Goal: Task Accomplishment & Management: Use online tool/utility

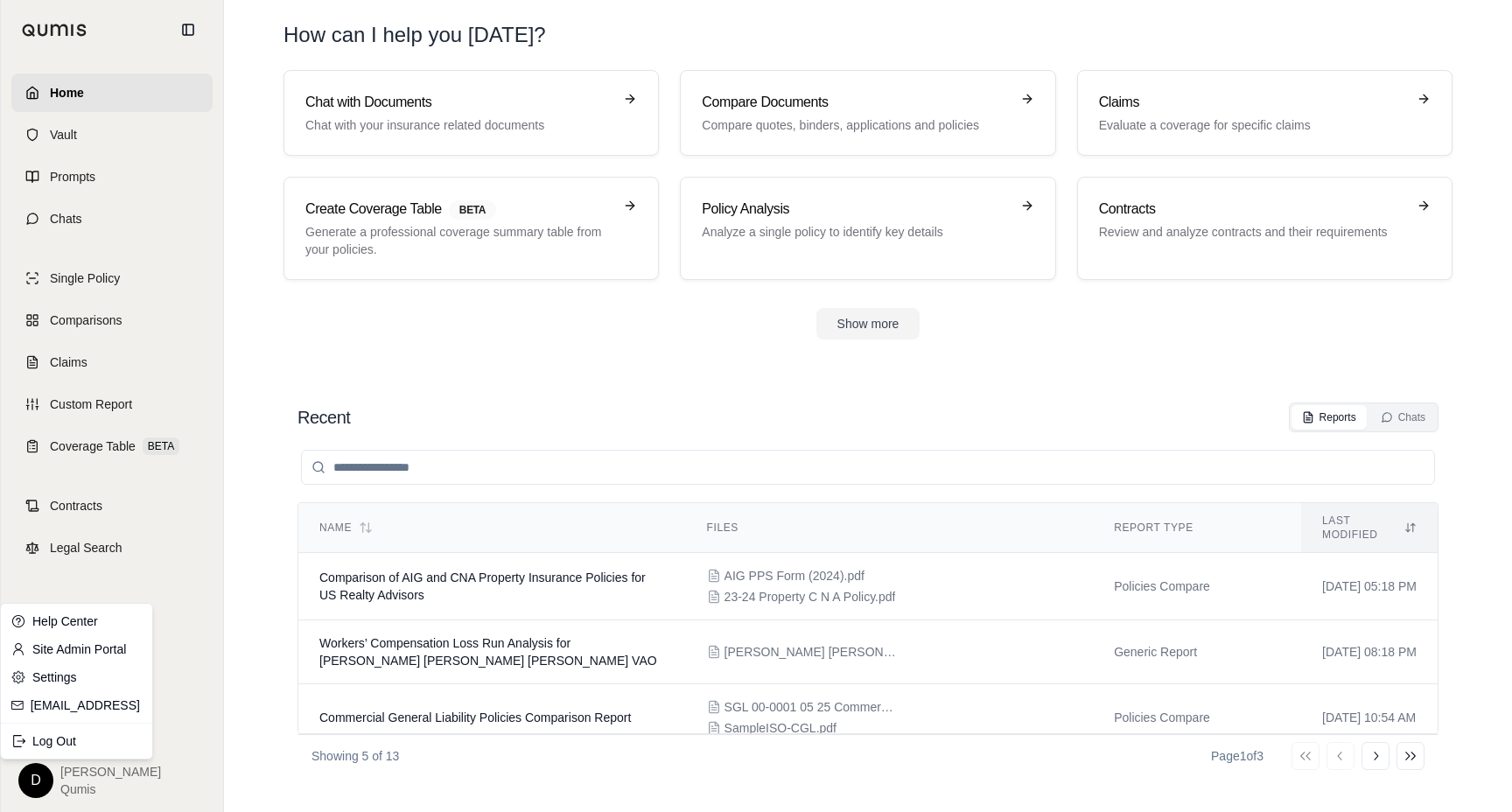
click at [40, 775] on html "Home Vault Prompts Chats Single Policy Comparisons Claims Custom Report Coverag…" at bounding box center [756, 406] width 1512 height 812
click at [62, 645] on link "Site Admin Portal" at bounding box center [77, 649] width 145 height 28
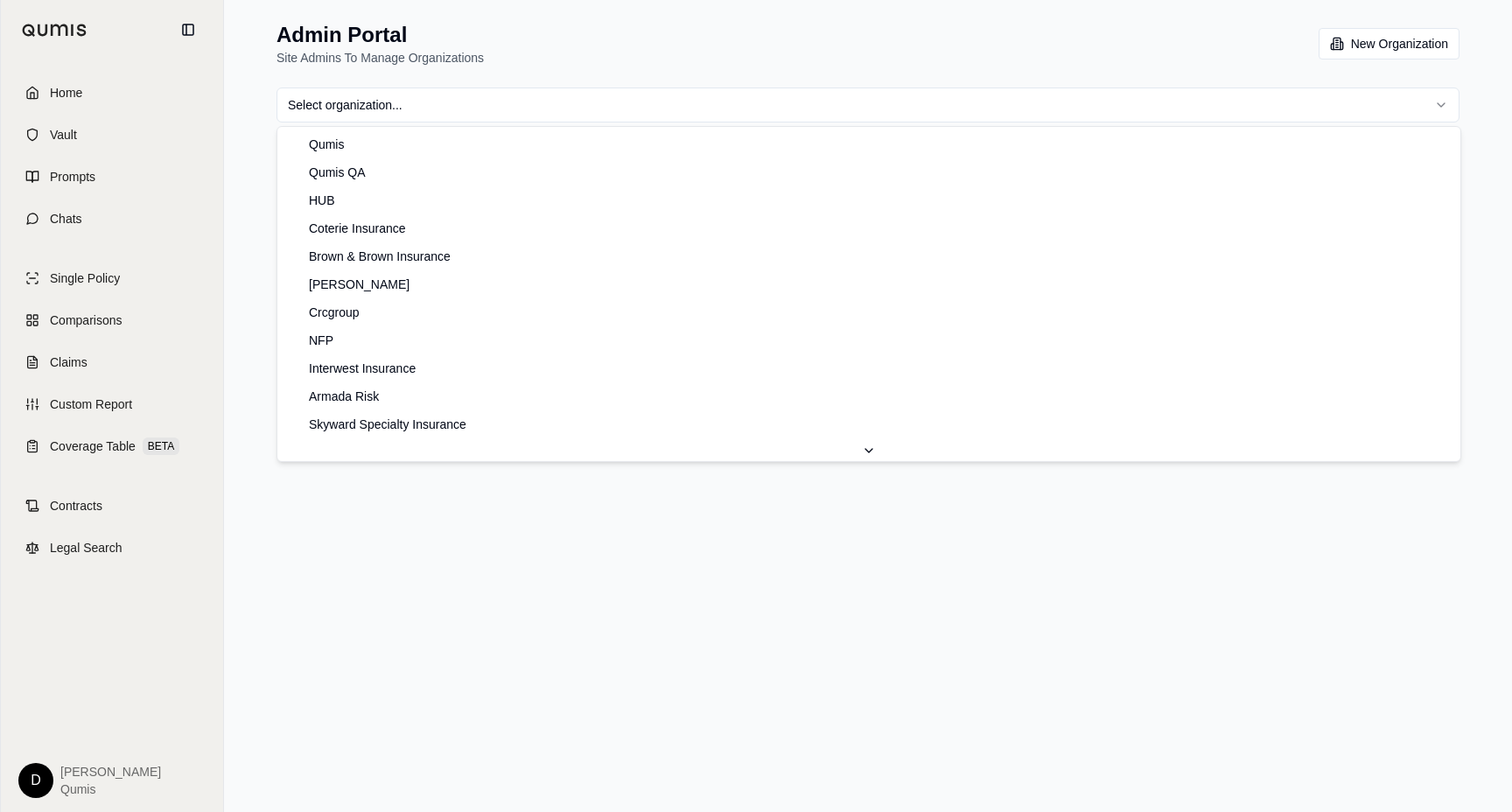
click at [371, 112] on html "Home Vault Prompts Chats Single Policy Comparisons Claims Custom Report Coverag…" at bounding box center [756, 406] width 1512 height 812
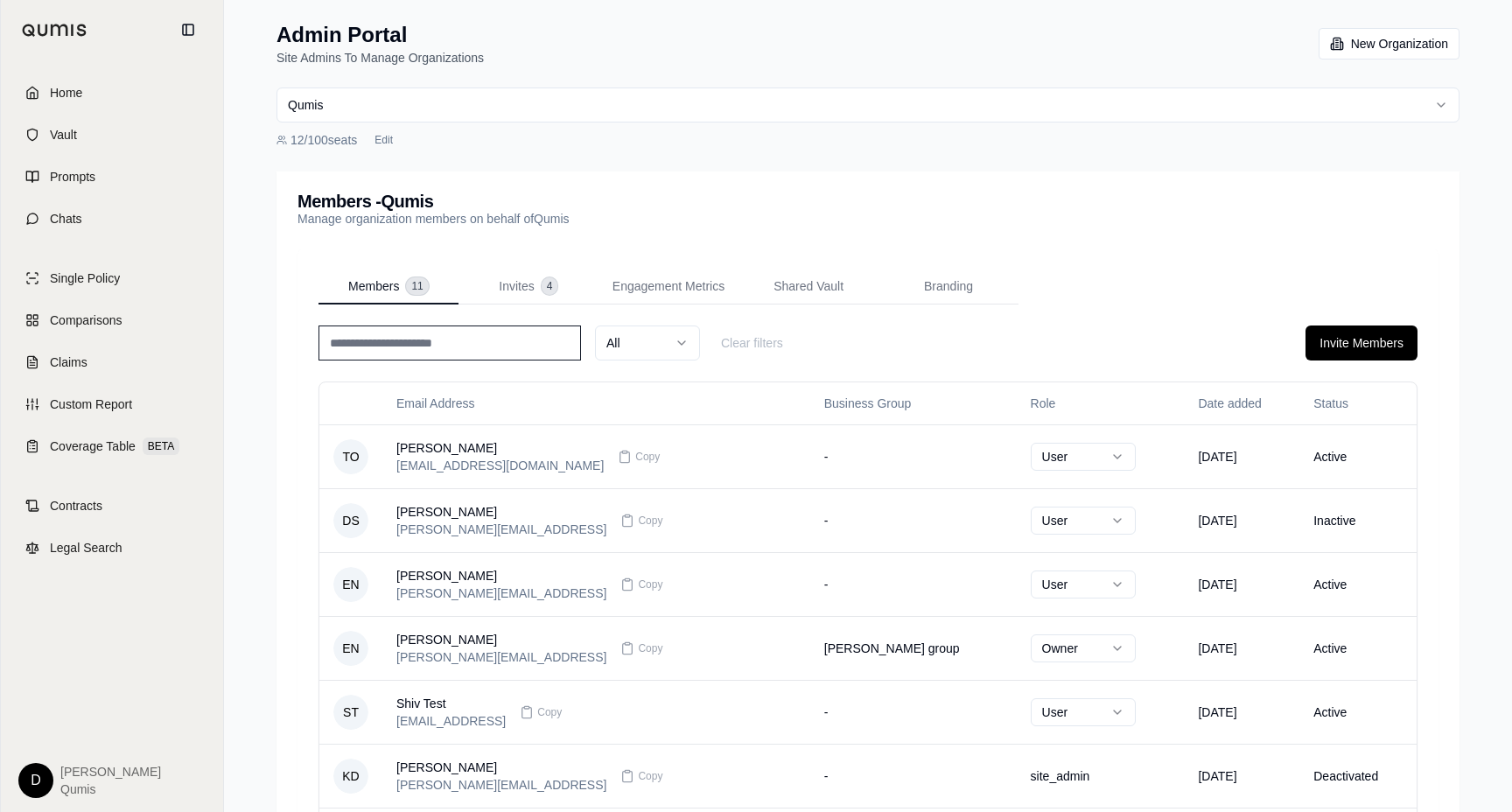
click at [464, 103] on html "Home Vault Prompts Chats Single Policy Comparisons Claims Custom Report Coverag…" at bounding box center [756, 607] width 1512 height 1213
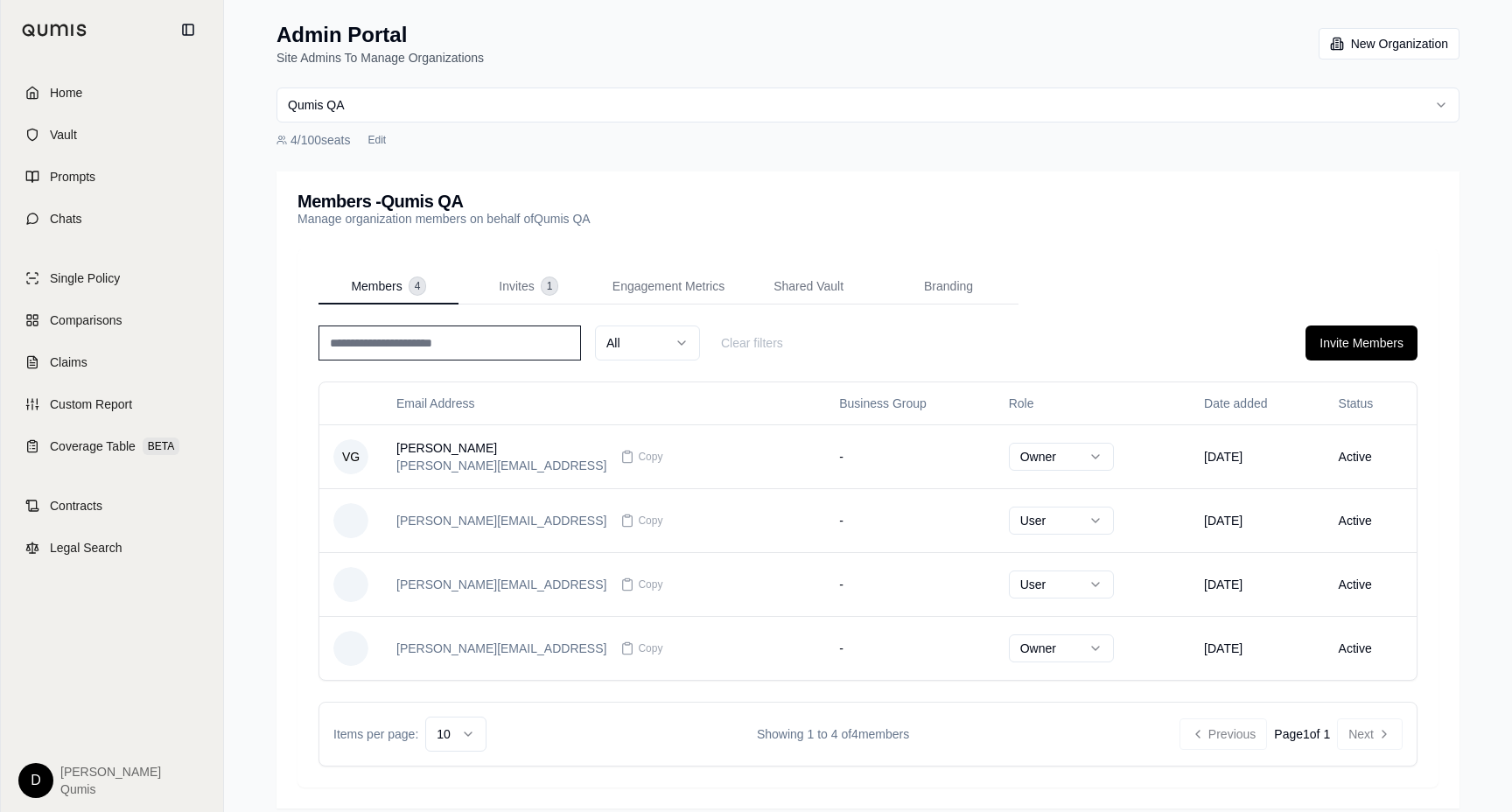
click at [540, 242] on div "Members - Qumis QA Manage organization members on behalf of Qumis QA" at bounding box center [867, 209] width 1183 height 77
click at [515, 213] on p "Manage organization members on behalf of Qumis QA" at bounding box center [444, 218] width 293 height 17
click at [545, 216] on p "Manage organization members on behalf of Qumis QA" at bounding box center [444, 218] width 293 height 17
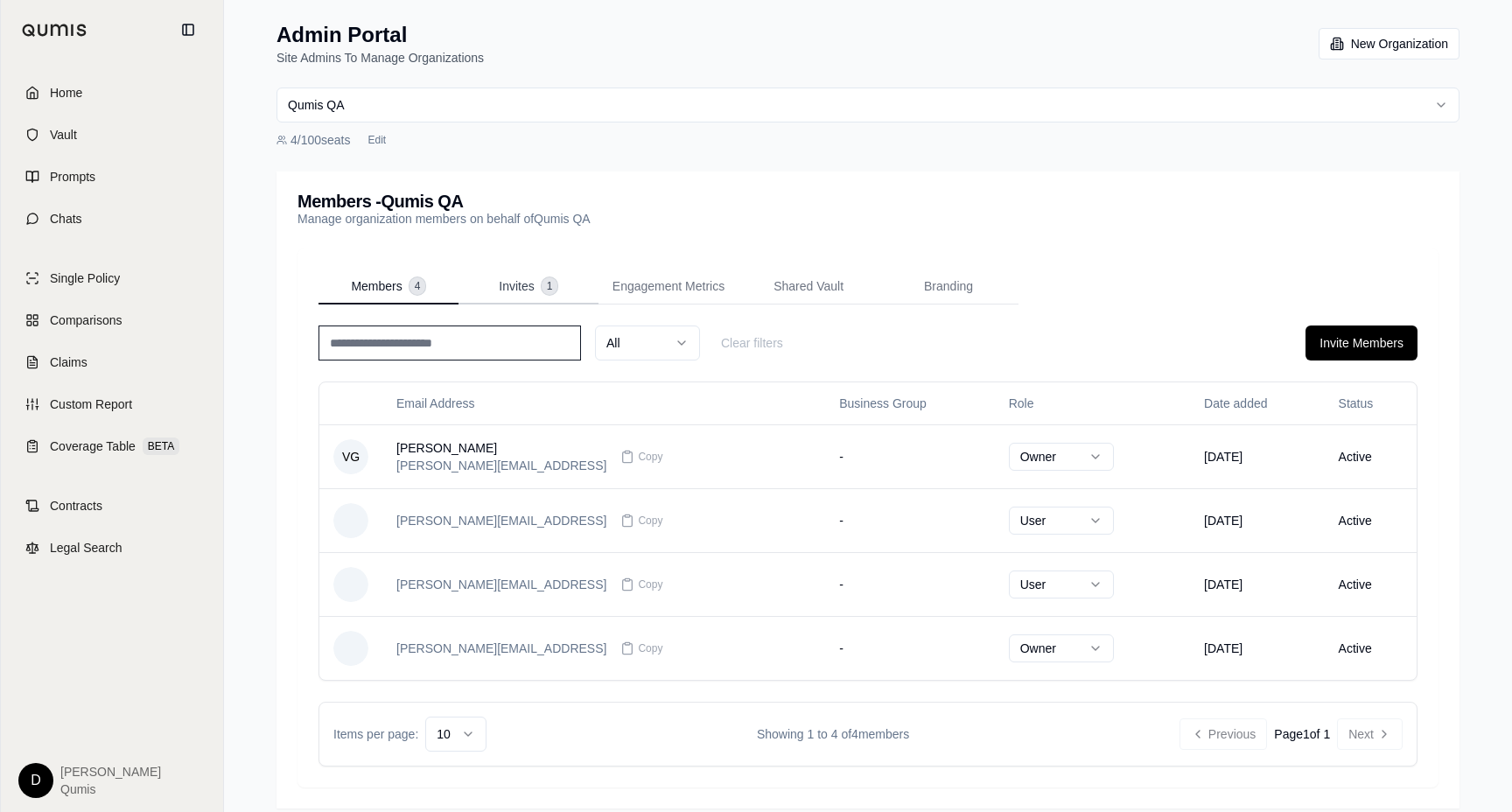
click at [531, 277] on span "Invites" at bounding box center [516, 285] width 35 height 17
click at [393, 292] on span "Members" at bounding box center [376, 285] width 51 height 17
click at [1336, 349] on button "Invite Members" at bounding box center [1361, 343] width 112 height 35
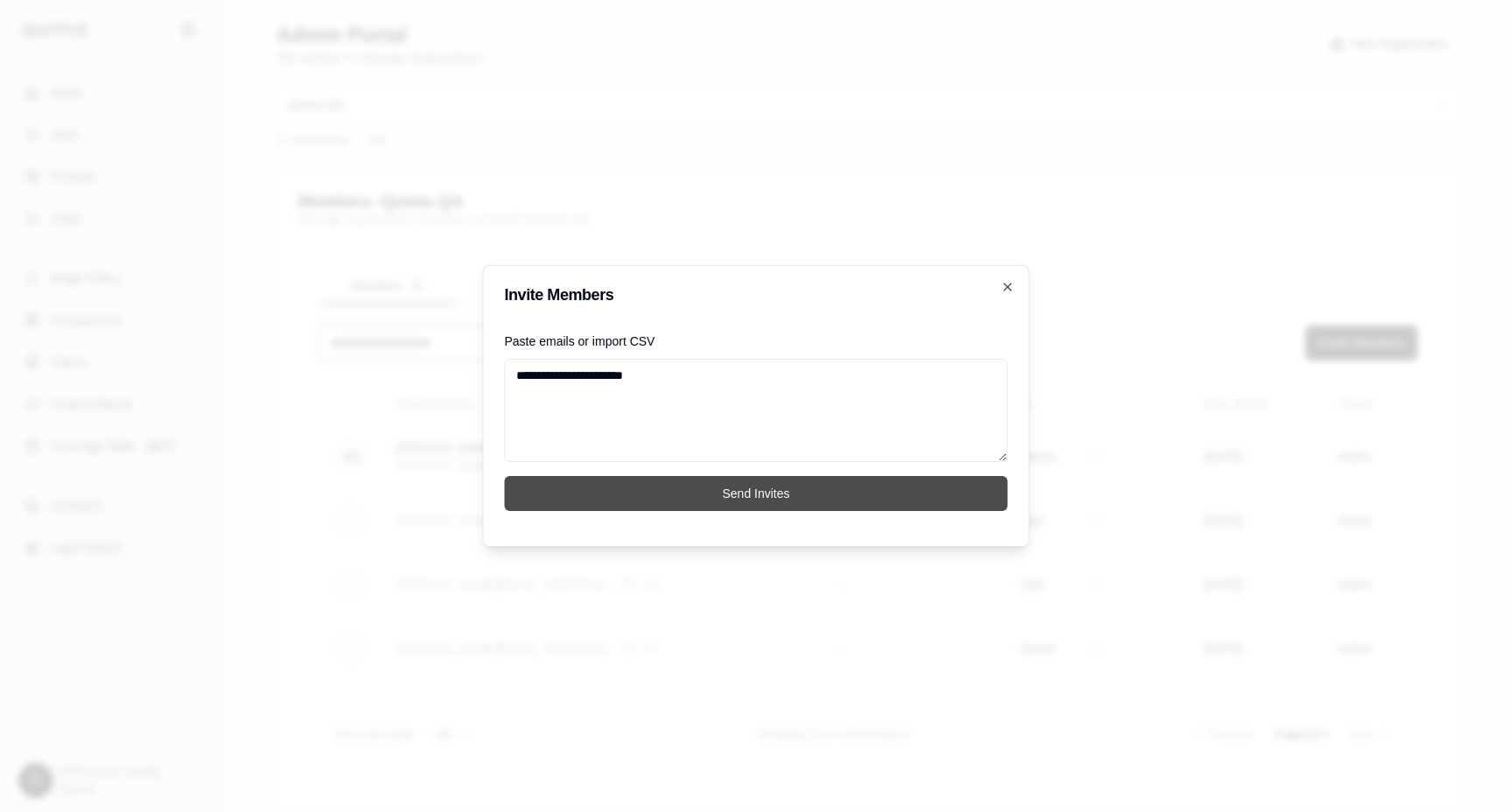
type textarea "**********"
click at [758, 492] on button "Send Invites" at bounding box center [756, 493] width 503 height 35
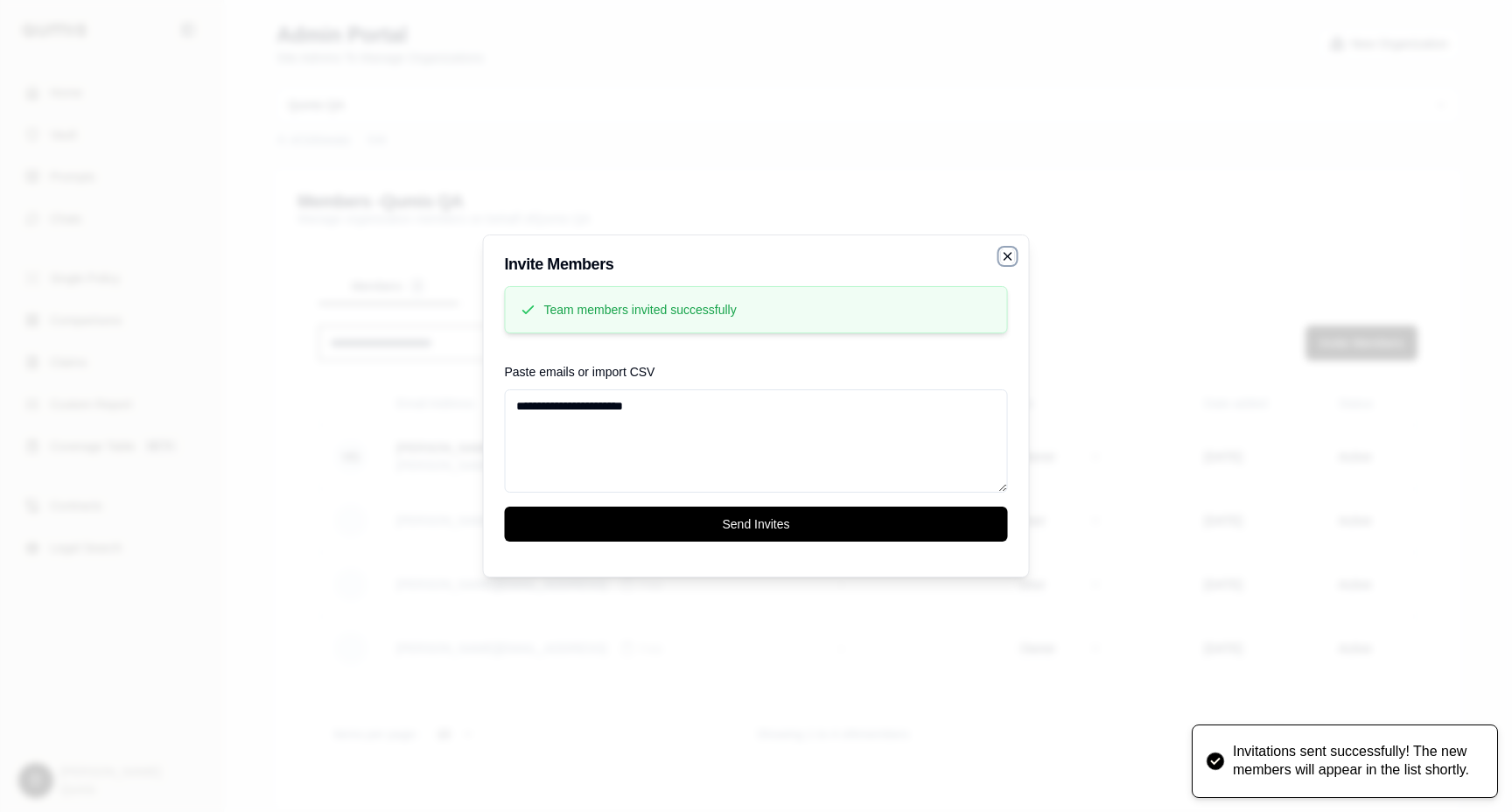
click at [1003, 257] on icon "button" at bounding box center [1007, 256] width 14 height 14
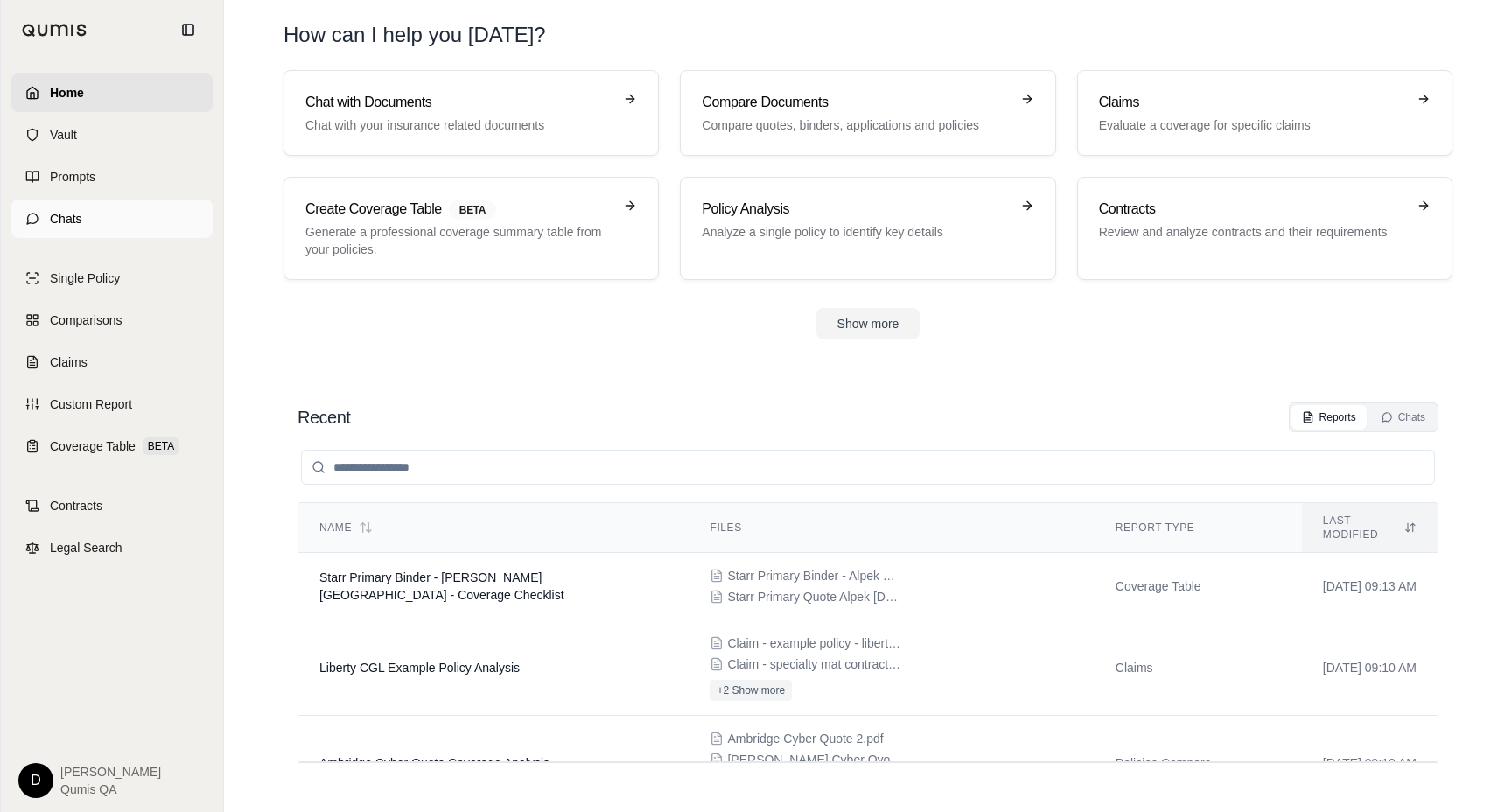
click at [125, 228] on link "Chats" at bounding box center [112, 218] width 201 height 39
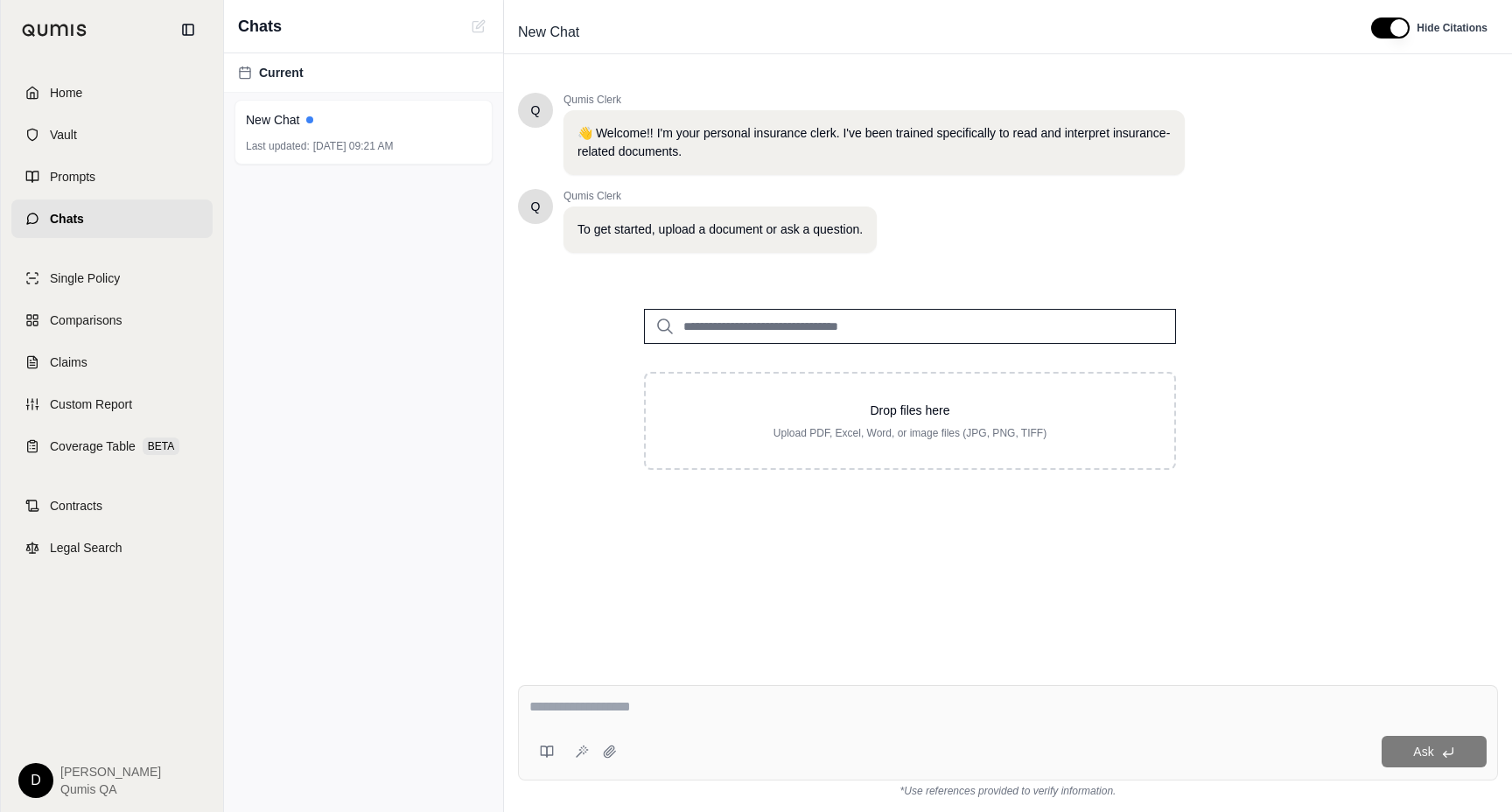
click at [774, 331] on input "search" at bounding box center [910, 326] width 532 height 35
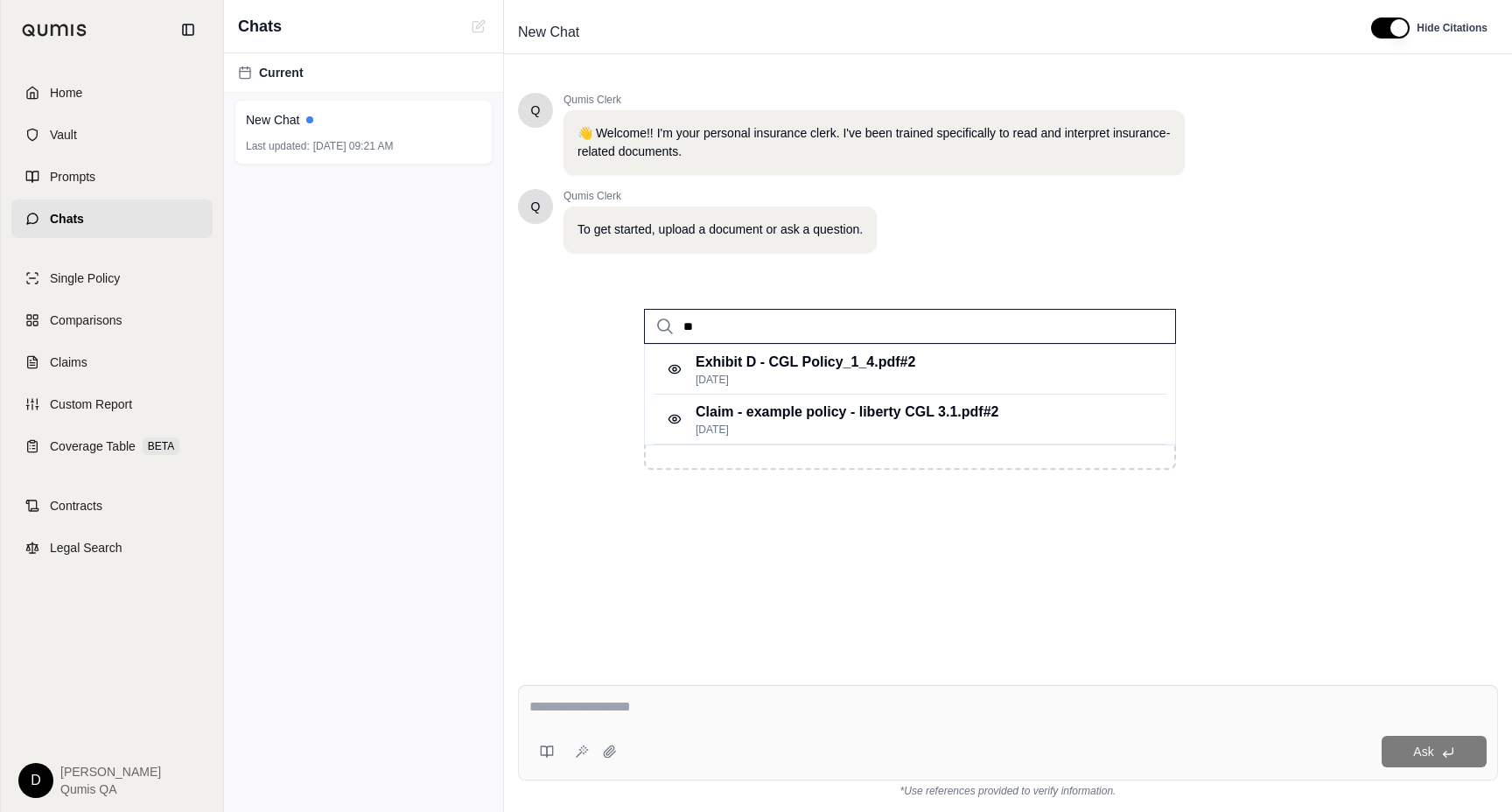
type input "*"
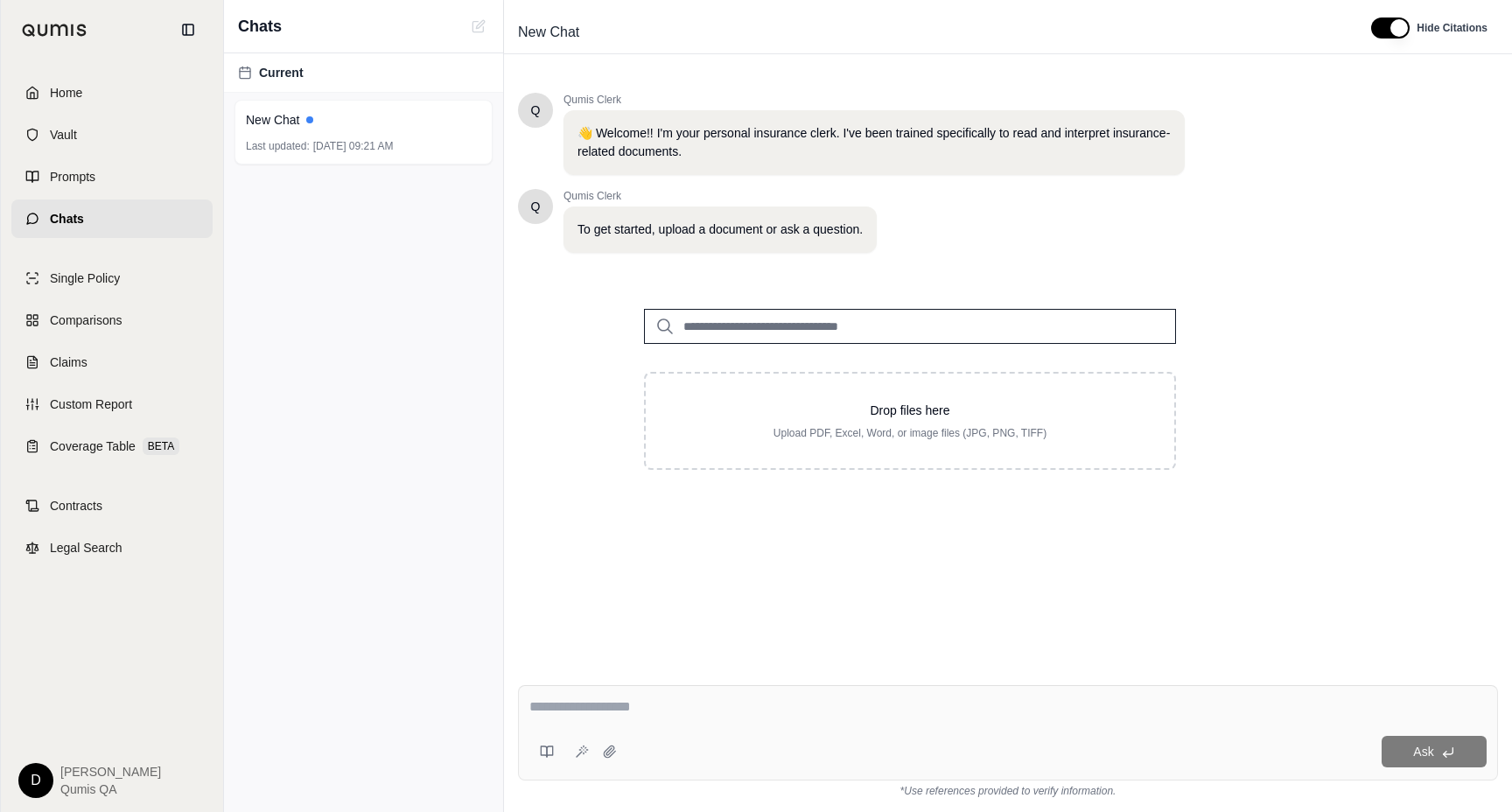
click at [580, 402] on div "Drop files here Upload PDF, Excel, Word, or image files (JPG, PNG, TIFF)" at bounding box center [909, 389] width 784 height 217
click at [75, 99] on span "Home" at bounding box center [66, 92] width 33 height 17
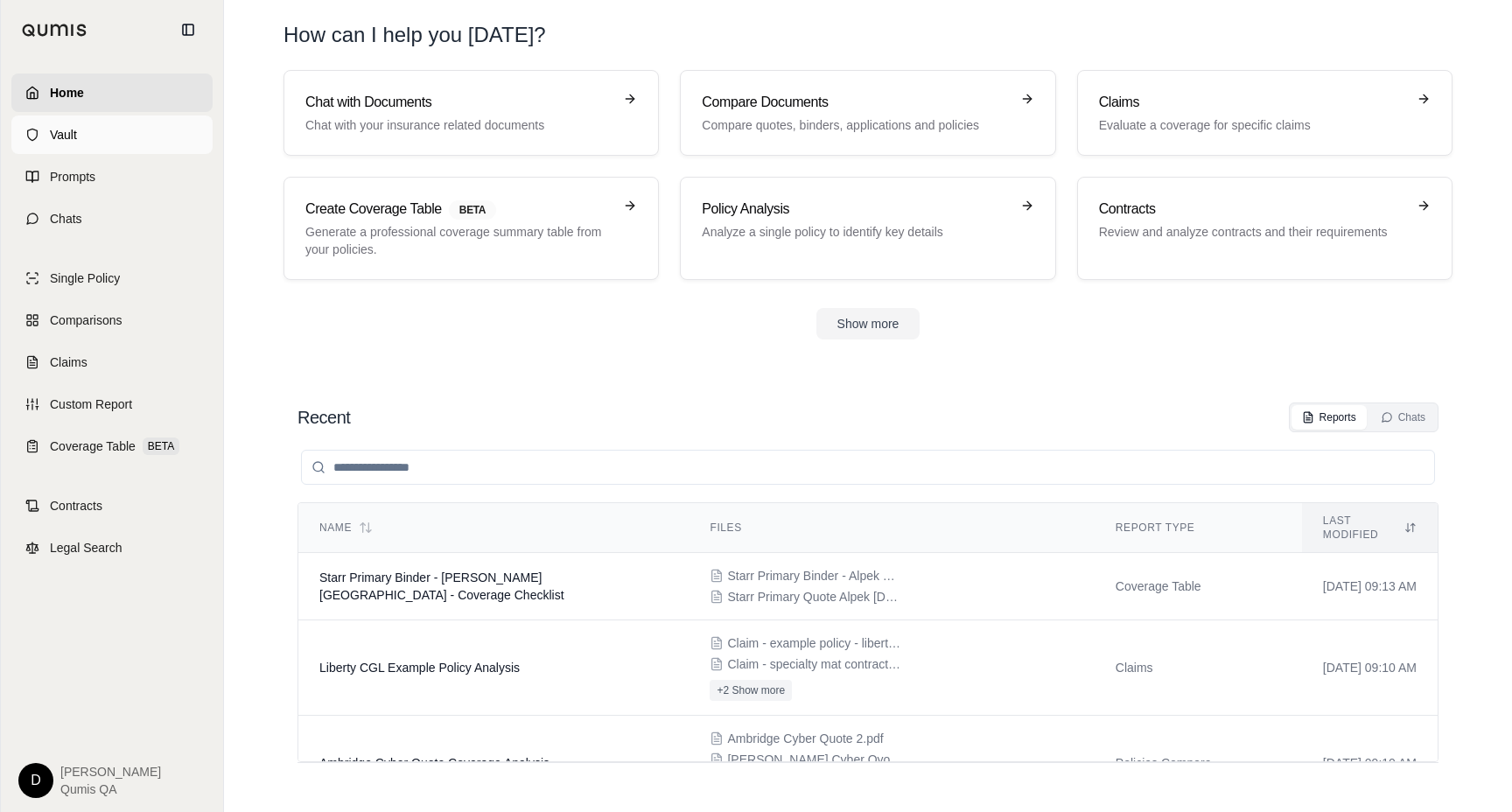
click at [81, 131] on link "Vault" at bounding box center [112, 135] width 201 height 39
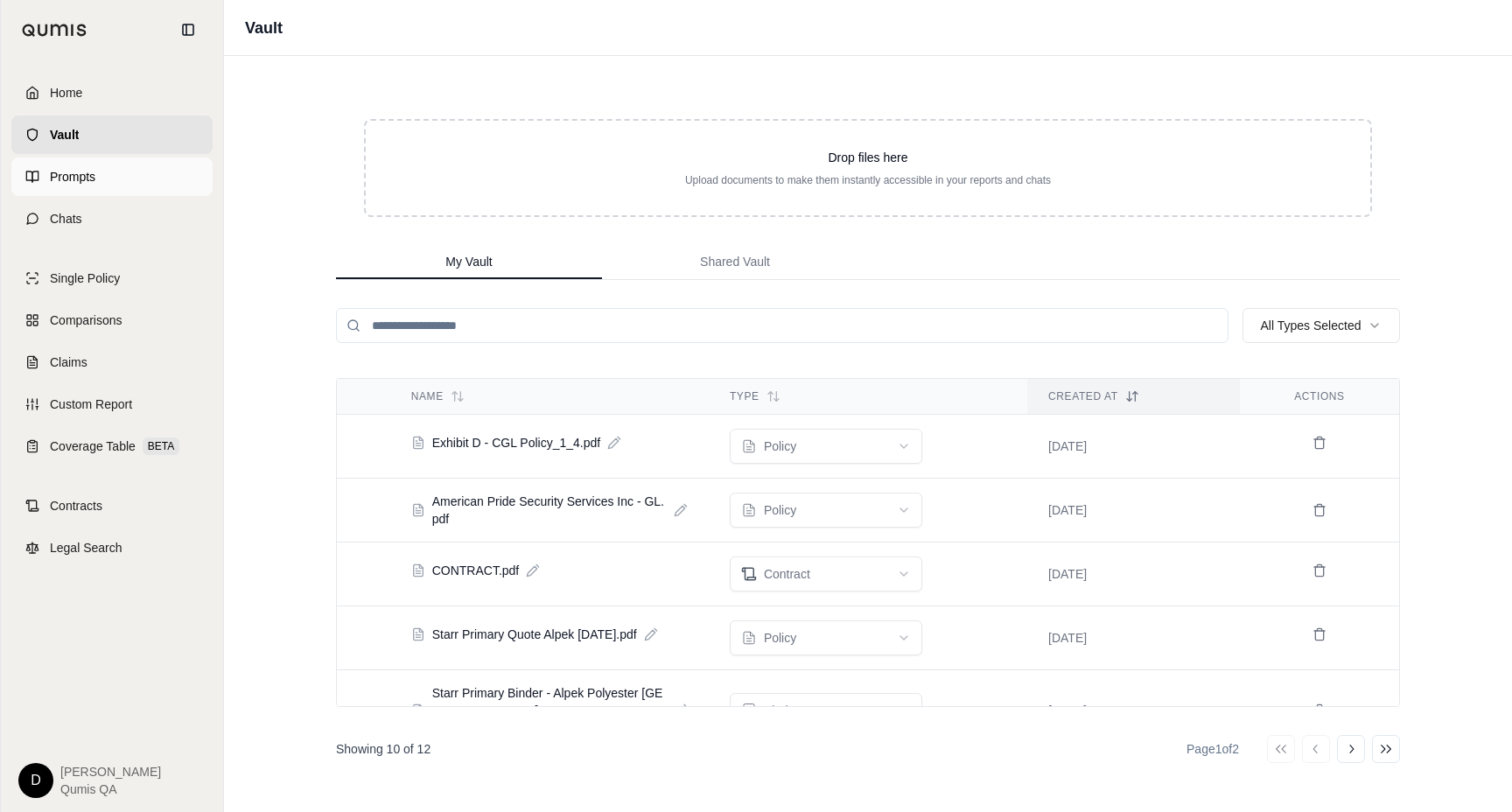
click at [100, 177] on link "Prompts" at bounding box center [112, 177] width 201 height 39
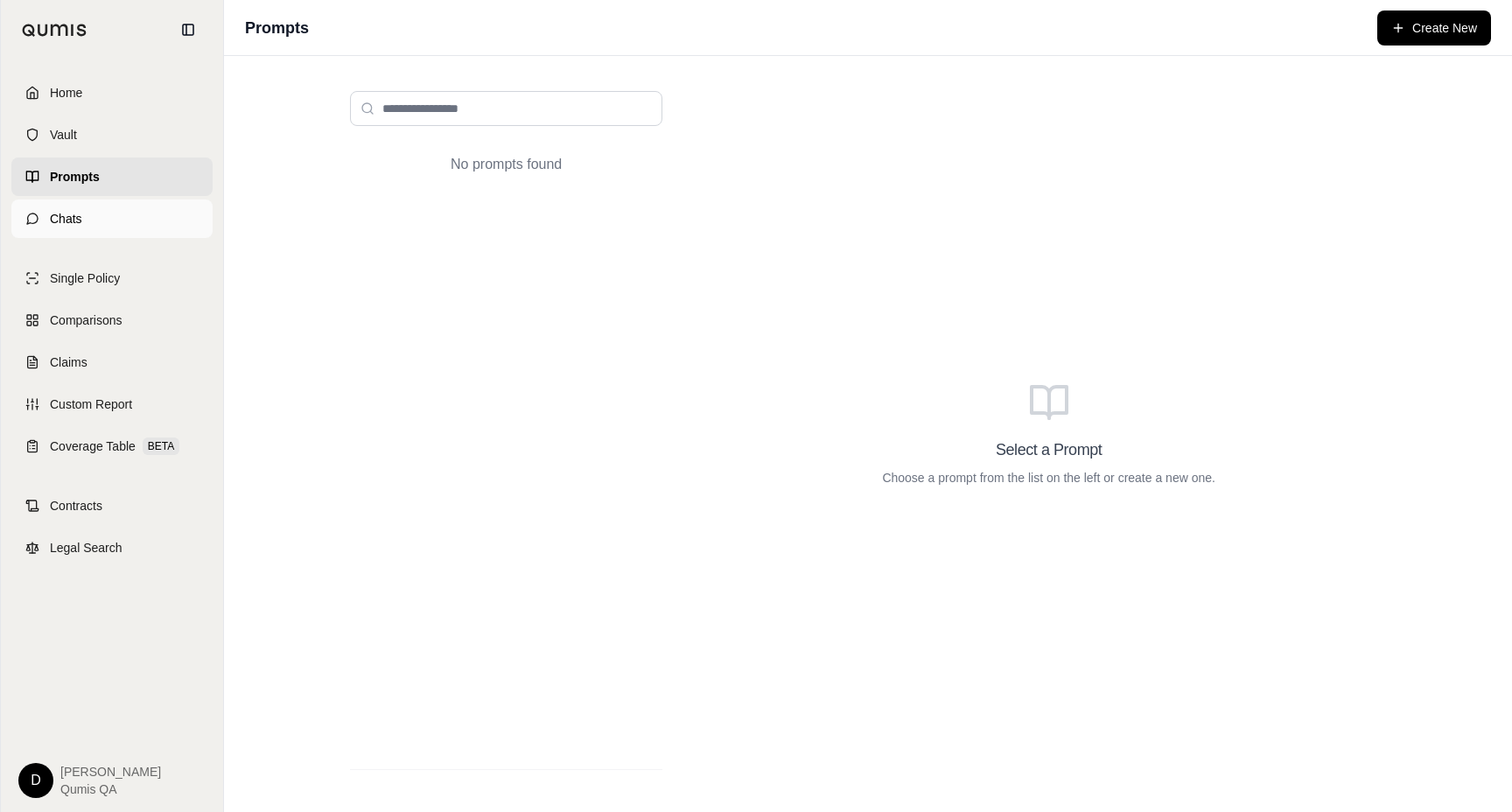
click at [111, 215] on link "Chats" at bounding box center [112, 218] width 201 height 39
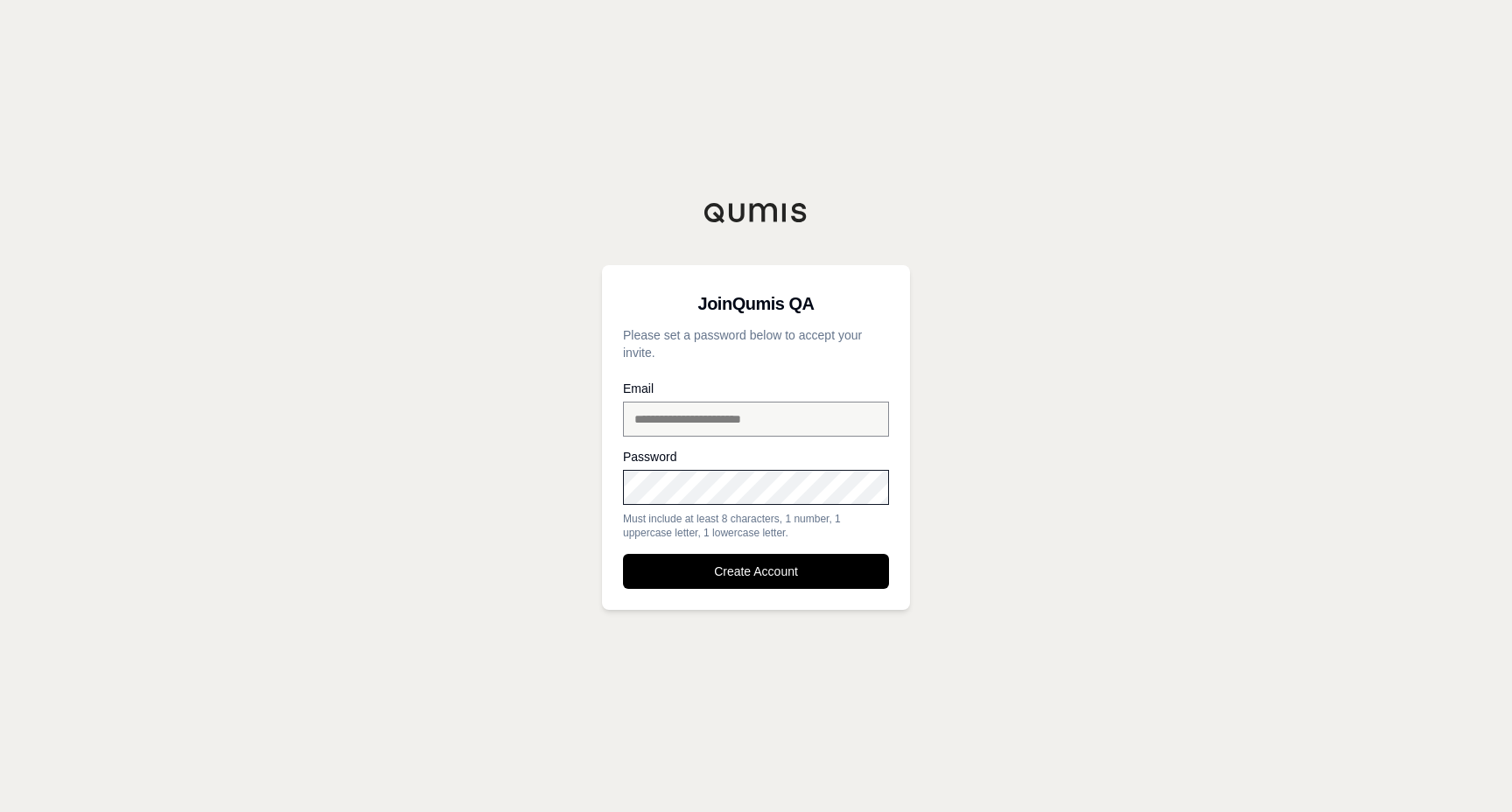
click at [505, 540] on div "**********" at bounding box center [756, 406] width 1512 height 812
click at [684, 578] on button "Create Account" at bounding box center [756, 571] width 266 height 35
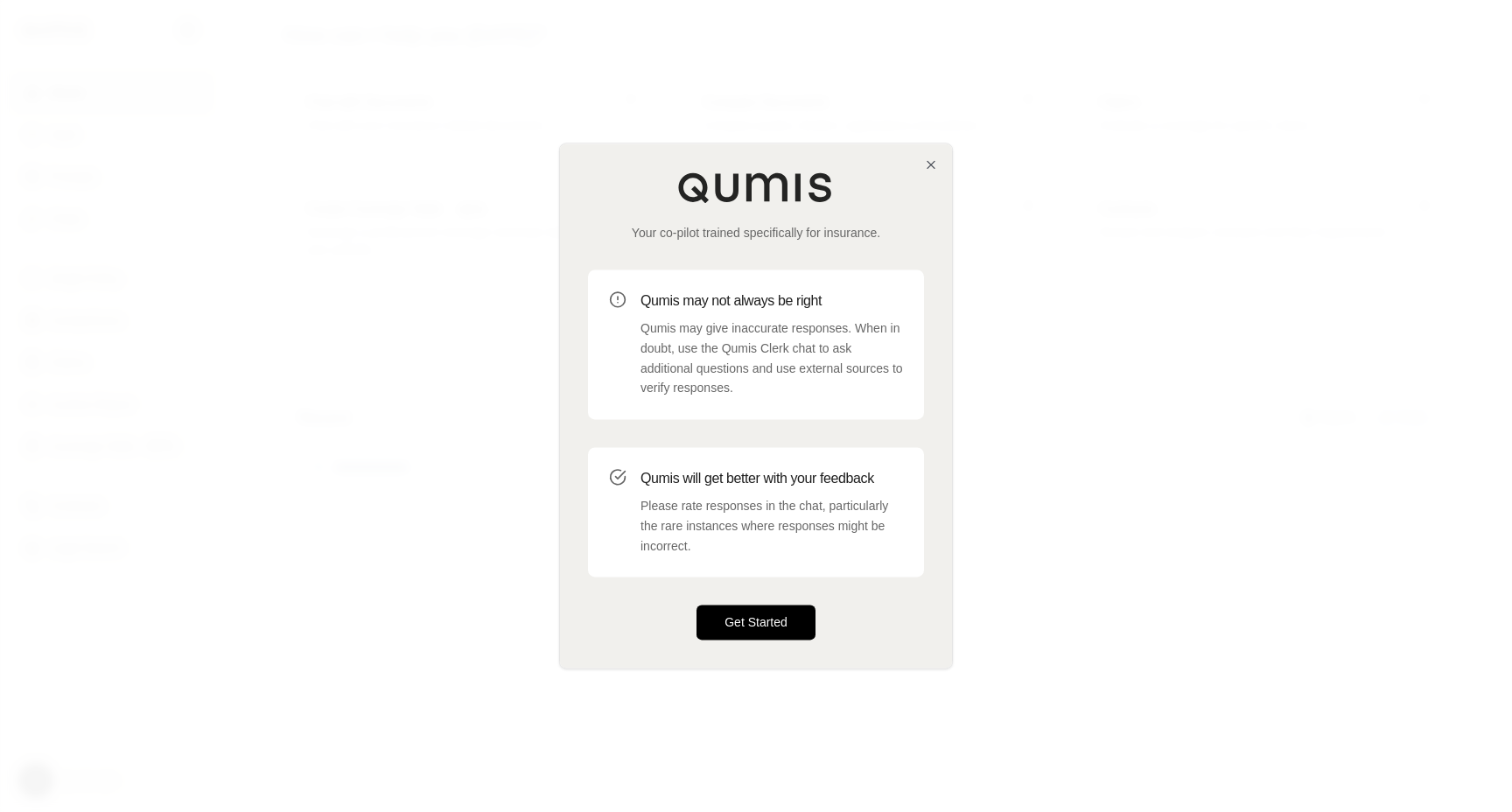
click at [761, 615] on button "Get Started" at bounding box center [756, 623] width 119 height 35
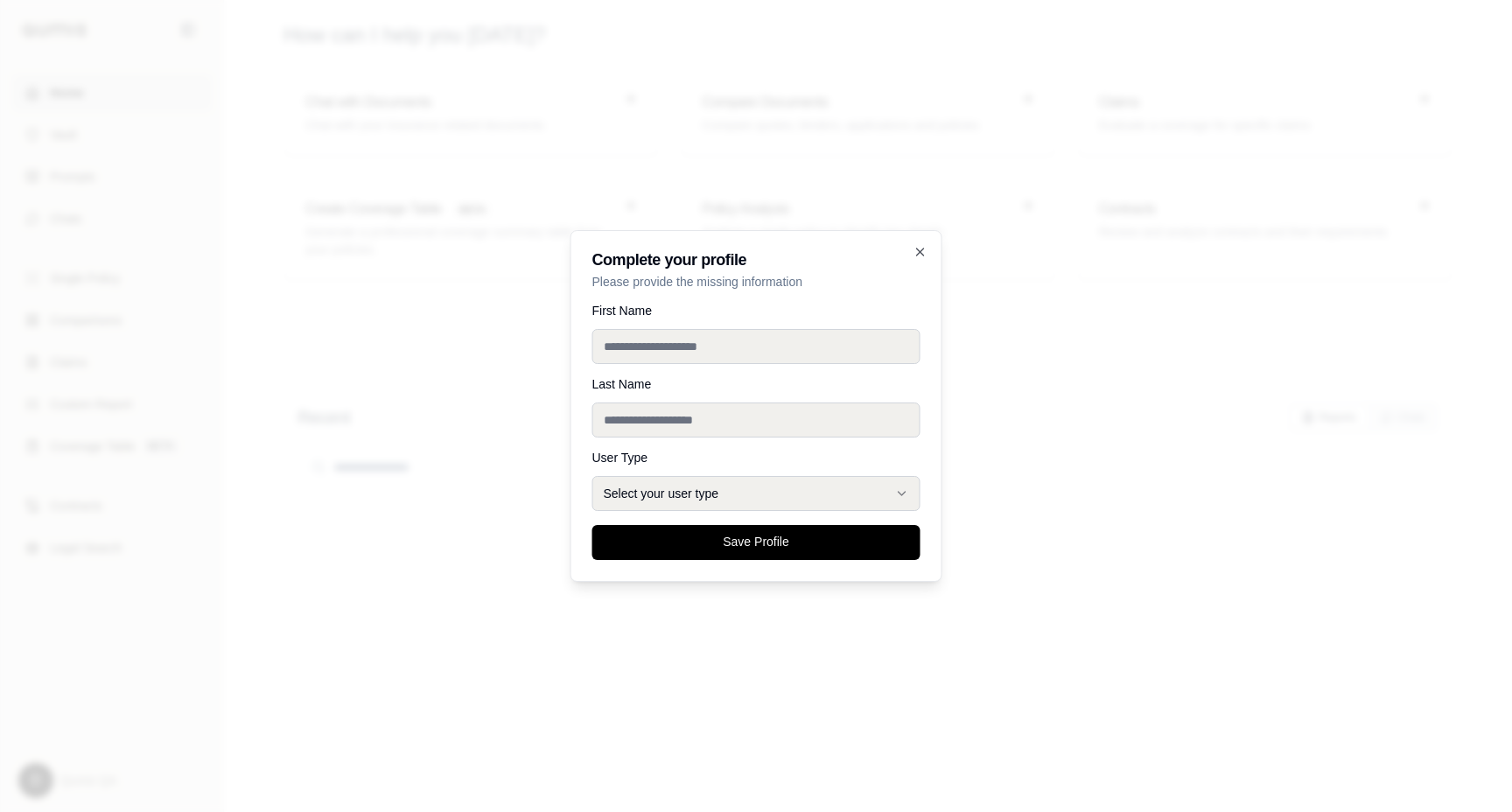
click at [649, 356] on input "First Name" at bounding box center [756, 347] width 328 height 35
type input "***"
type input "*********"
click at [664, 491] on button "Select your user type" at bounding box center [756, 493] width 328 height 35
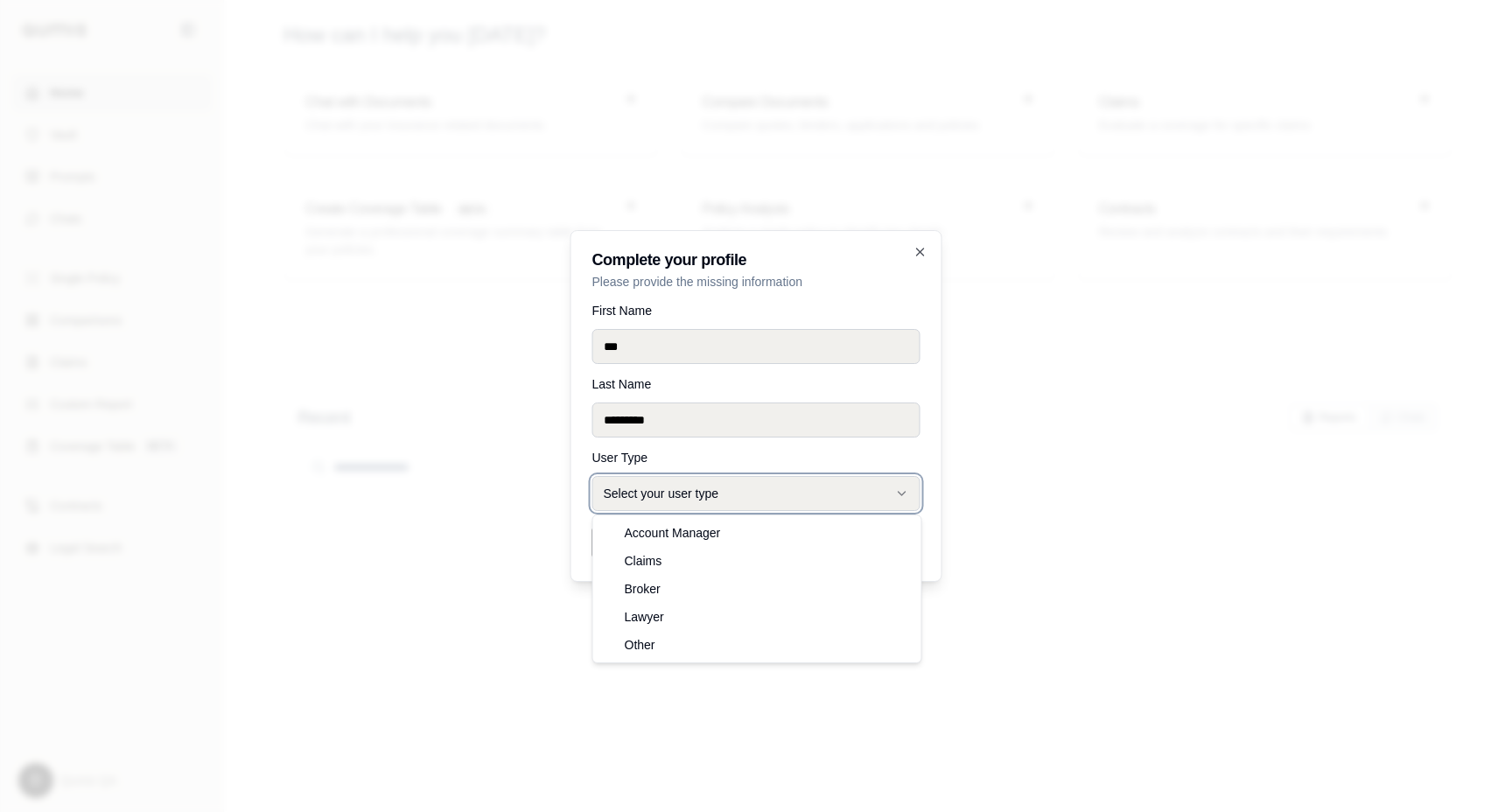
select select "******"
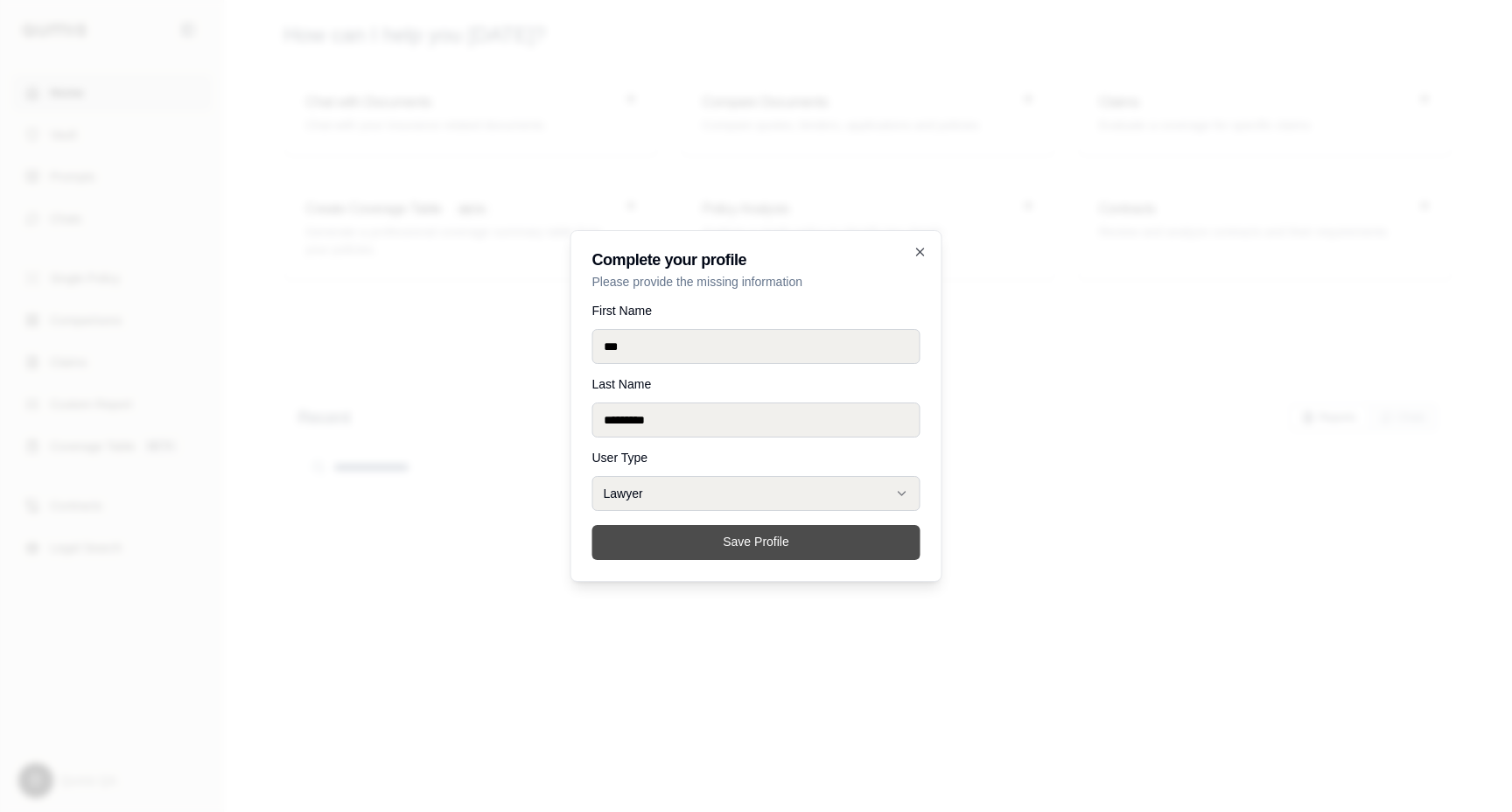
click at [715, 557] on button "Save Profile" at bounding box center [756, 542] width 328 height 35
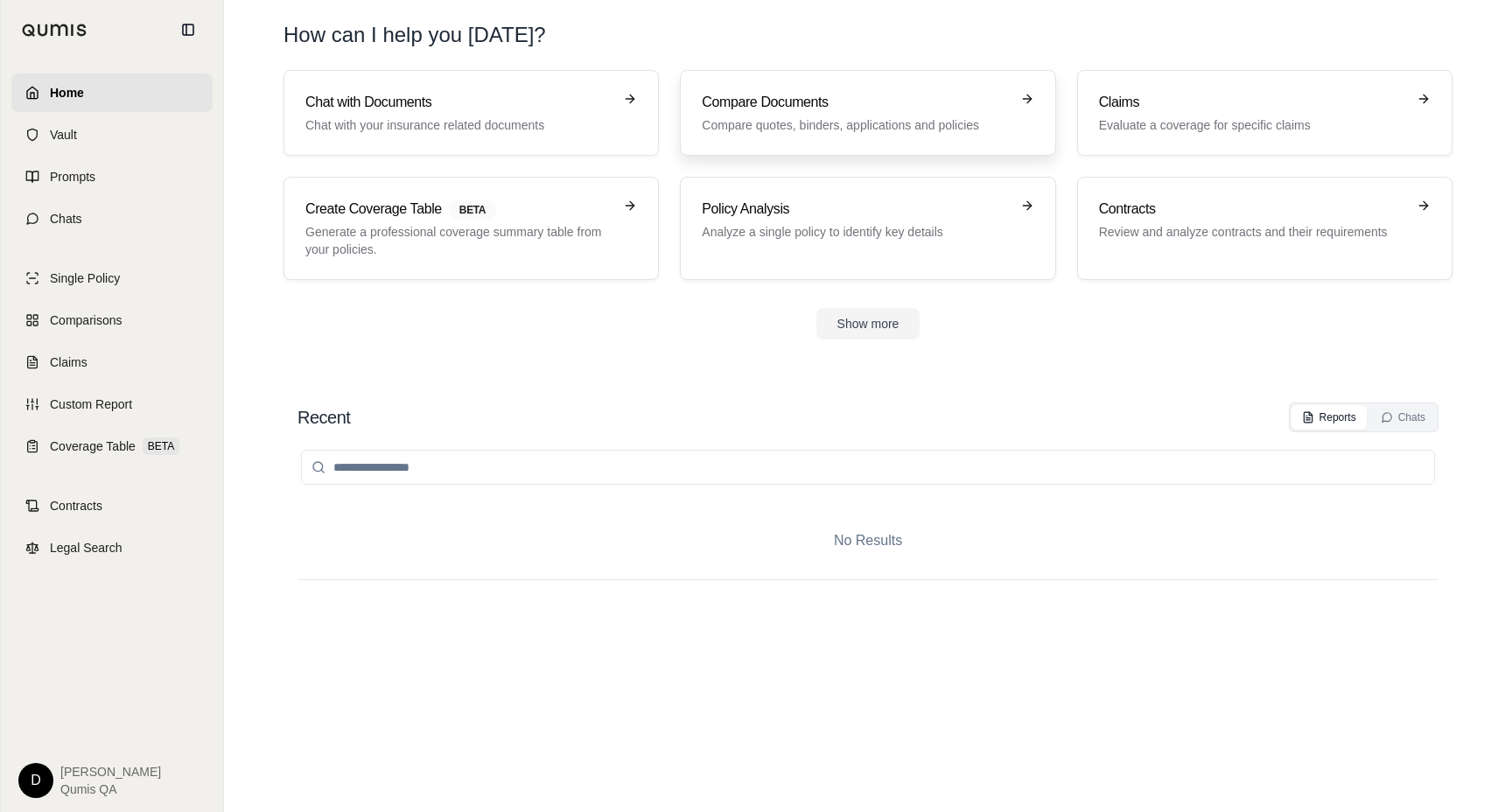
click at [810, 130] on p "Compare quotes, binders, applications and policies" at bounding box center [854, 125] width 307 height 17
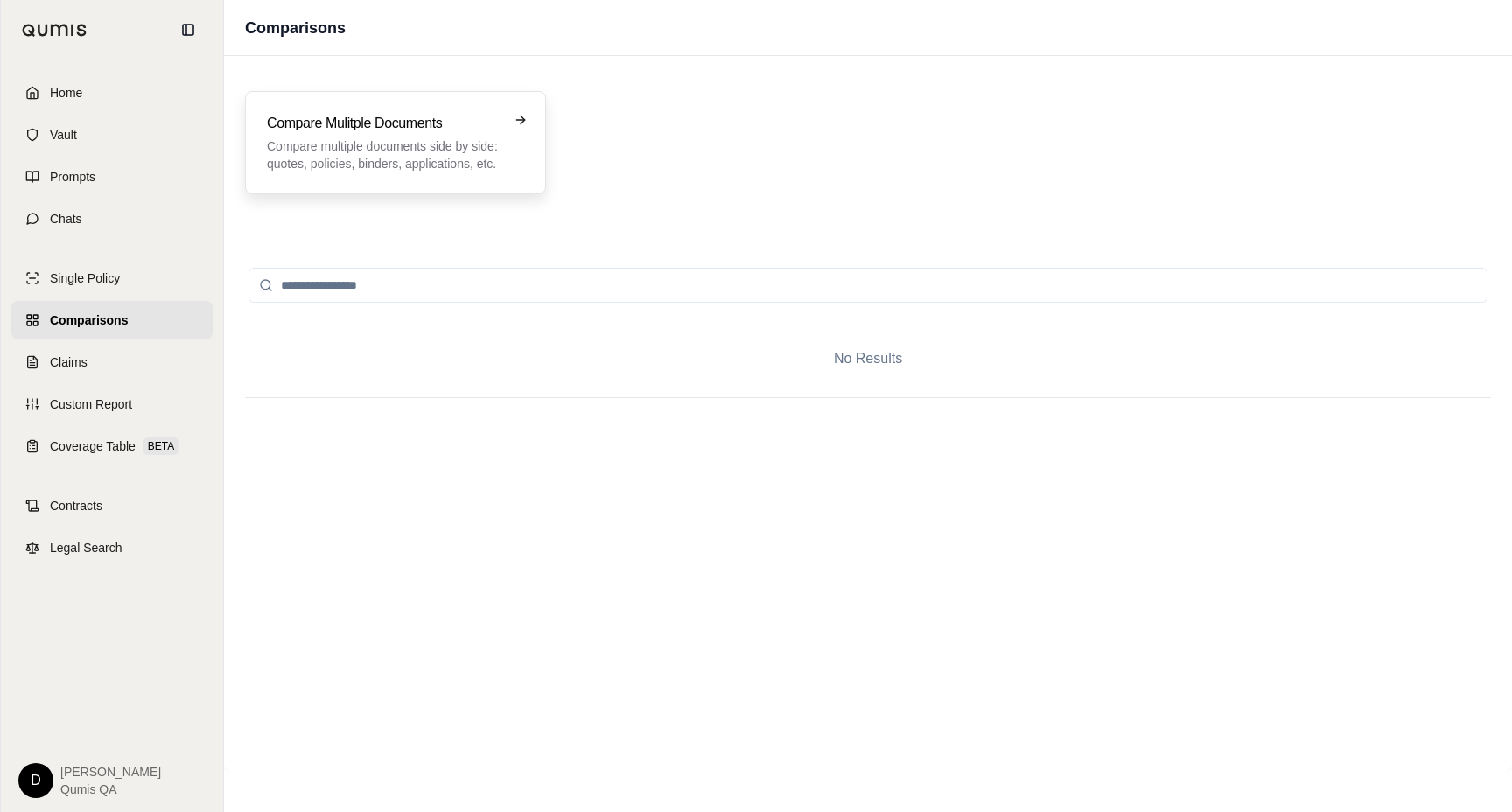
click at [417, 130] on h3 "Compare Mulitple Documents" at bounding box center [383, 123] width 233 height 21
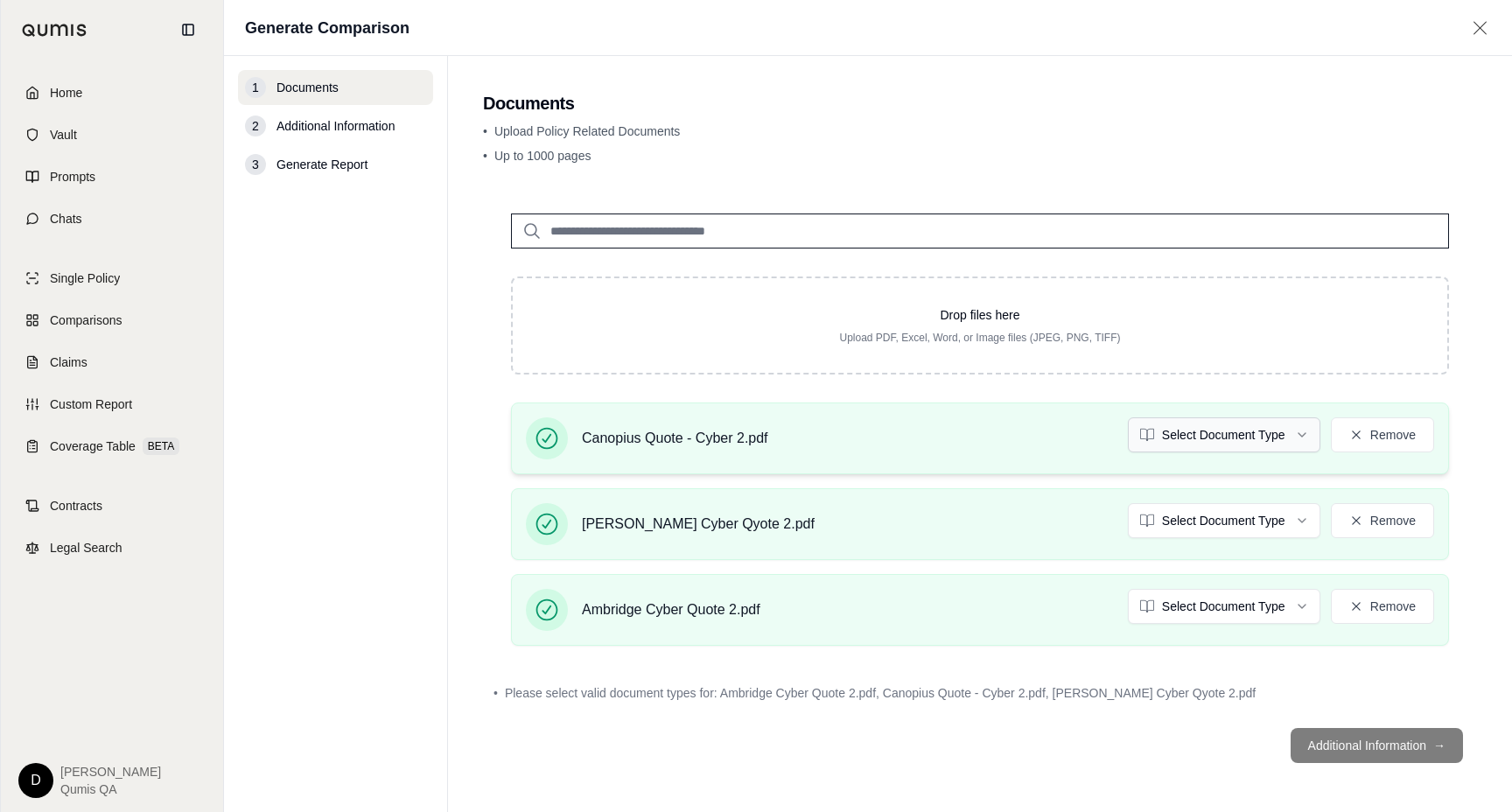
click at [1173, 443] on html "Home Vault Prompts Chats Single Policy Comparisons Claims Custom Report Coverag…" at bounding box center [756, 406] width 1512 height 812
click at [1184, 512] on html "Document type updated successfully Home Vault Prompts Chats Single Policy Compa…" at bounding box center [756, 406] width 1512 height 812
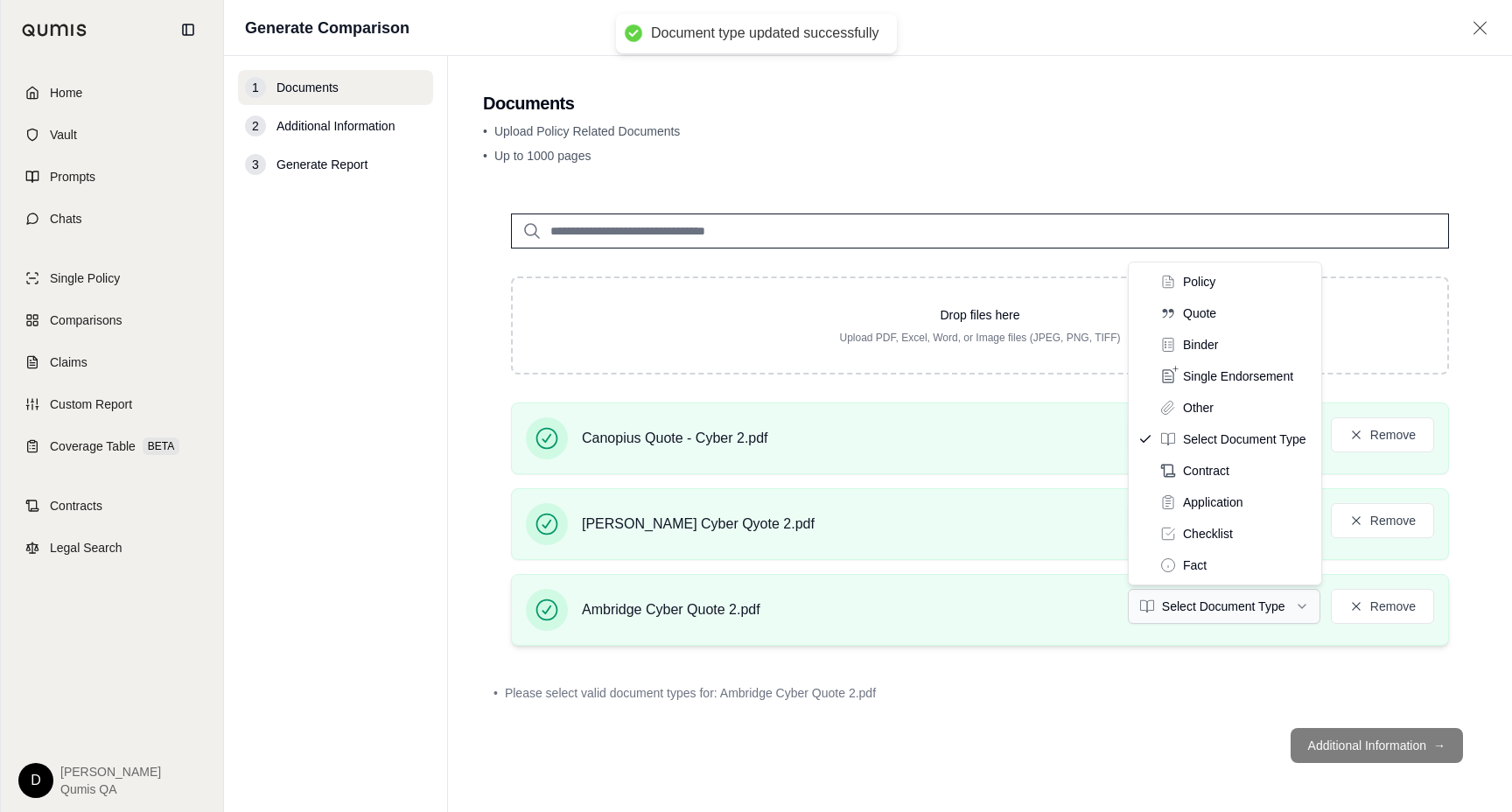
click at [1201, 616] on html "Document type updated successfully Document type updated successfully Home Vaul…" at bounding box center [756, 406] width 1512 height 812
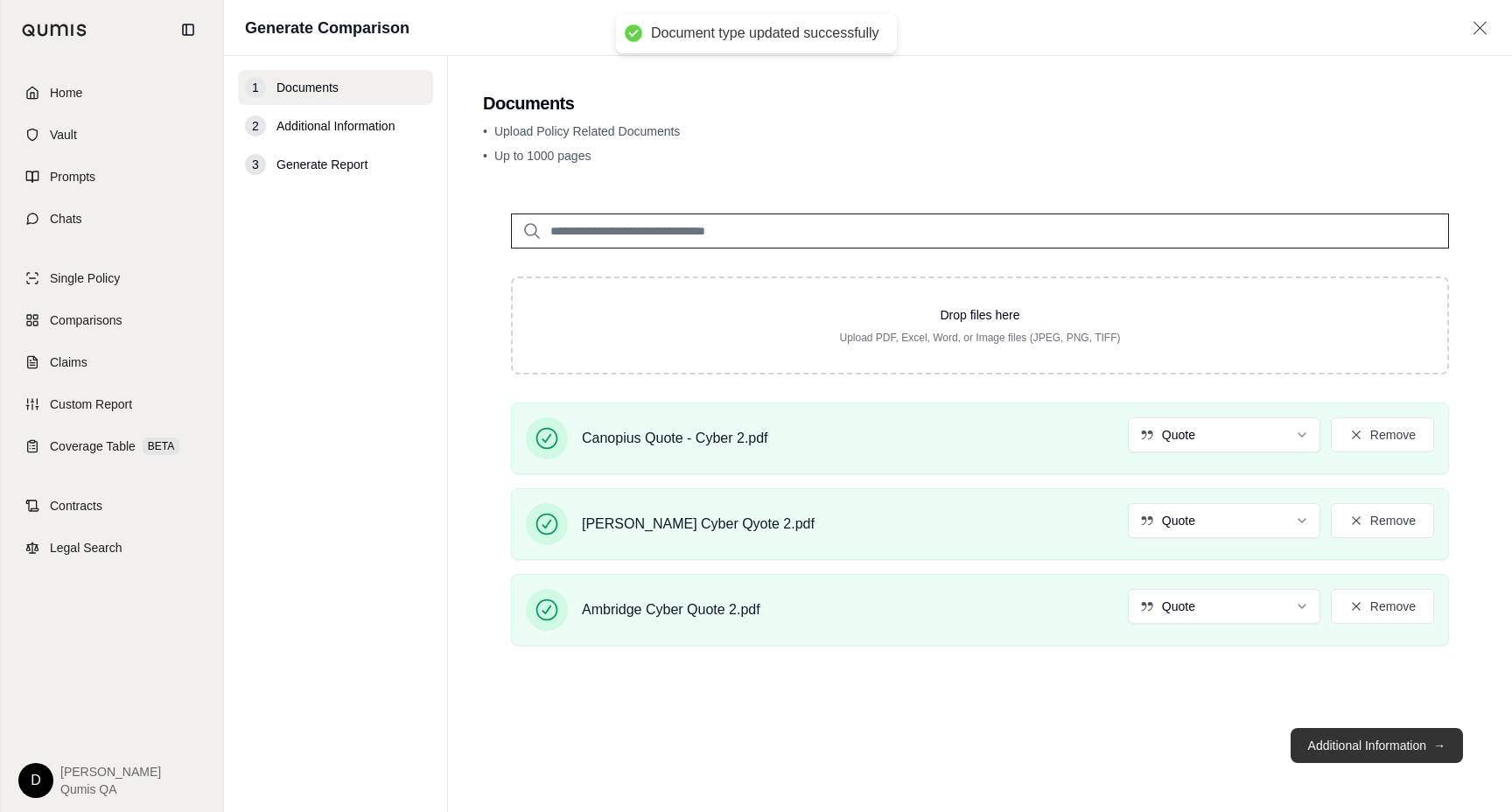
click at [1350, 742] on button "Additional Information →" at bounding box center [1376, 745] width 172 height 35
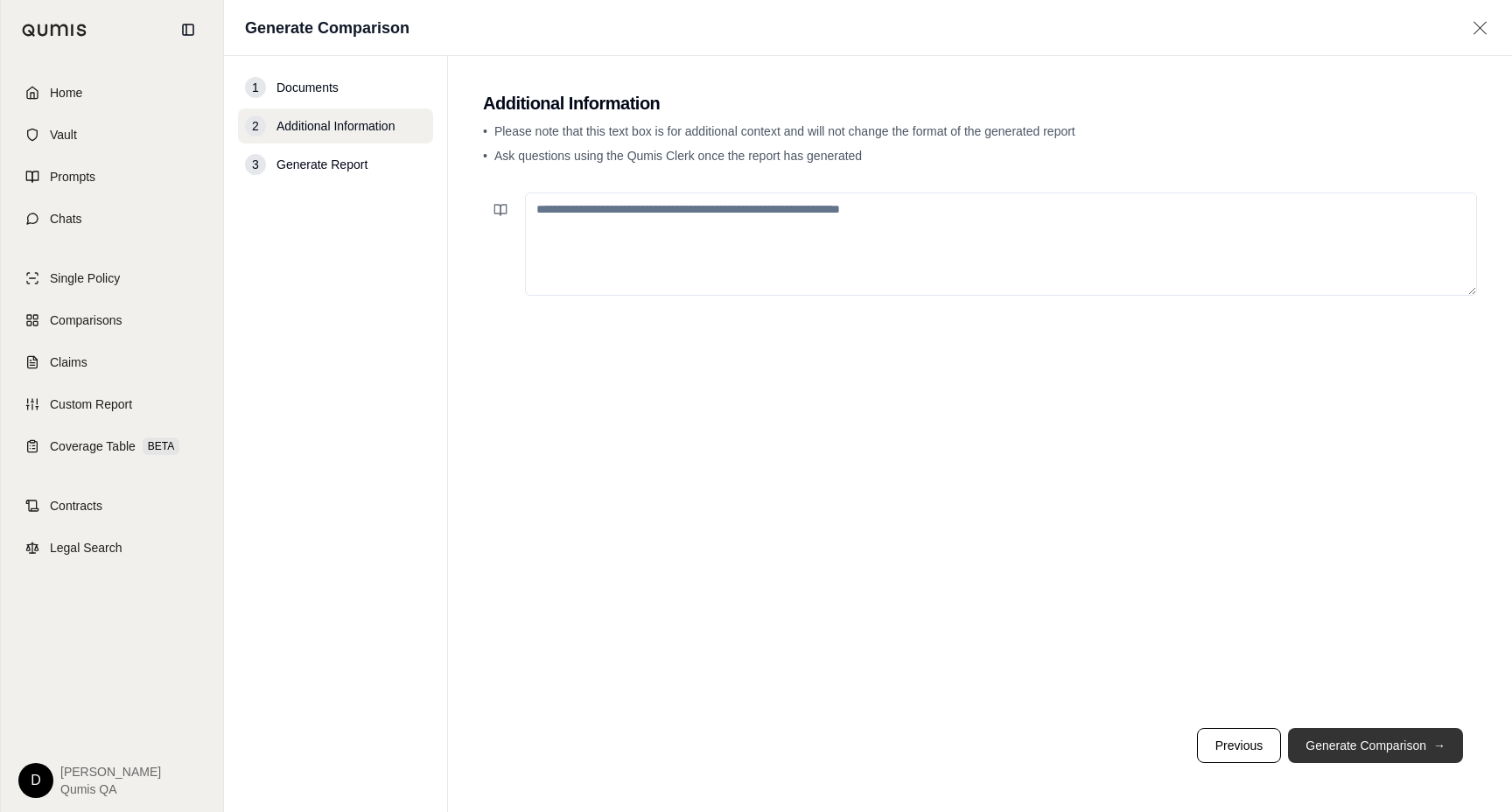
click at [1350, 742] on button "Generate Comparison →" at bounding box center [1374, 745] width 175 height 35
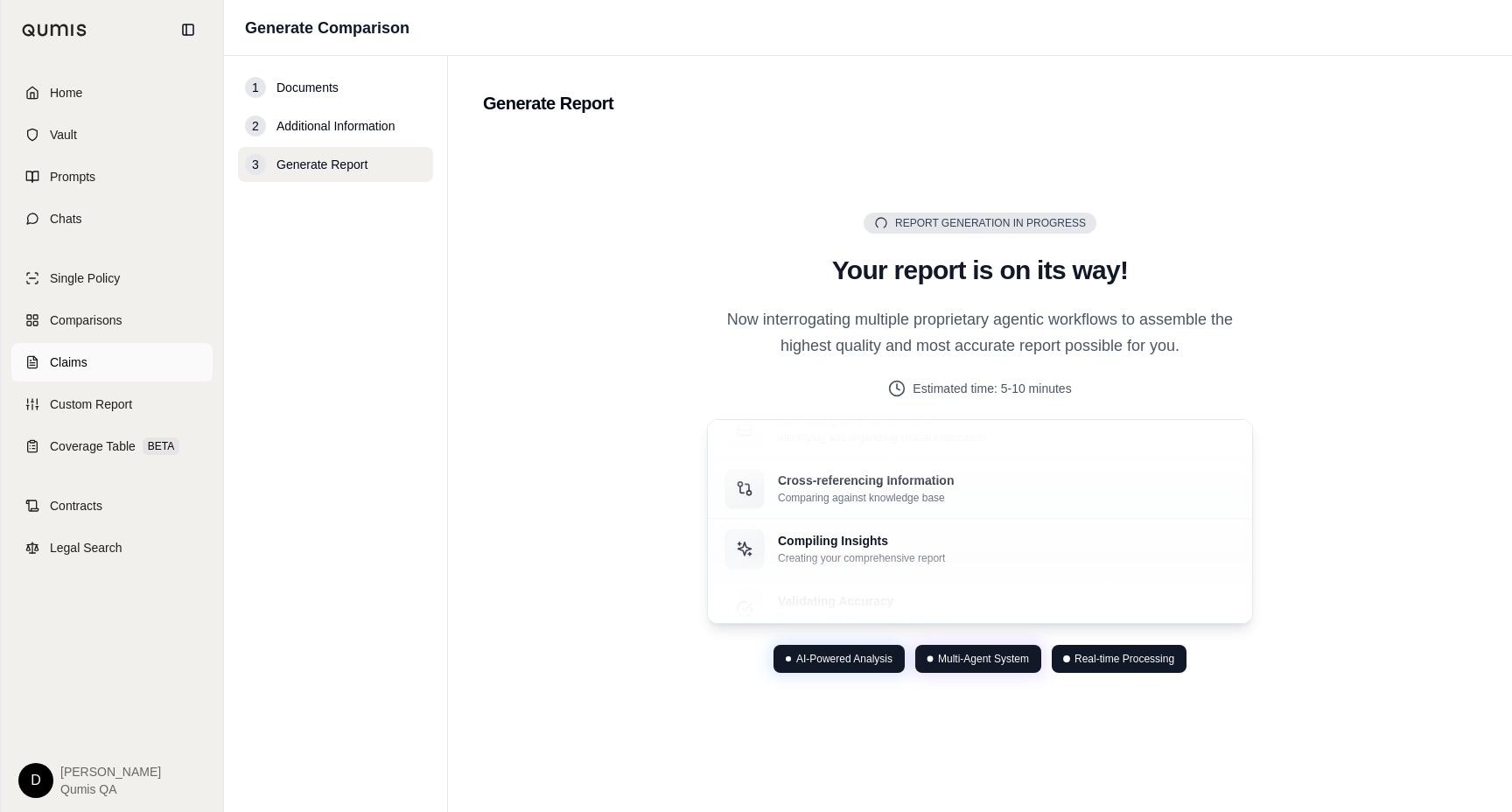
click at [128, 359] on link "Claims" at bounding box center [112, 362] width 201 height 39
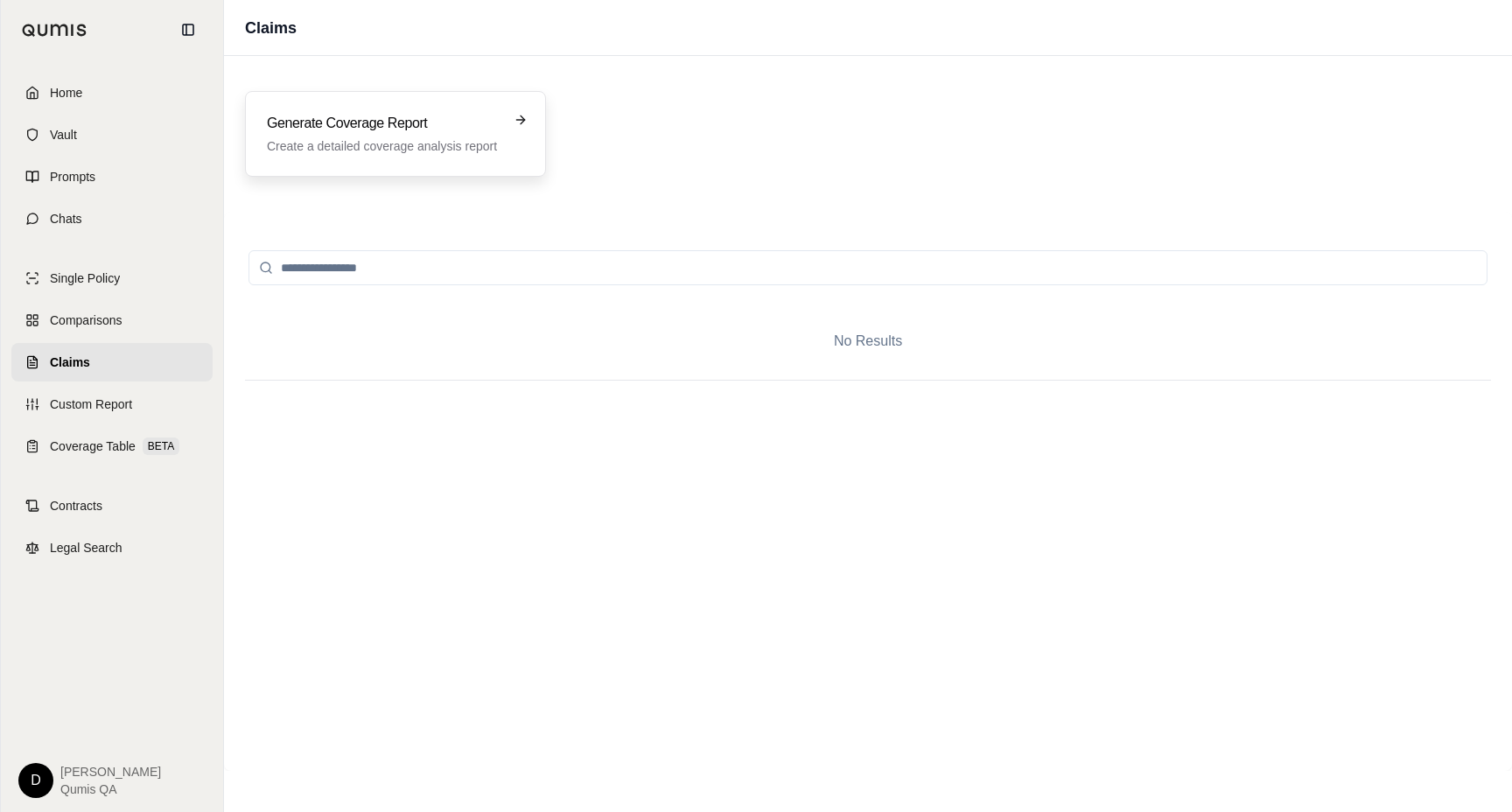
click at [367, 144] on p "Create a detailed coverage analysis report" at bounding box center [383, 146] width 233 height 17
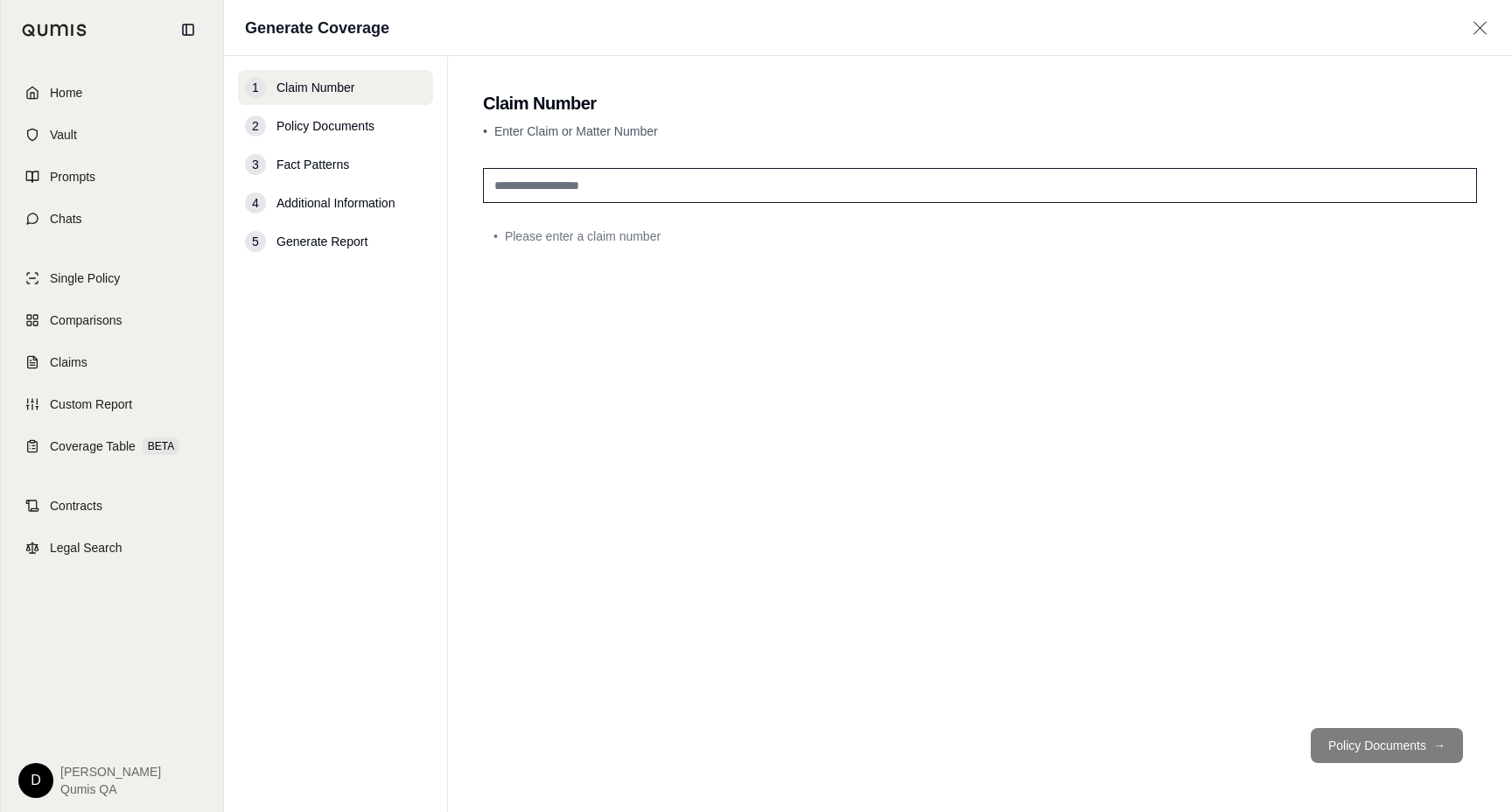
click at [594, 190] on input "text" at bounding box center [980, 186] width 994 height 35
type input "**********"
click at [1378, 749] on button "Policy Documents →" at bounding box center [1386, 745] width 152 height 35
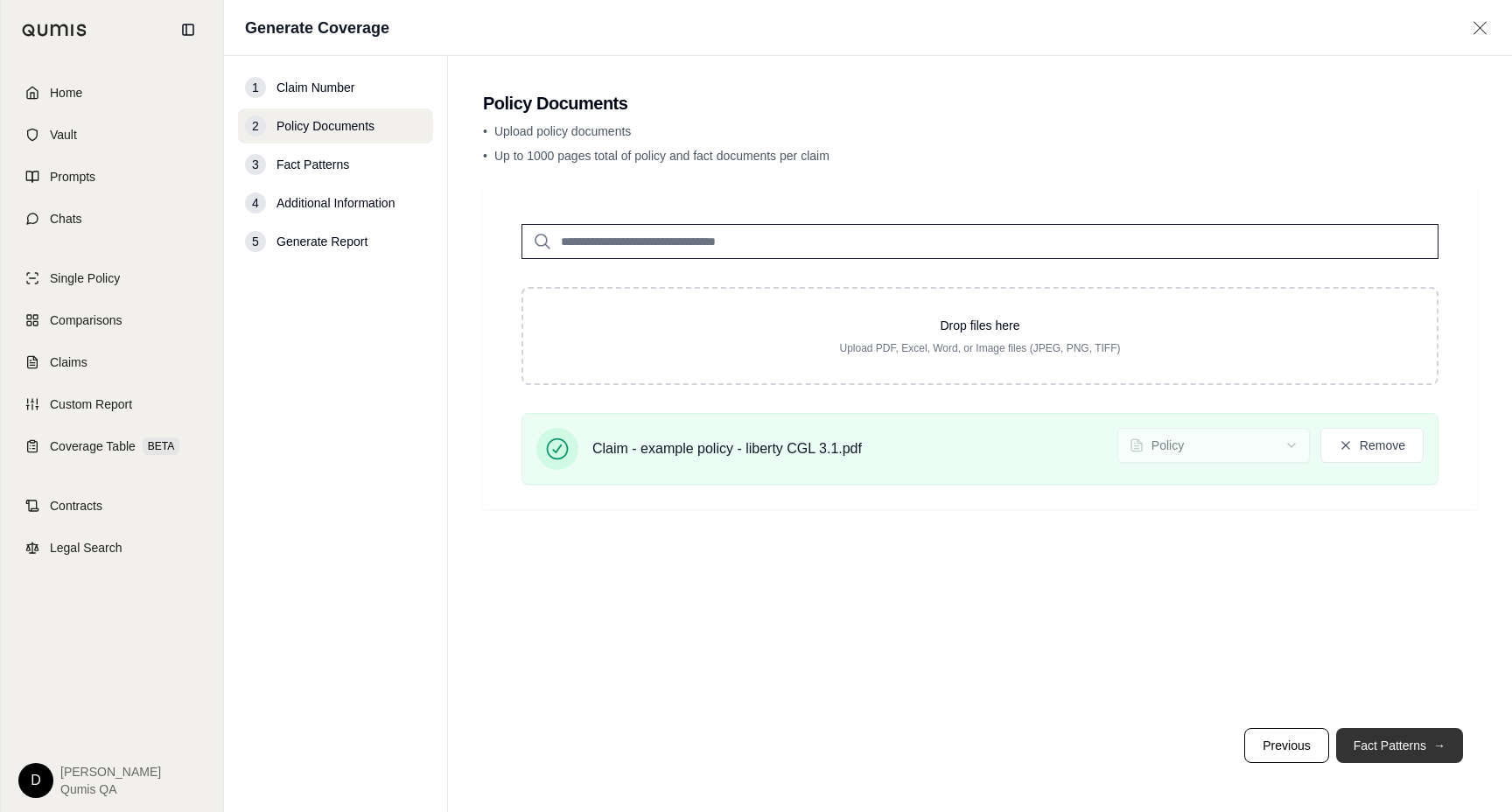
click at [1419, 750] on button "Fact Patterns →" at bounding box center [1399, 745] width 127 height 35
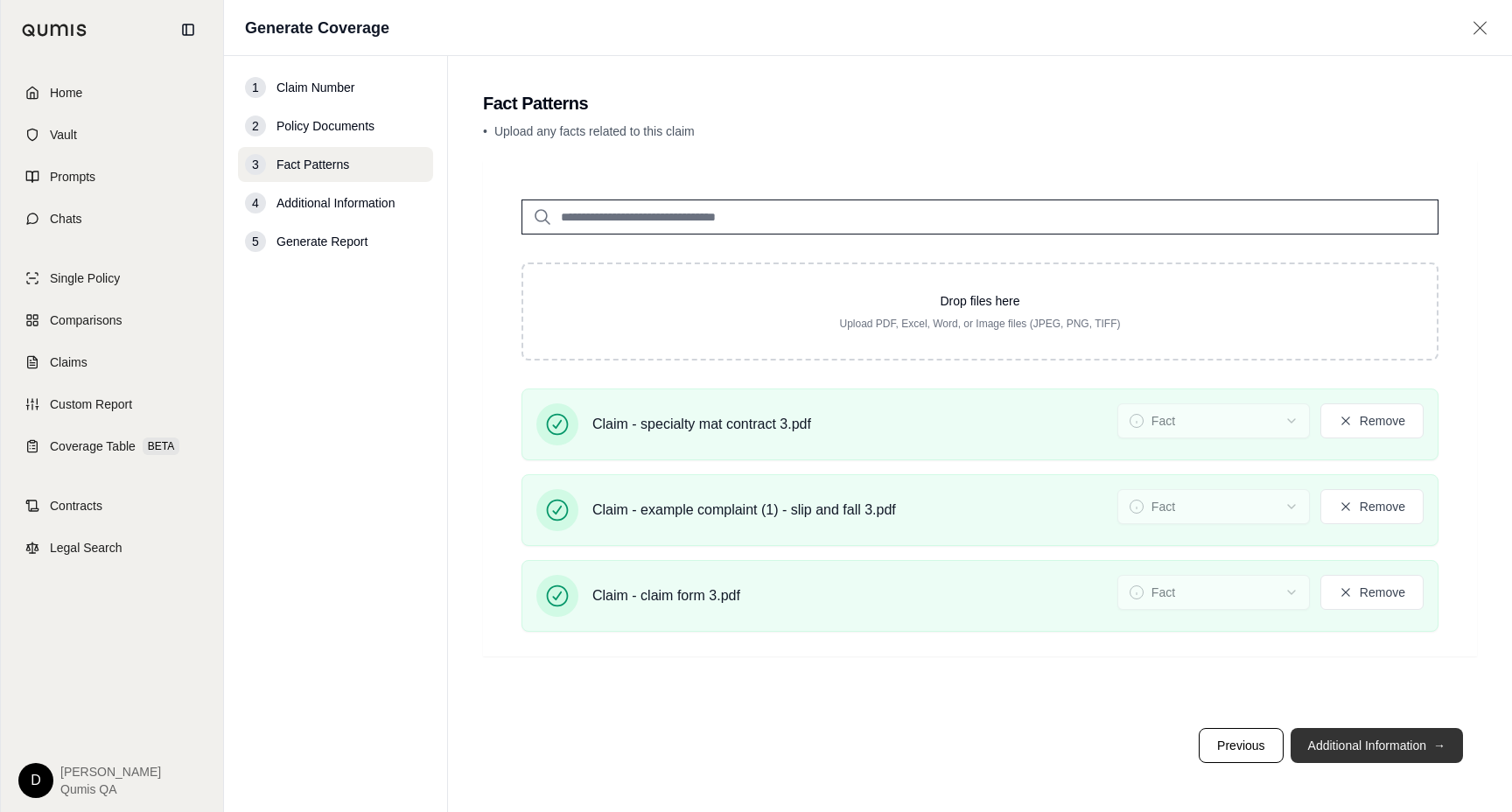
click at [1363, 749] on button "Additional Information →" at bounding box center [1376, 745] width 172 height 35
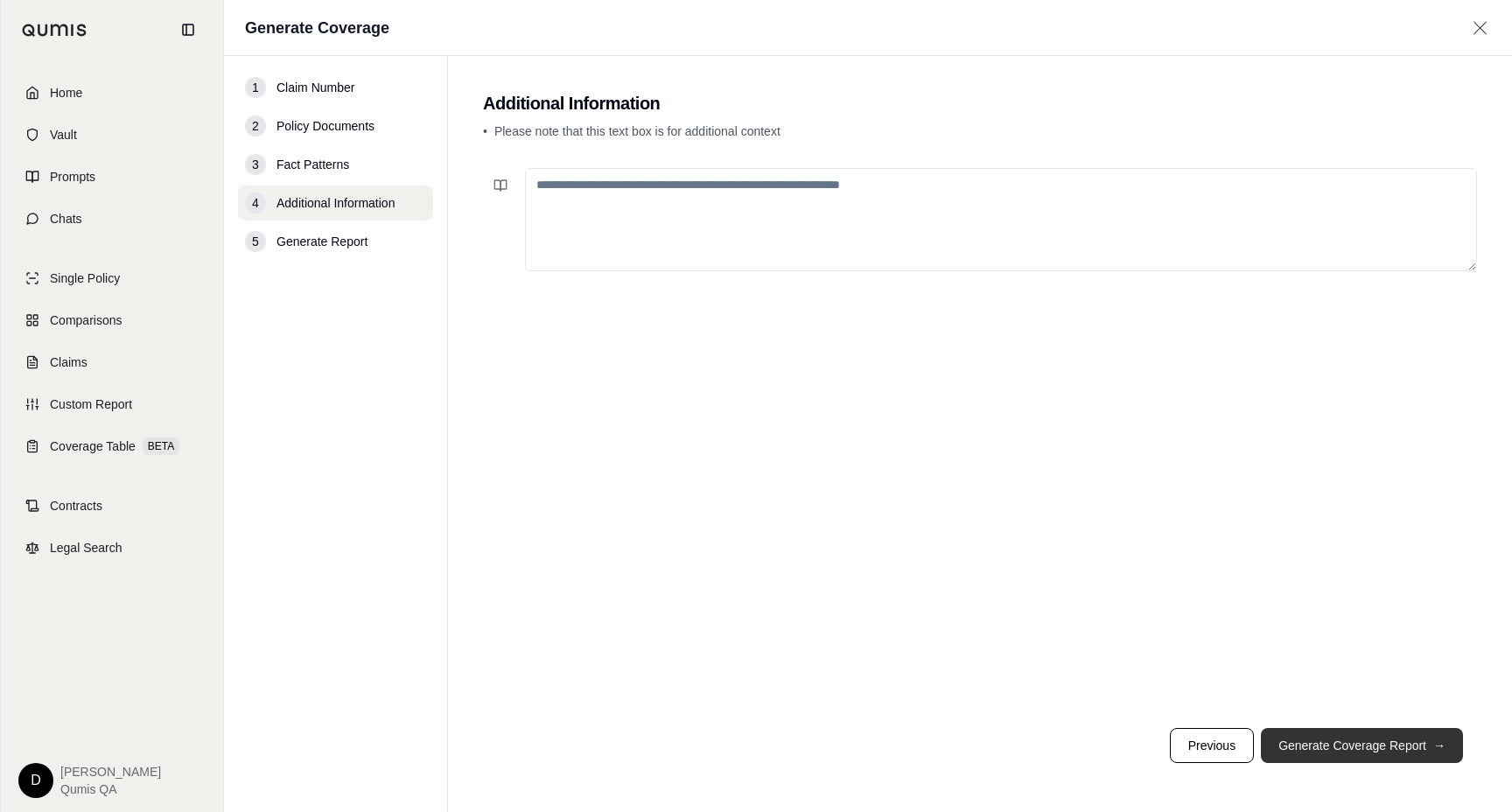
click at [1327, 748] on button "Generate Coverage Report →" at bounding box center [1361, 745] width 202 height 35
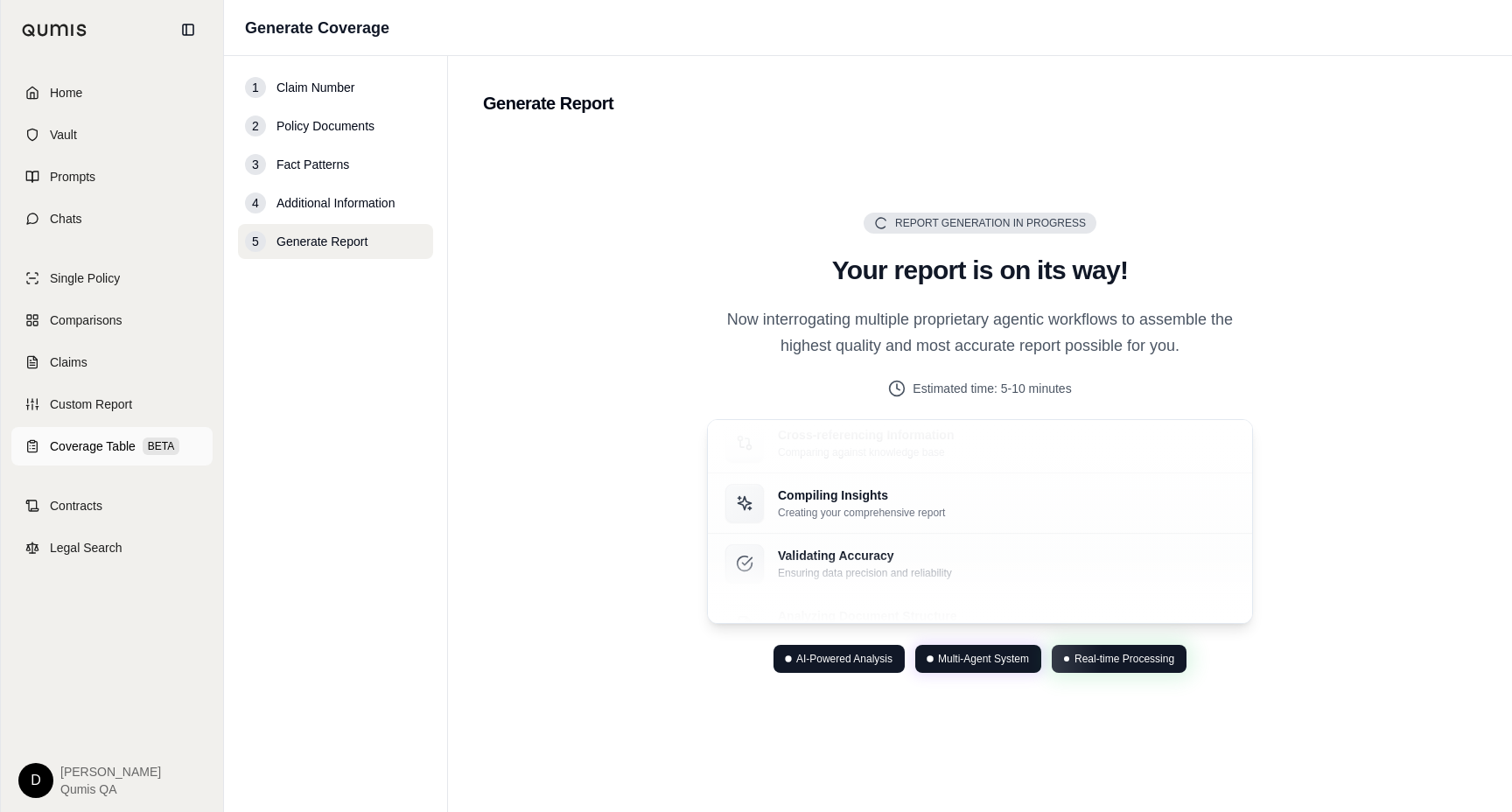
click at [109, 444] on span "Coverage Table" at bounding box center [92, 445] width 86 height 17
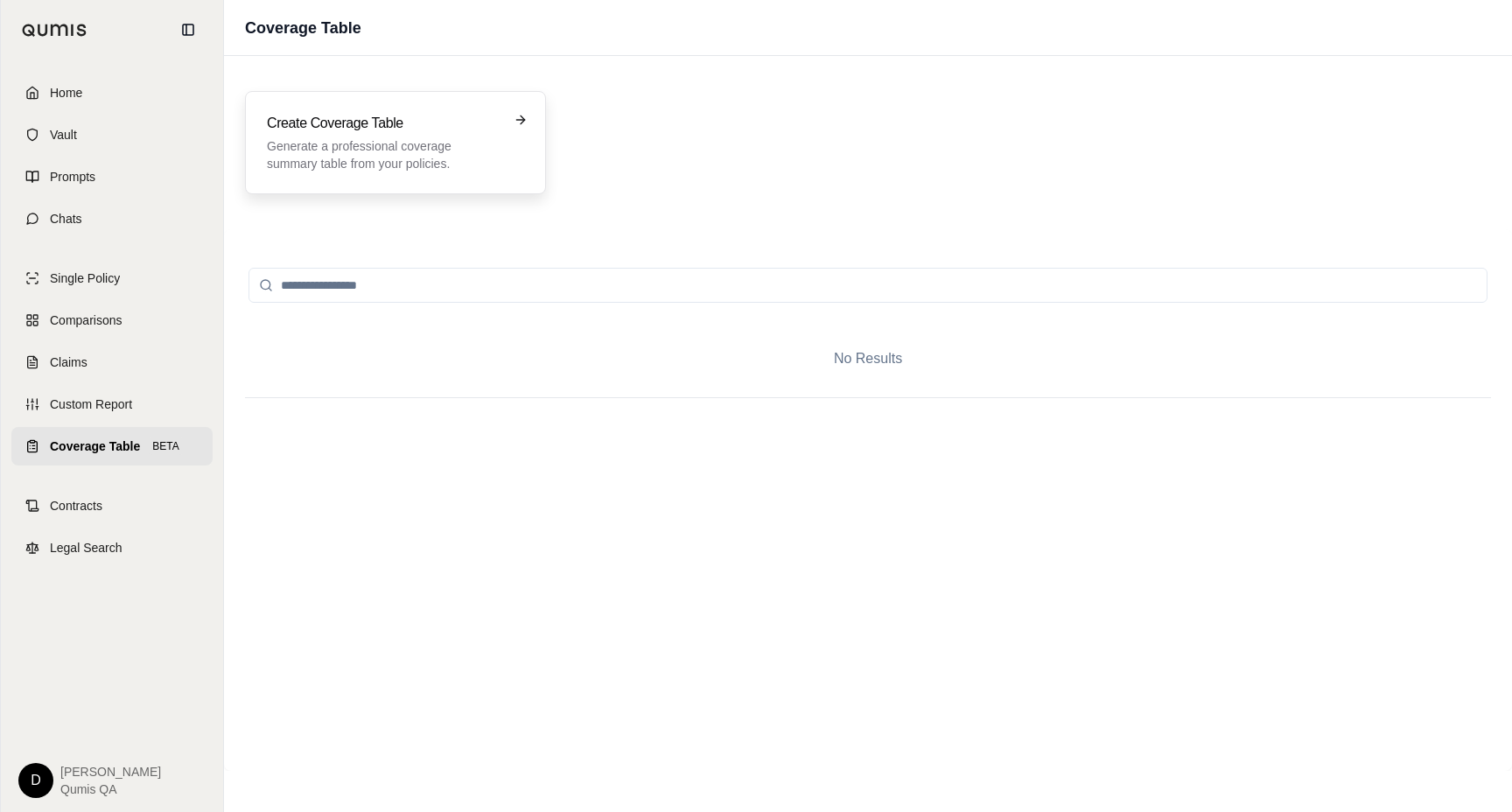
click at [295, 162] on p "Generate a professional coverage summary table from your policies." at bounding box center [383, 155] width 233 height 35
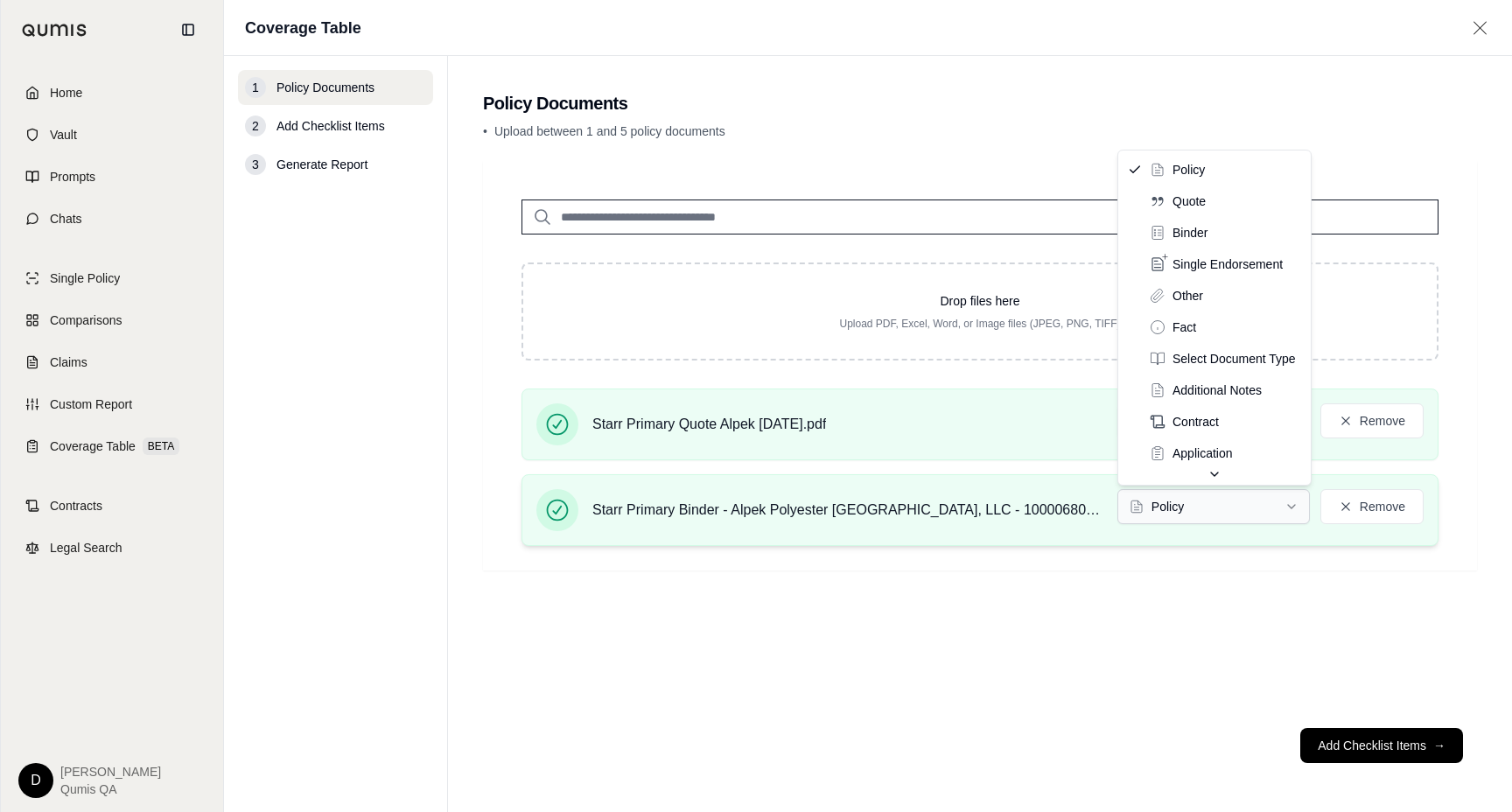
click at [1202, 512] on html "Home Vault Prompts Chats Single Policy Comparisons Claims Custom Report Coverag…" at bounding box center [756, 406] width 1512 height 812
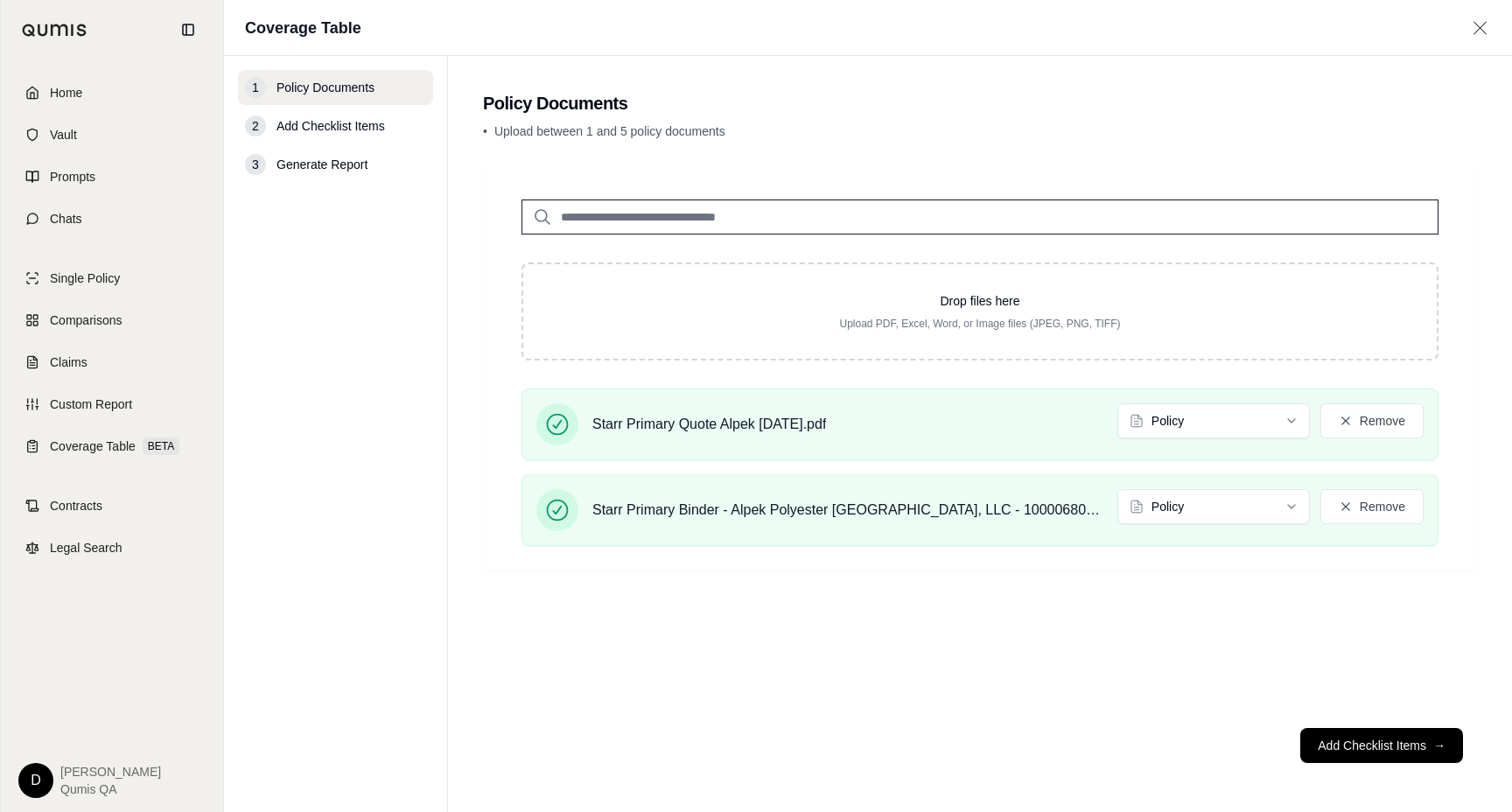
click at [1060, 652] on div "Drop files here Upload PDF, Excel, Word, or Image files (JPEG, PNG, TIFF) Starr…" at bounding box center [980, 437] width 994 height 553
click at [1349, 749] on button "Add Checklist Items →" at bounding box center [1382, 745] width 163 height 35
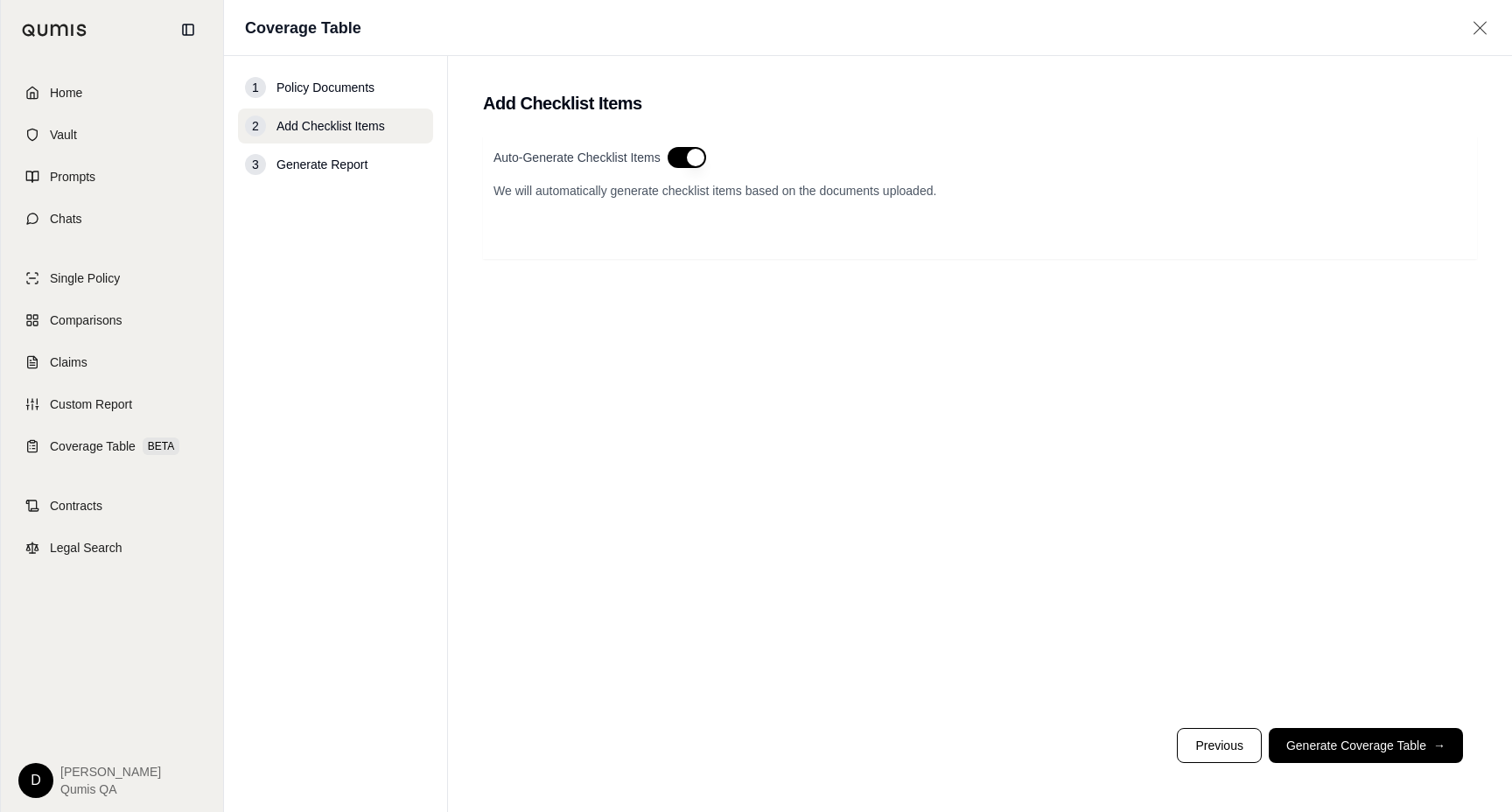
click at [682, 157] on button "button" at bounding box center [687, 157] width 39 height 21
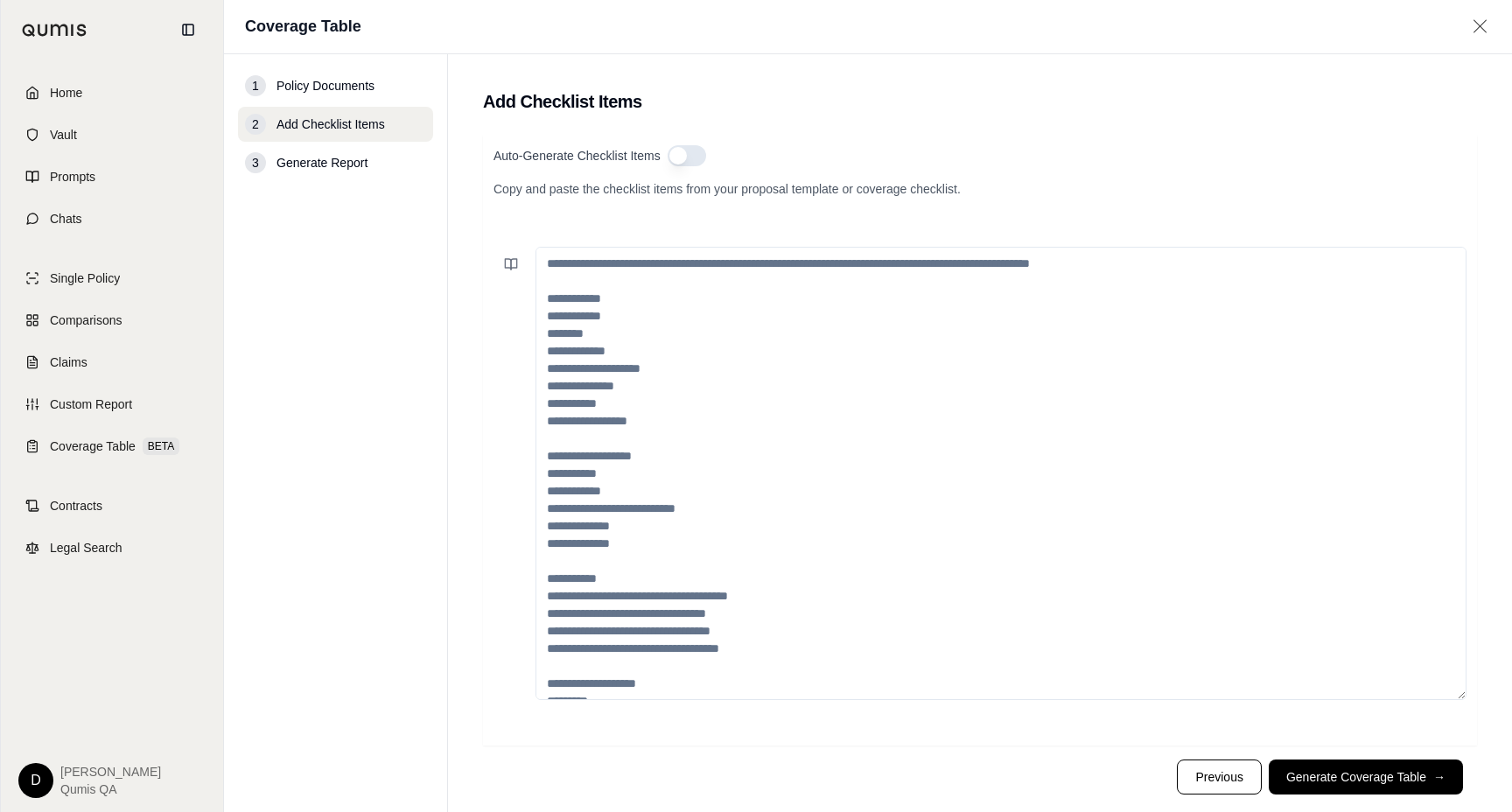
click at [682, 157] on button "button" at bounding box center [687, 155] width 39 height 21
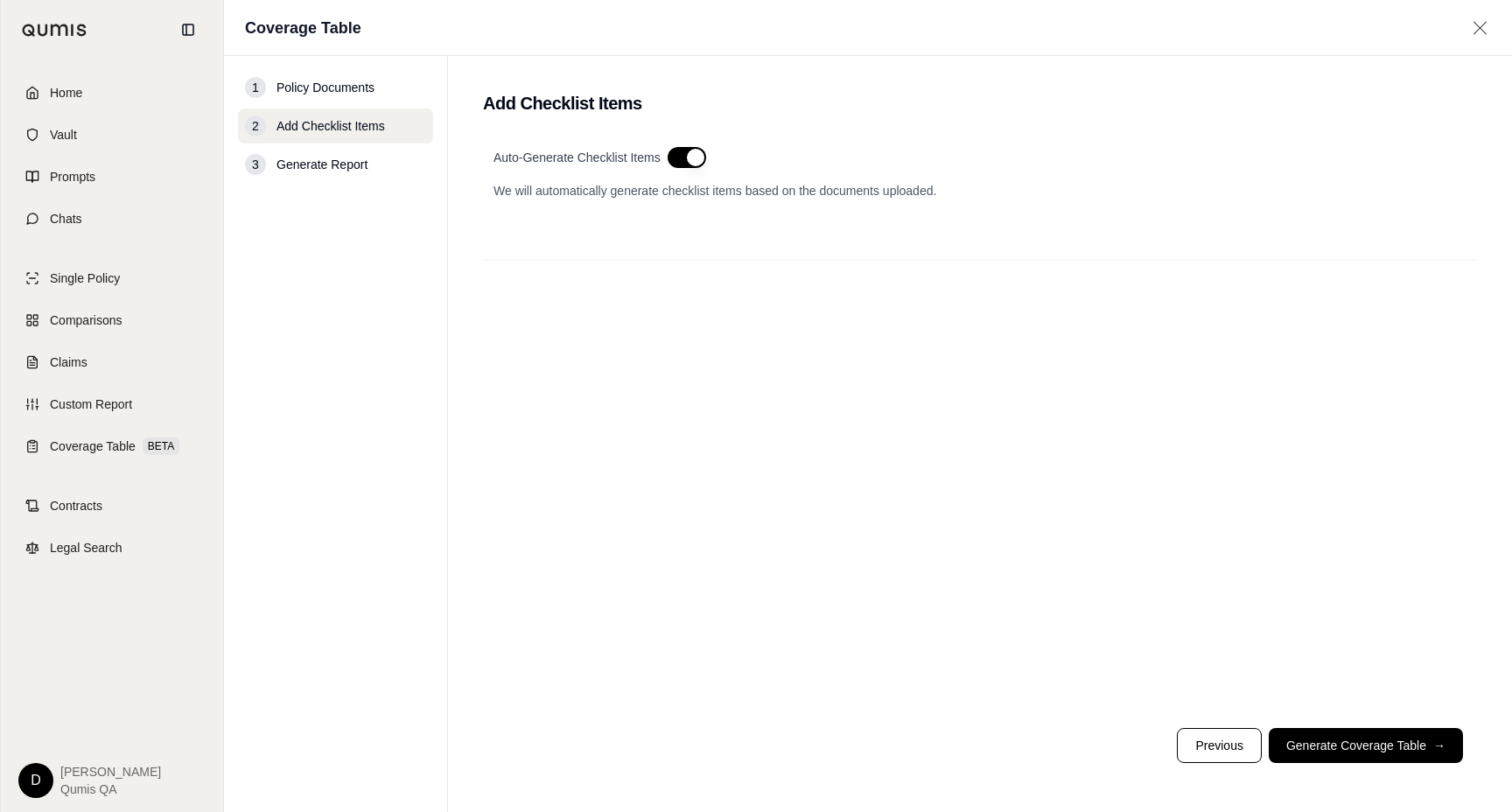
click at [682, 157] on button "button" at bounding box center [687, 157] width 39 height 21
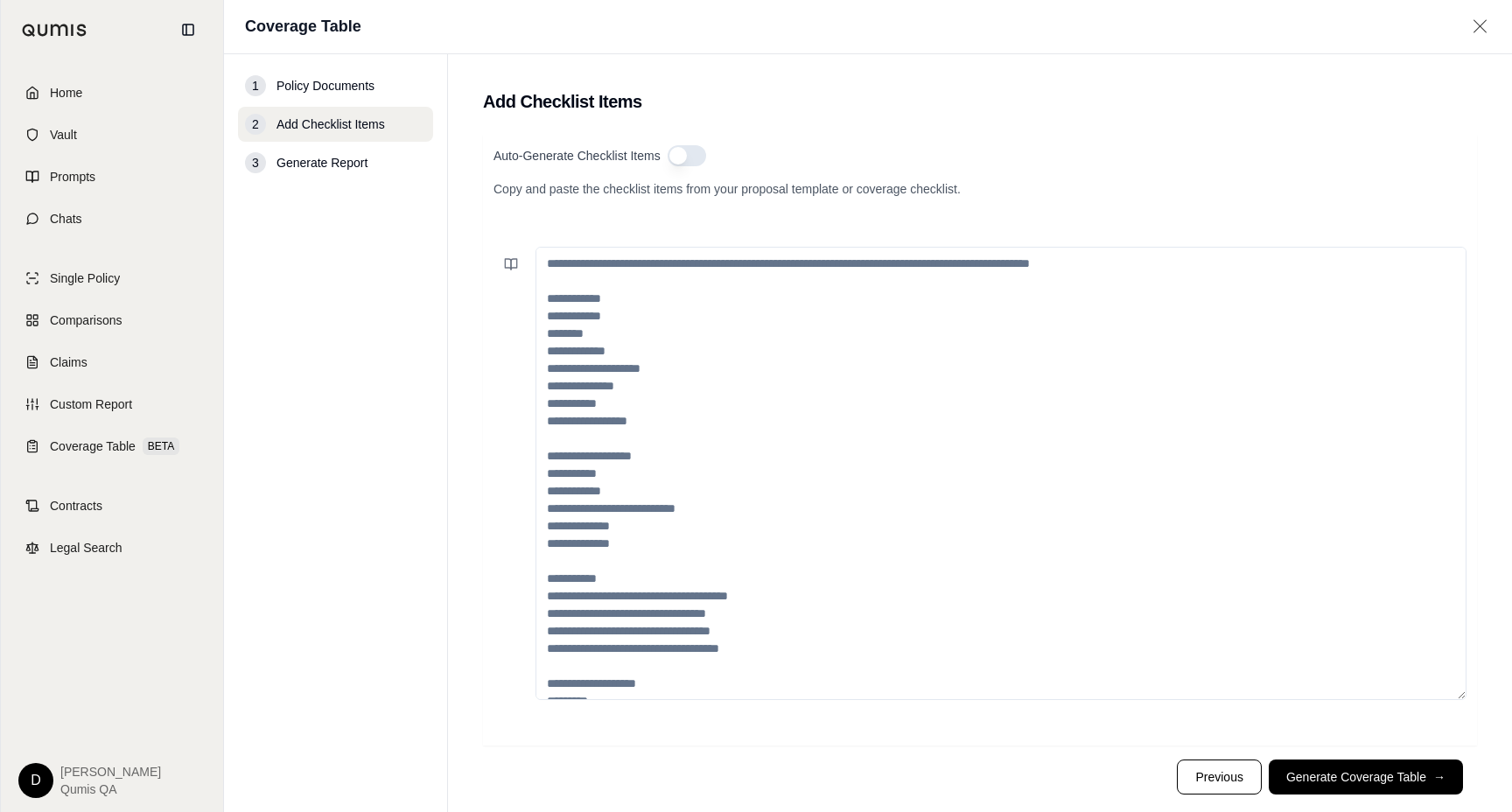
click at [661, 437] on textarea at bounding box center [1001, 473] width 931 height 454
paste textarea "**********"
type textarea "**********"
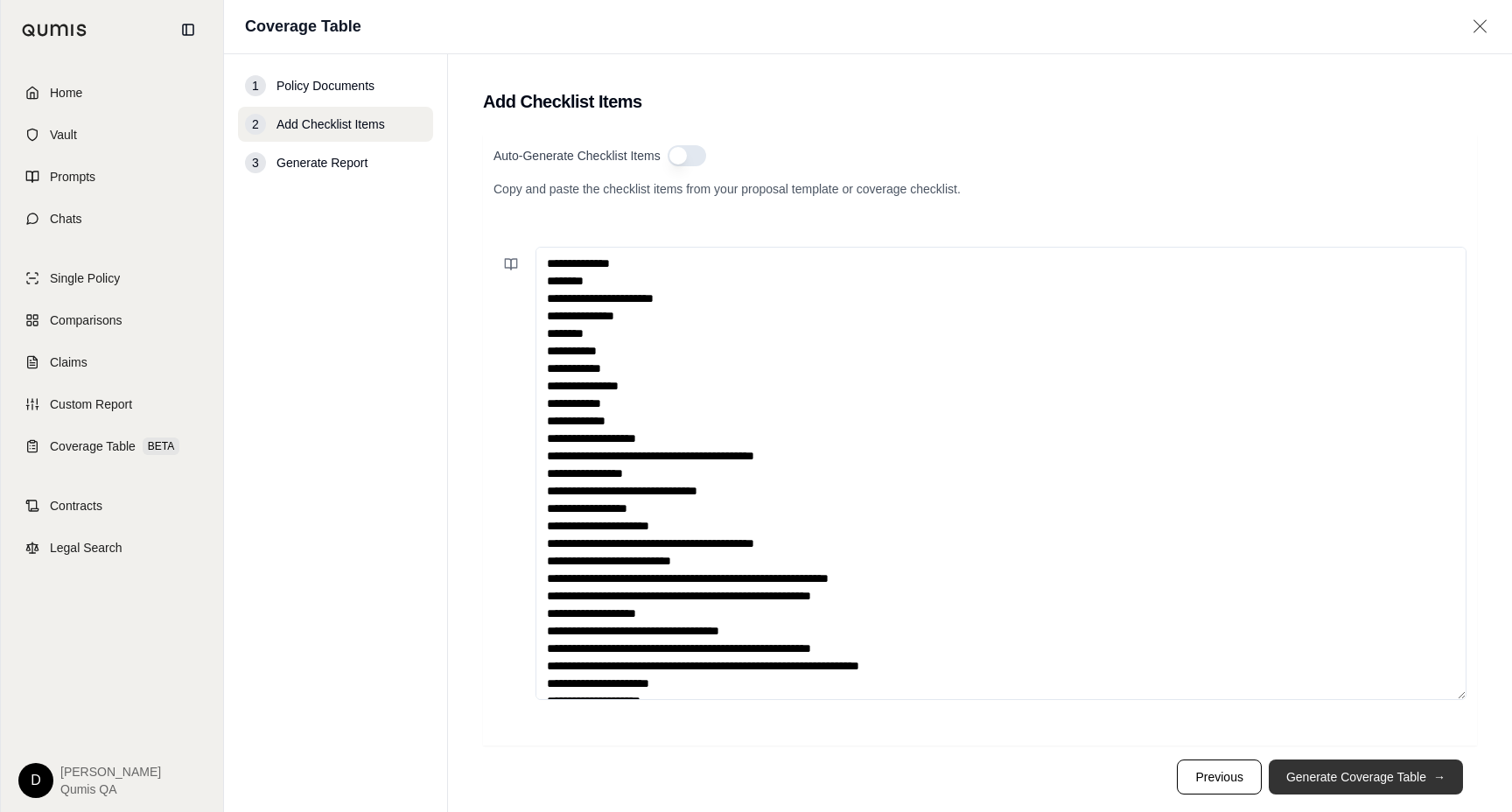
click at [1334, 771] on button "Generate Coverage Table →" at bounding box center [1365, 777] width 195 height 35
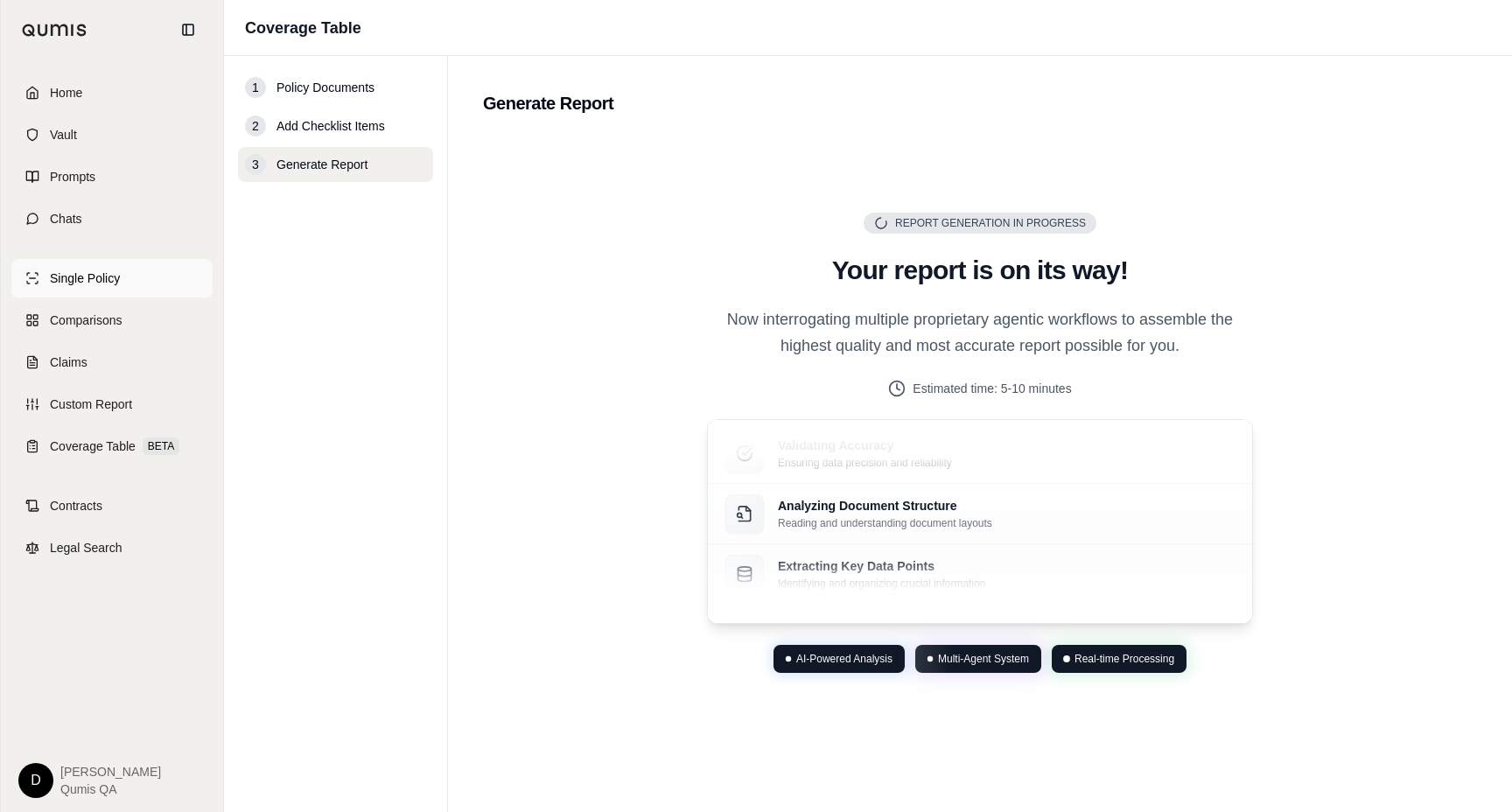
click at [114, 271] on span "Single Policy" at bounding box center [84, 278] width 70 height 17
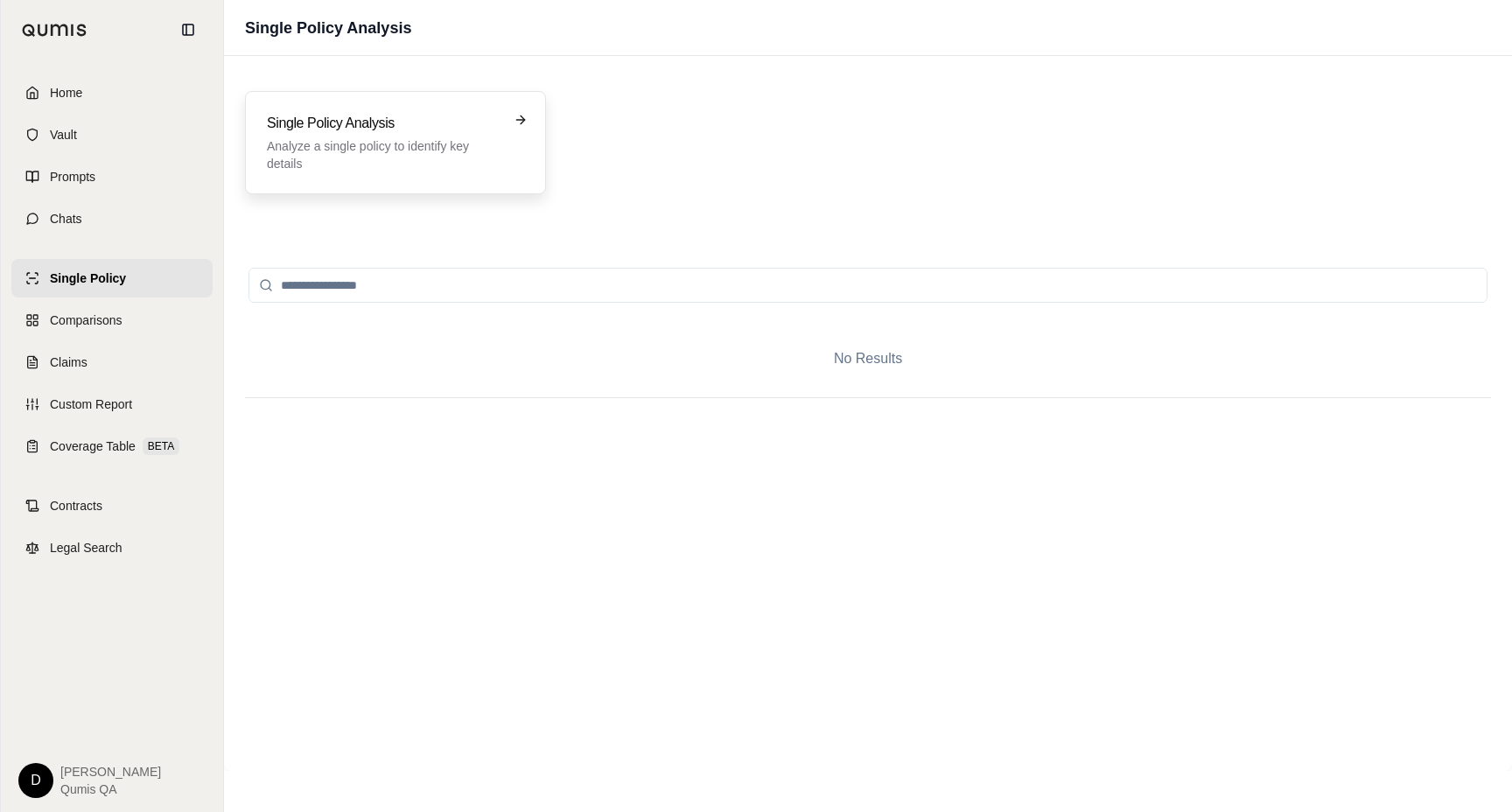
click at [381, 155] on p "Analyze a single policy to identify key details" at bounding box center [383, 155] width 233 height 35
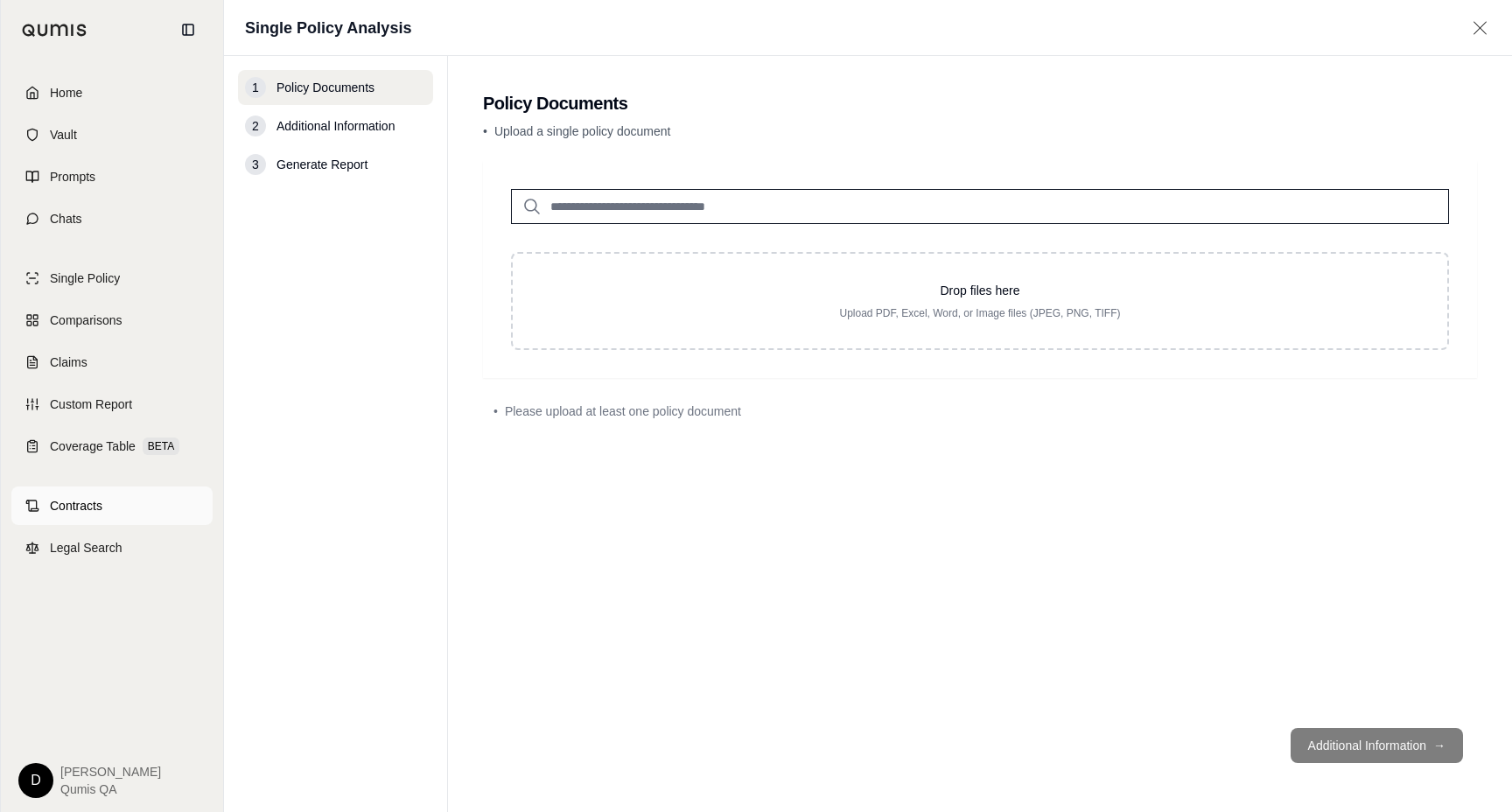
click at [99, 503] on span "Contracts" at bounding box center [76, 505] width 52 height 17
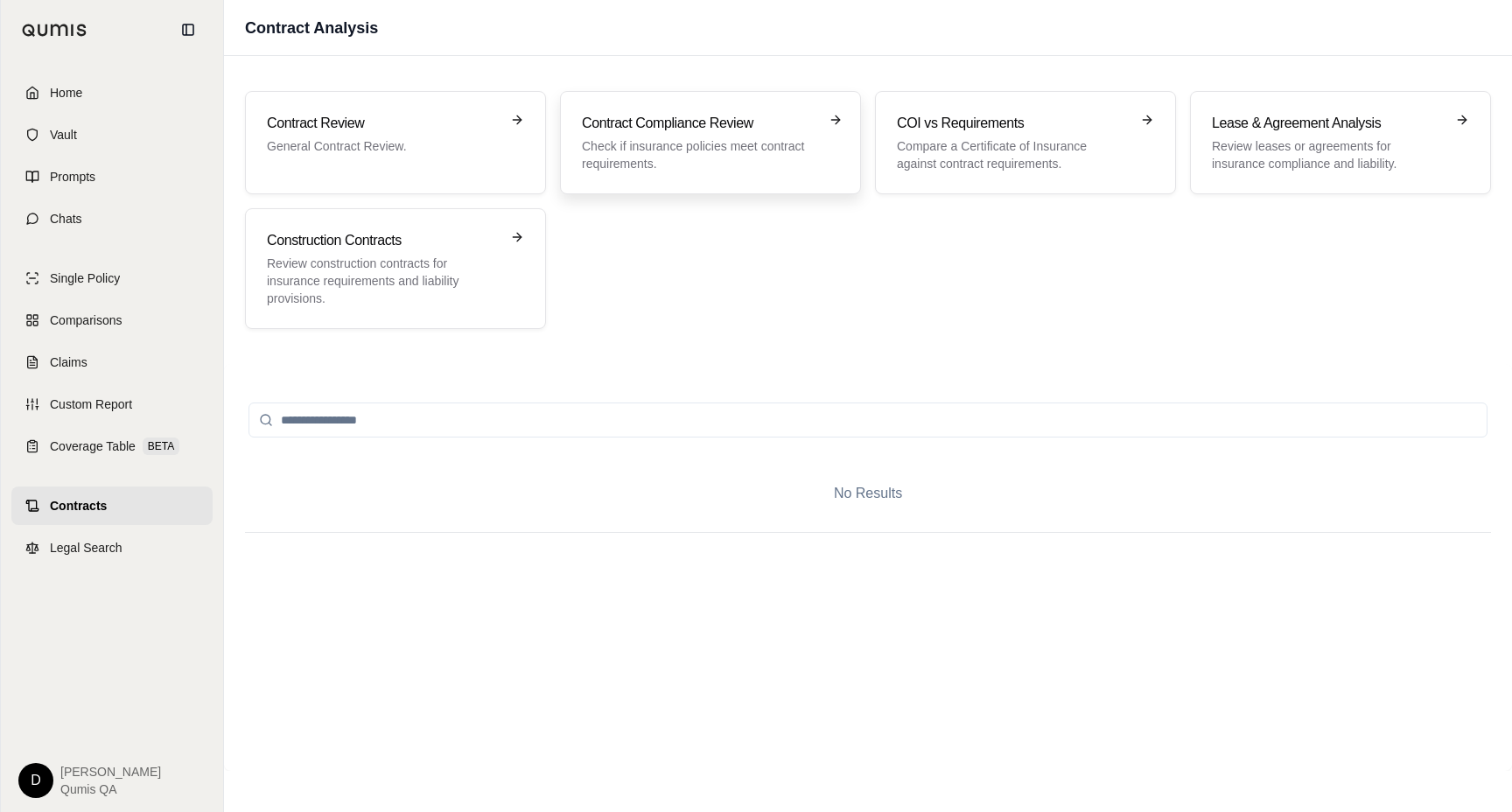
click at [711, 139] on p "Check if insurance policies meet contract requirements." at bounding box center [698, 155] width 233 height 35
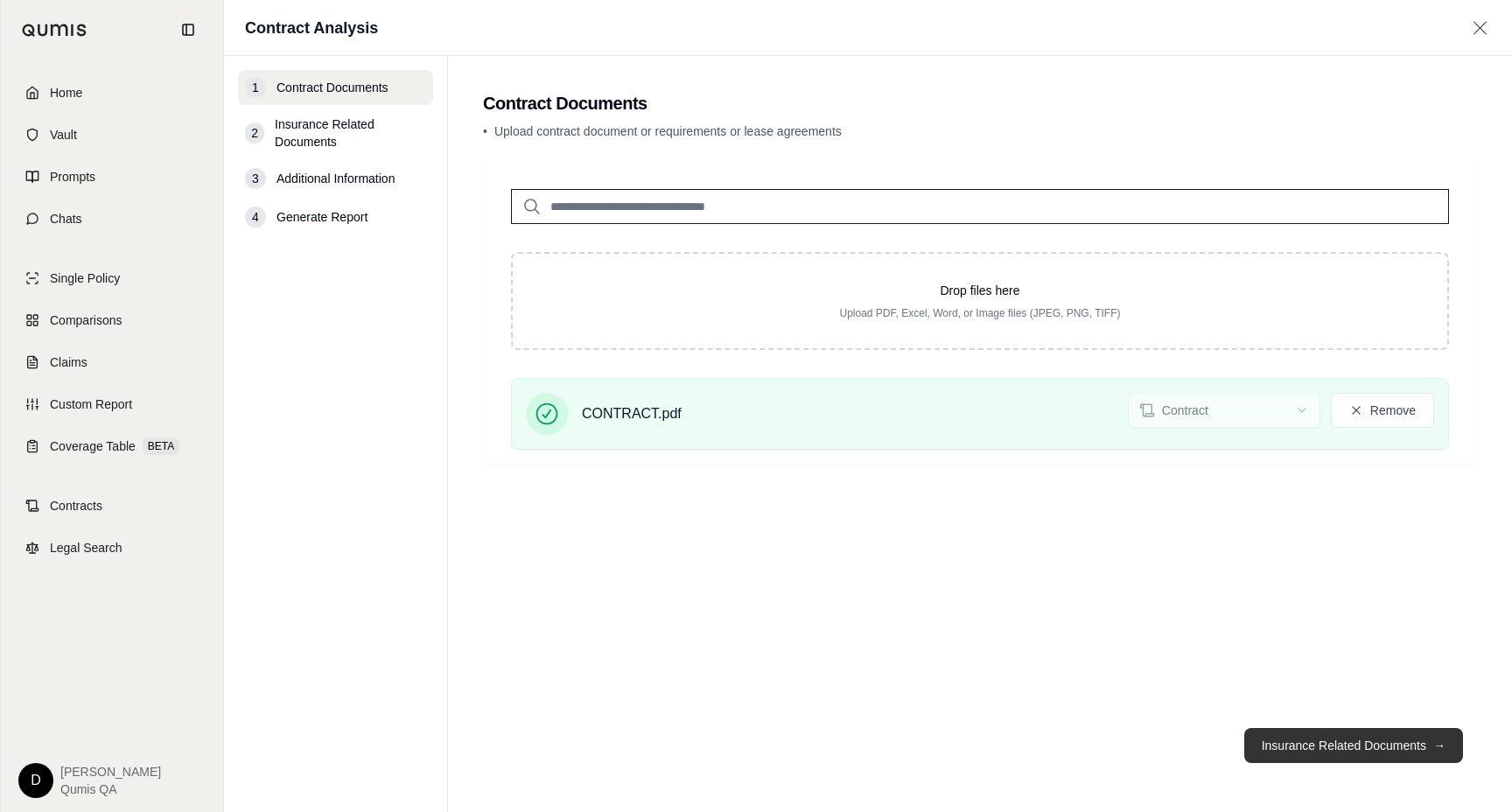
click at [1326, 741] on button "Insurance Related Documents →" at bounding box center [1354, 745] width 219 height 35
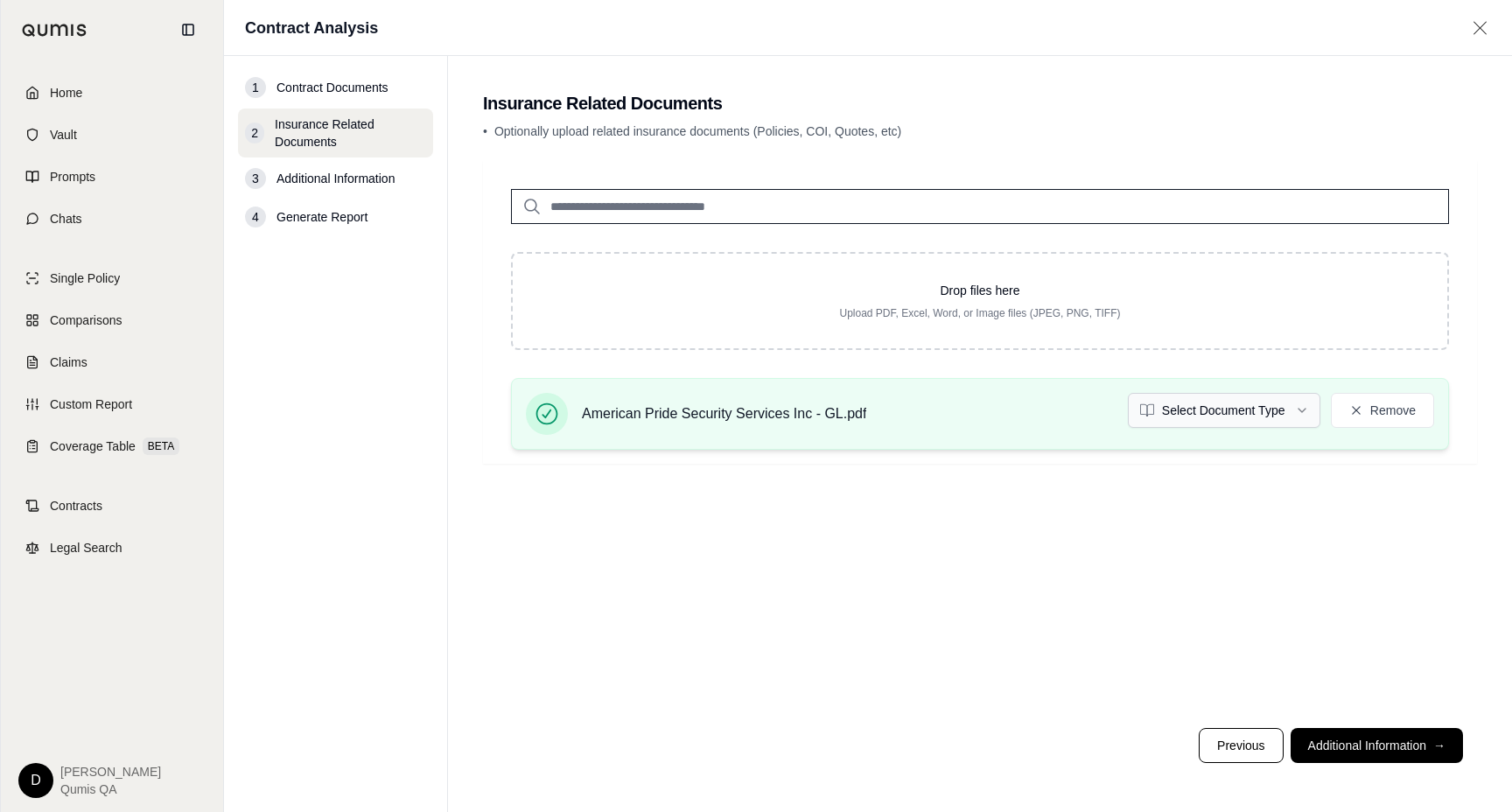
click at [1196, 409] on html "Home Vault Prompts Chats Single Policy Comparisons Claims Custom Report Coverag…" at bounding box center [756, 406] width 1512 height 812
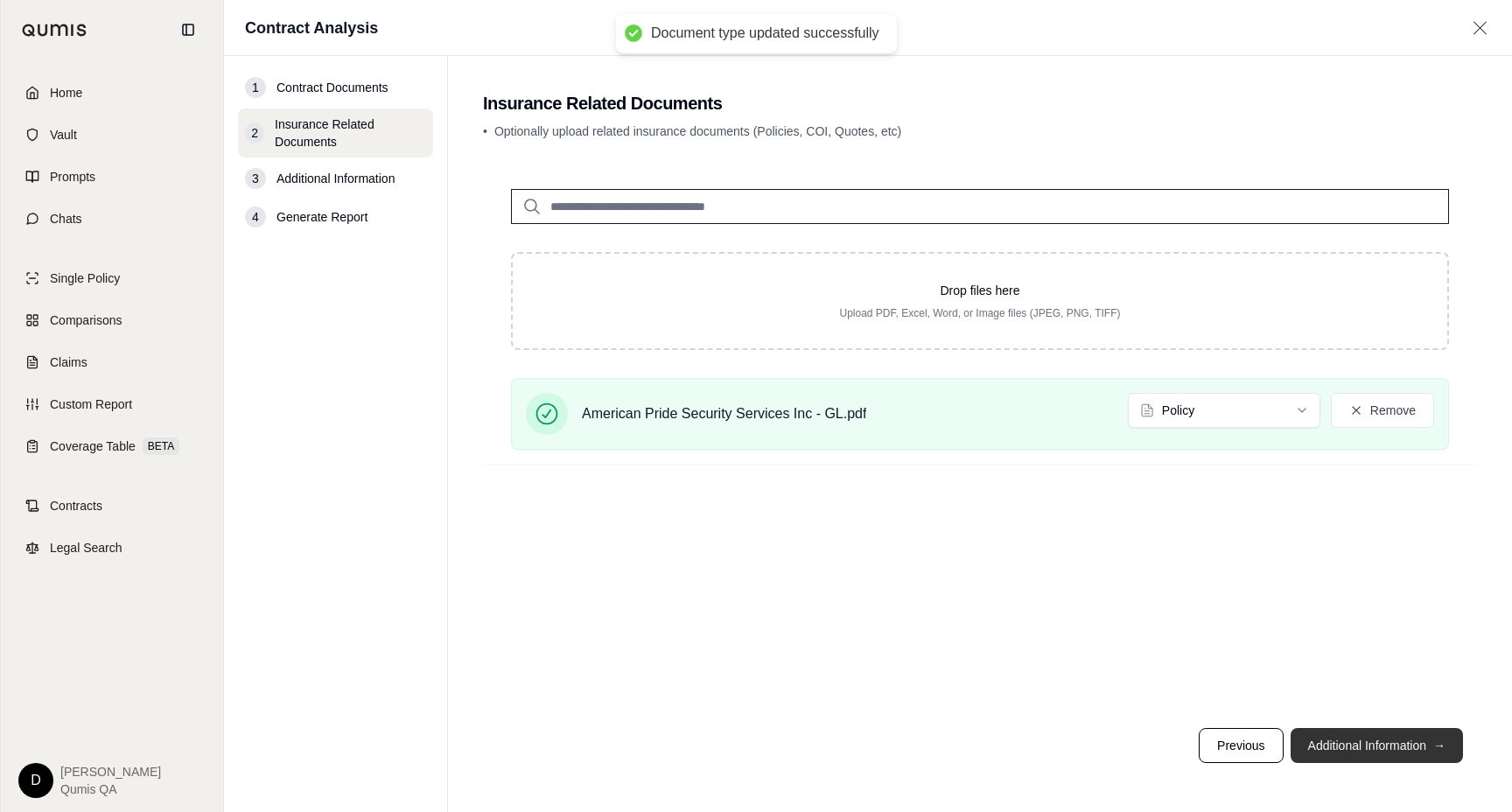
click at [1357, 738] on button "Additional Information →" at bounding box center [1376, 745] width 172 height 35
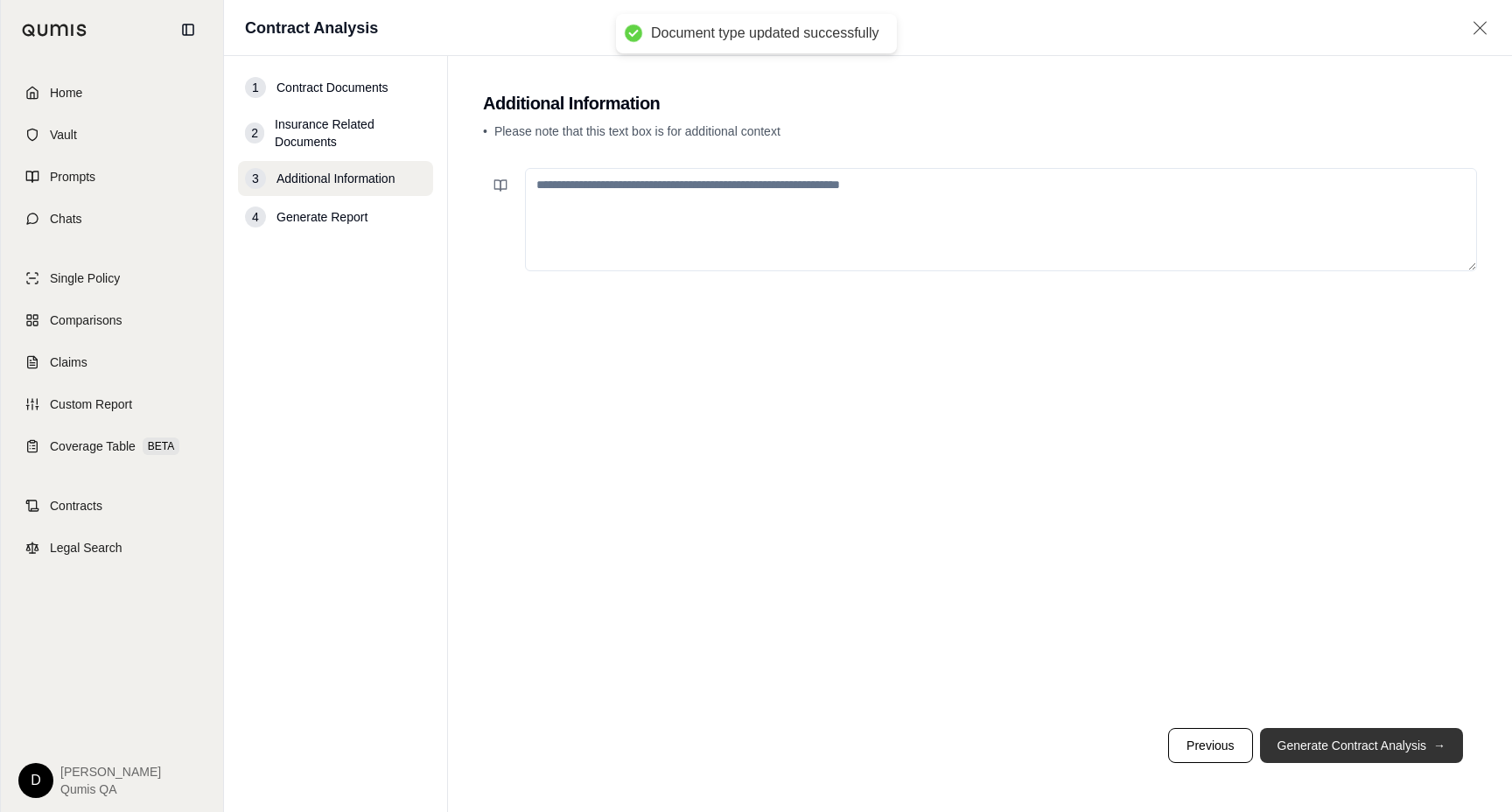
click at [1357, 738] on button "Generate Contract Analysis →" at bounding box center [1361, 745] width 203 height 35
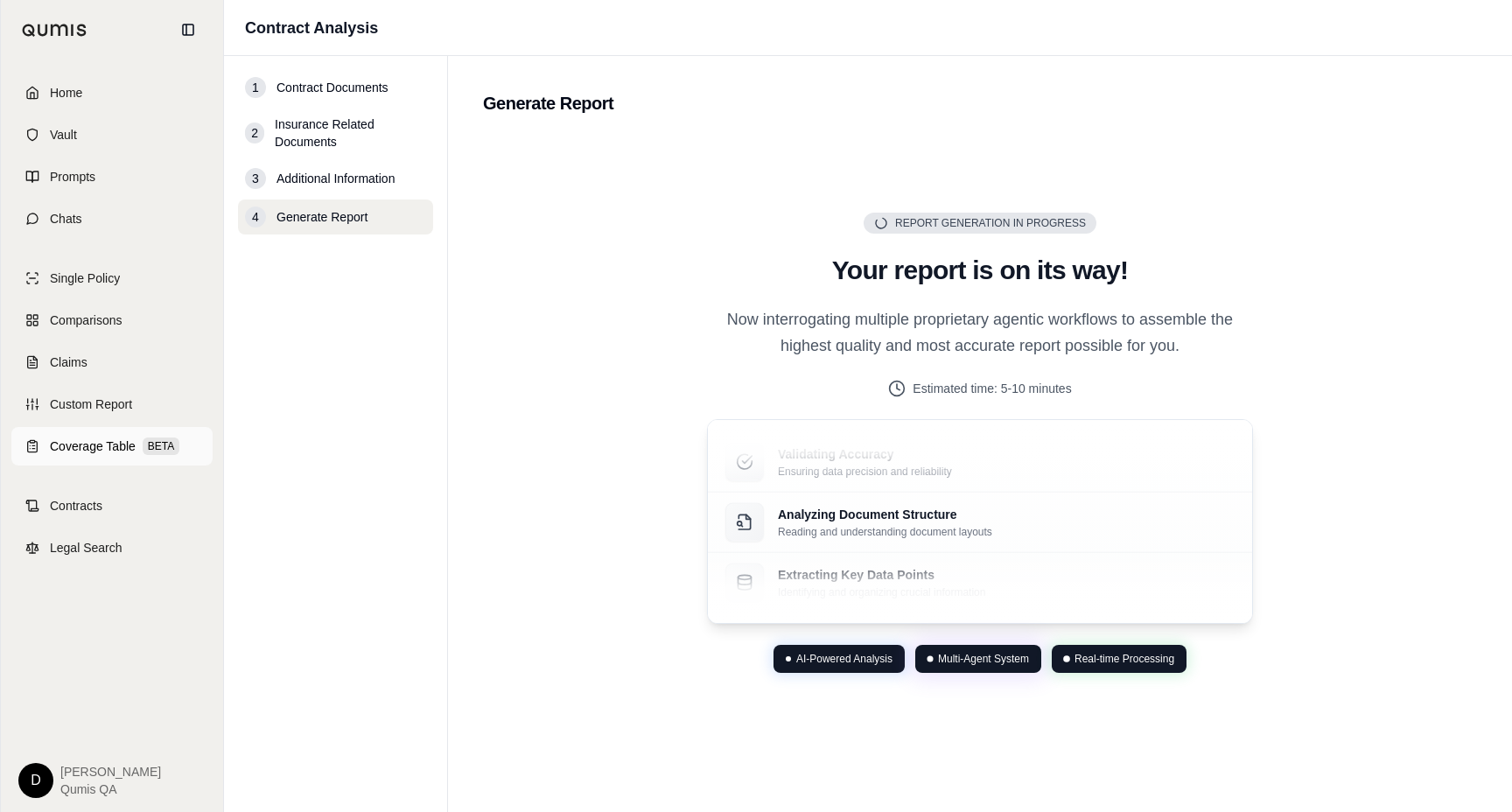
click at [108, 441] on span "Coverage Table" at bounding box center [92, 445] width 86 height 17
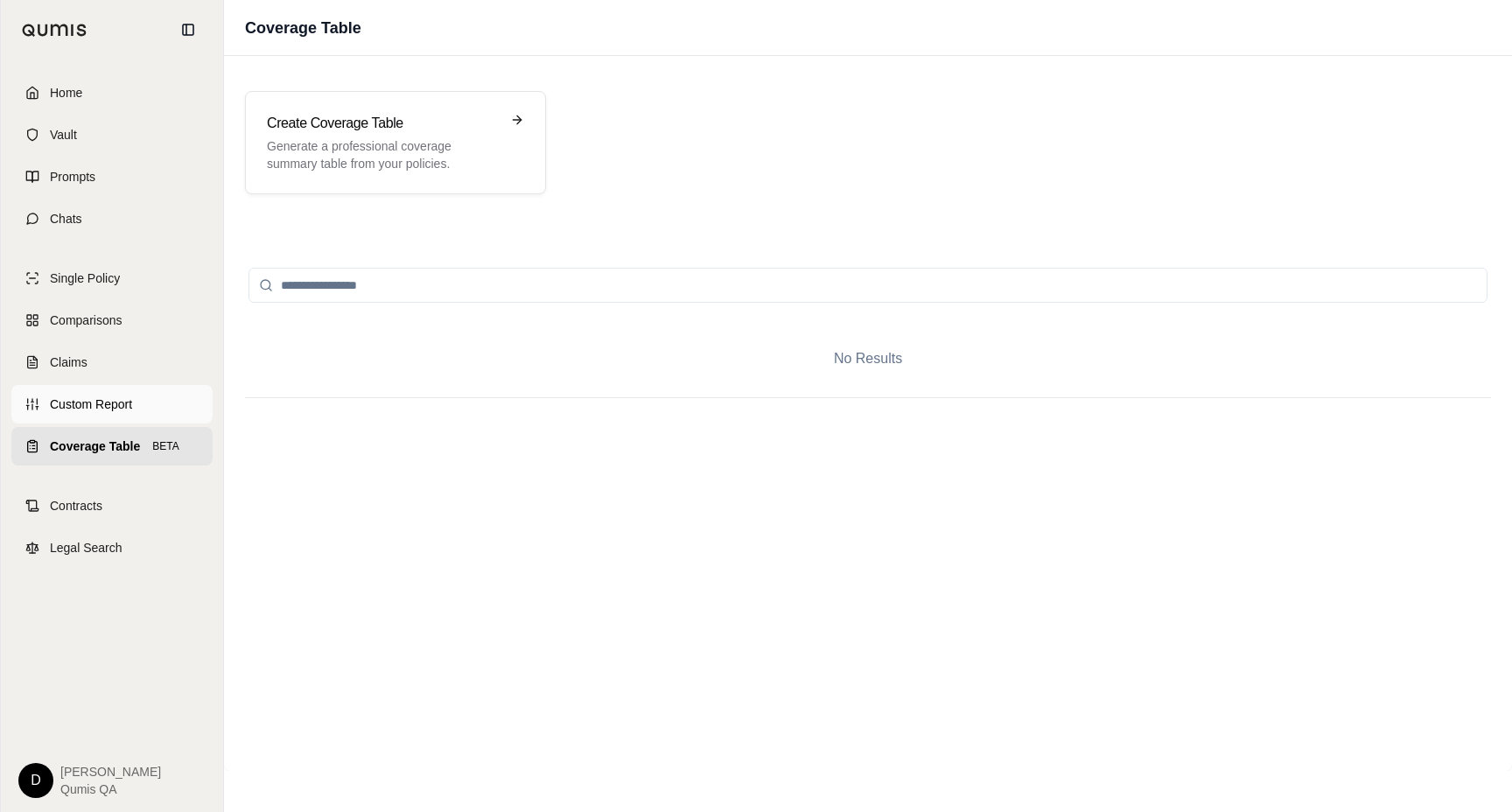
click at [90, 405] on span "Custom Report" at bounding box center [90, 404] width 82 height 17
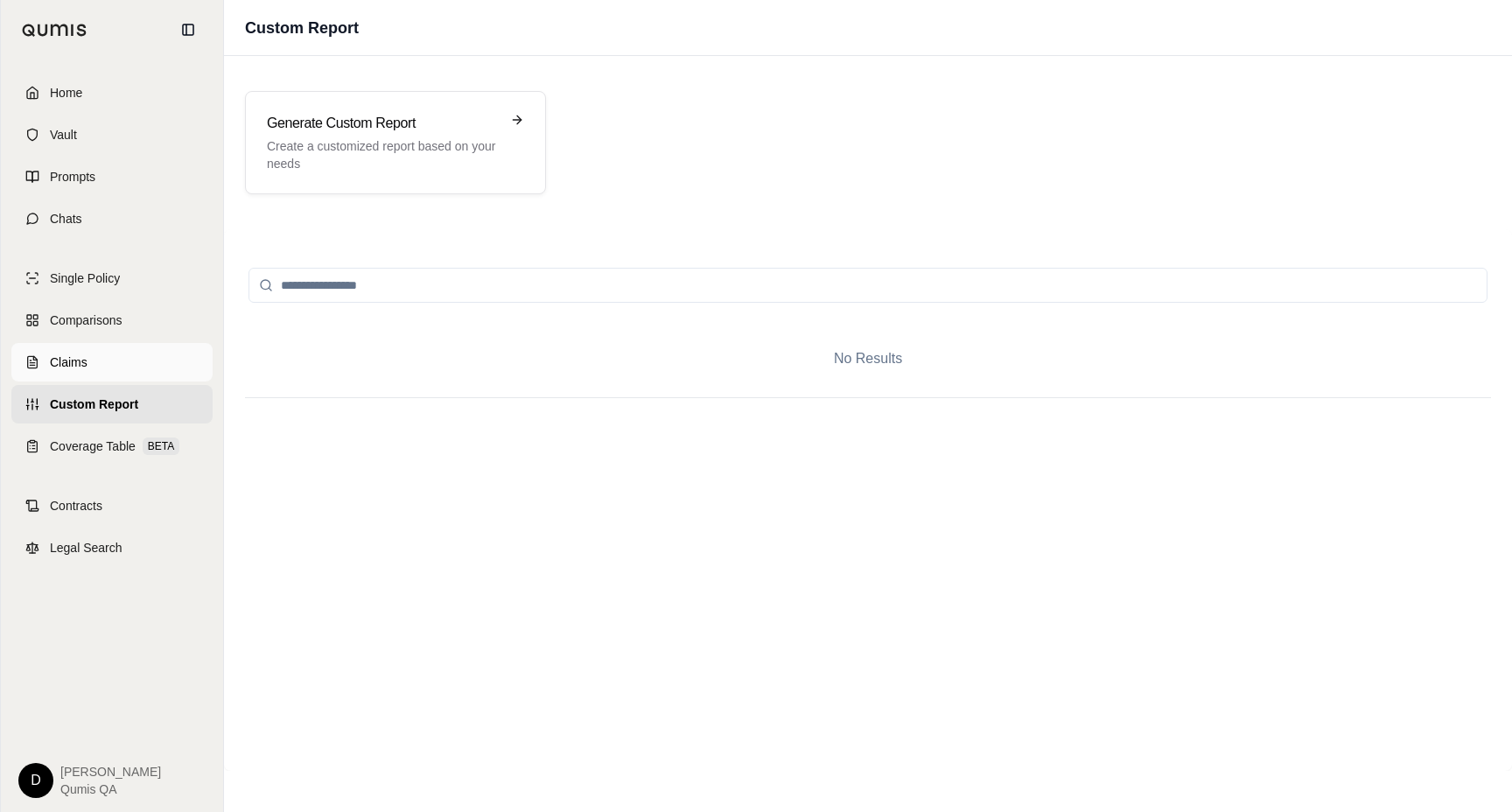
click at [88, 369] on link "Claims" at bounding box center [112, 362] width 201 height 39
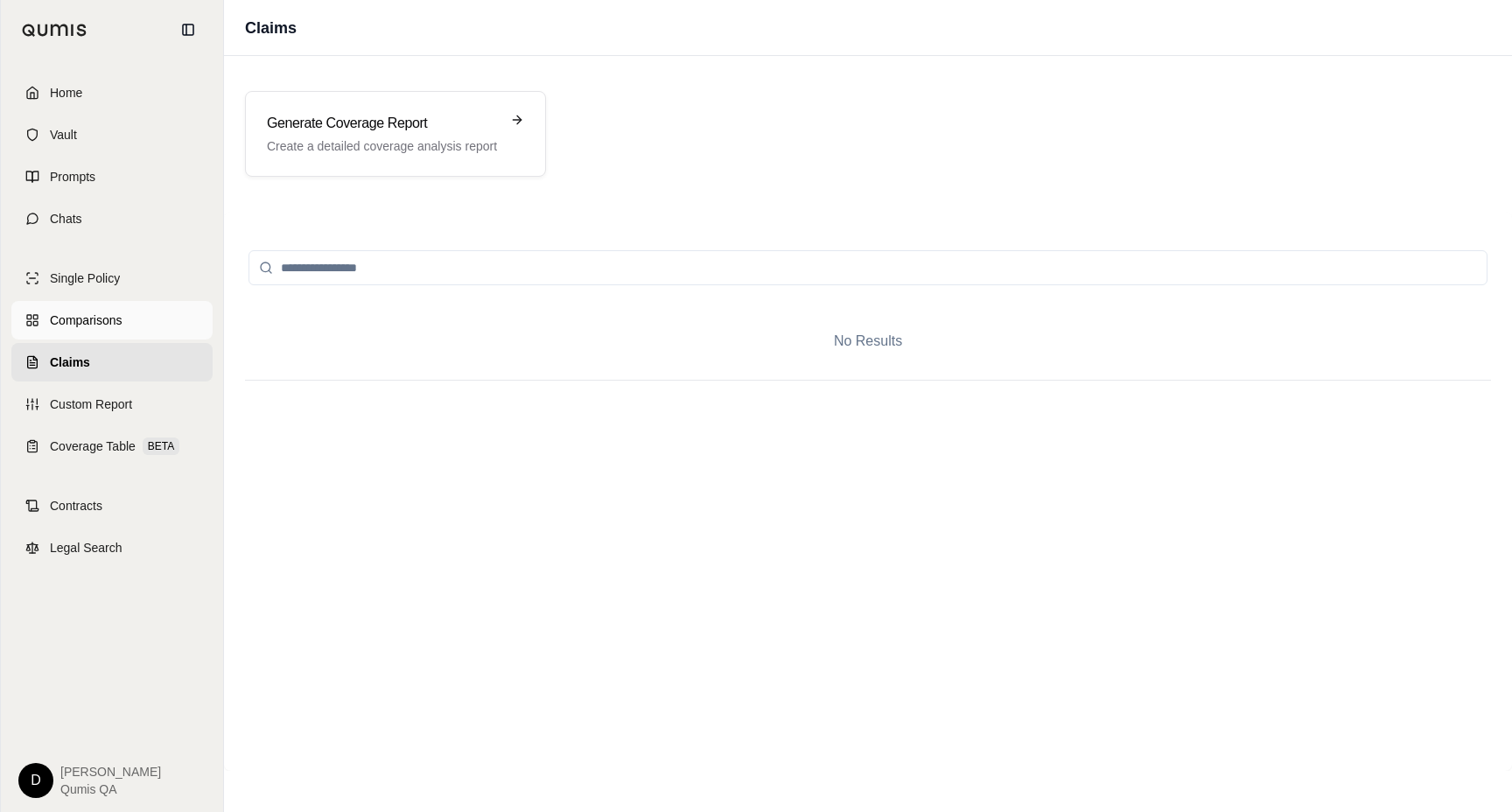
click at [114, 320] on span "Comparisons" at bounding box center [85, 320] width 71 height 17
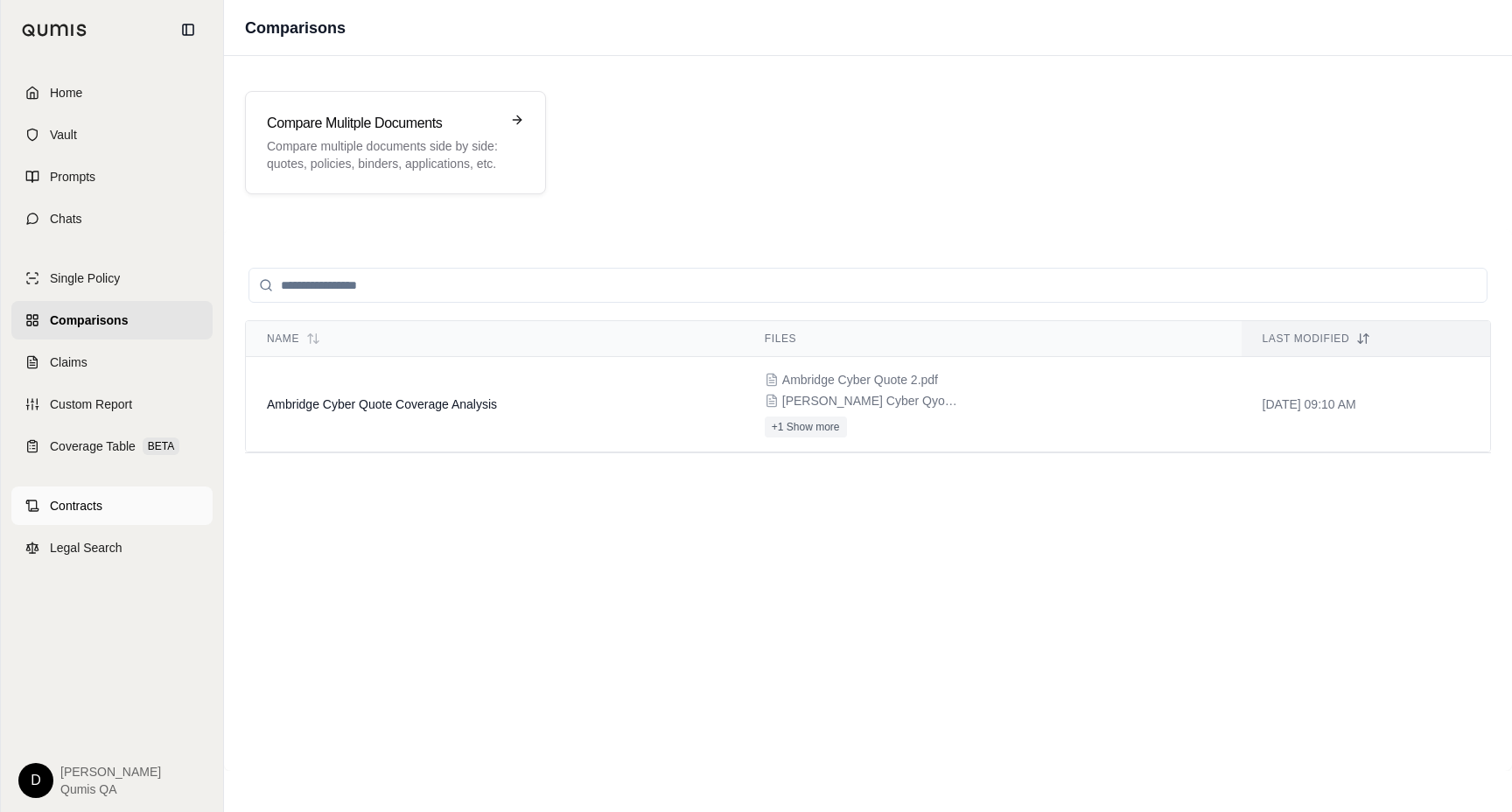
click at [131, 518] on link "Contracts" at bounding box center [112, 506] width 201 height 39
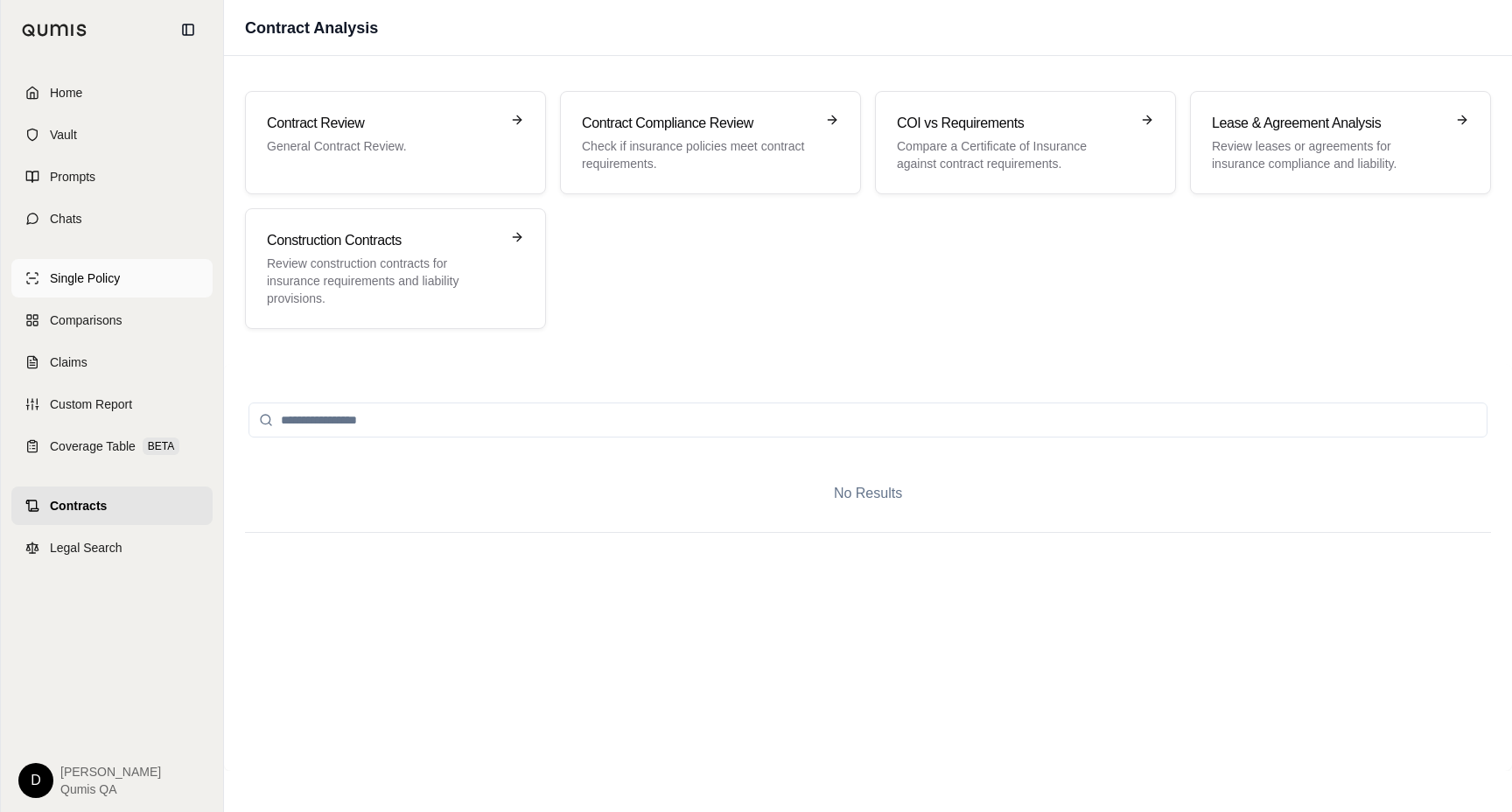
click at [131, 280] on link "Single Policy" at bounding box center [112, 278] width 201 height 39
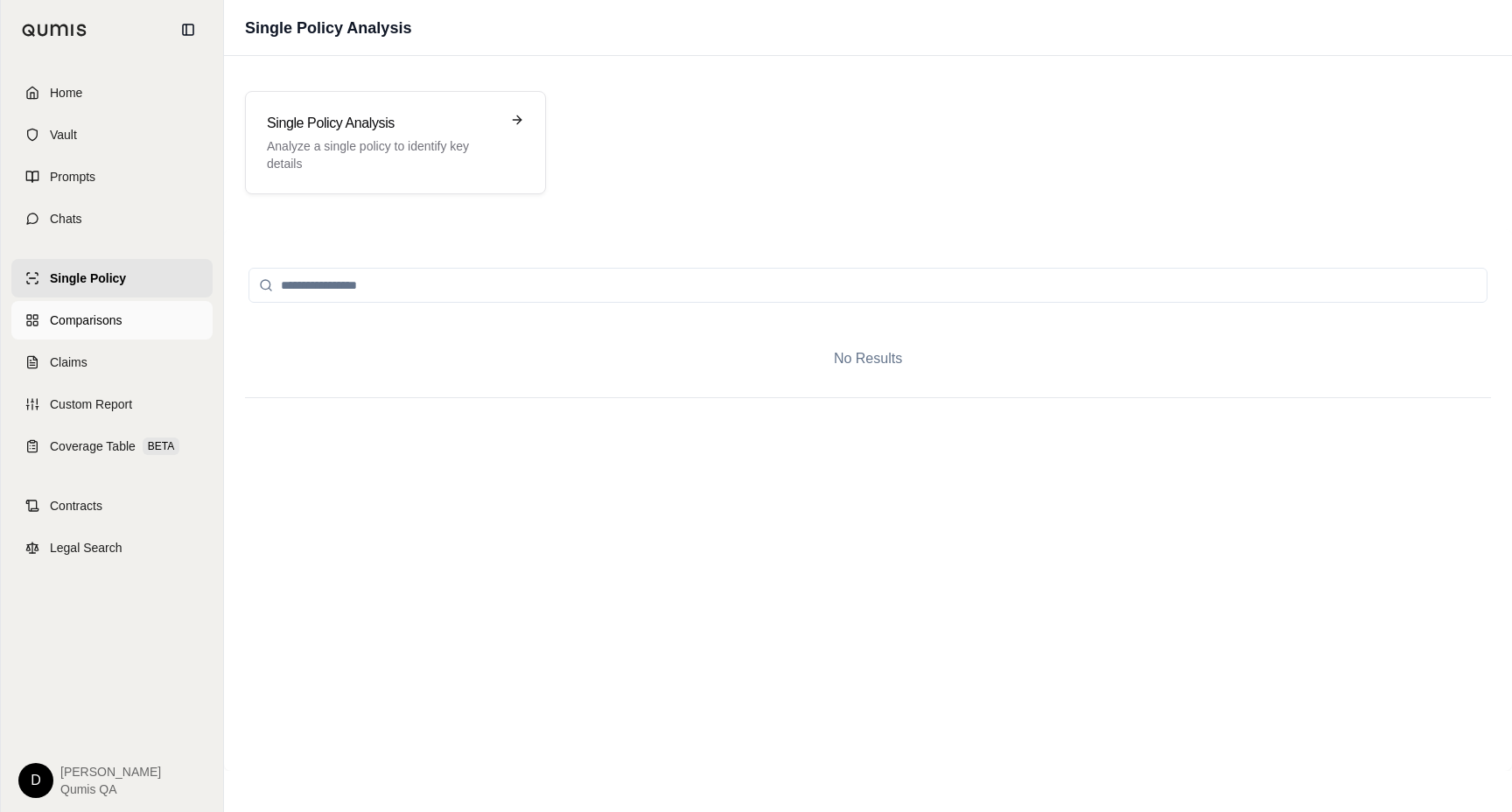
click at [134, 324] on link "Comparisons" at bounding box center [112, 320] width 201 height 39
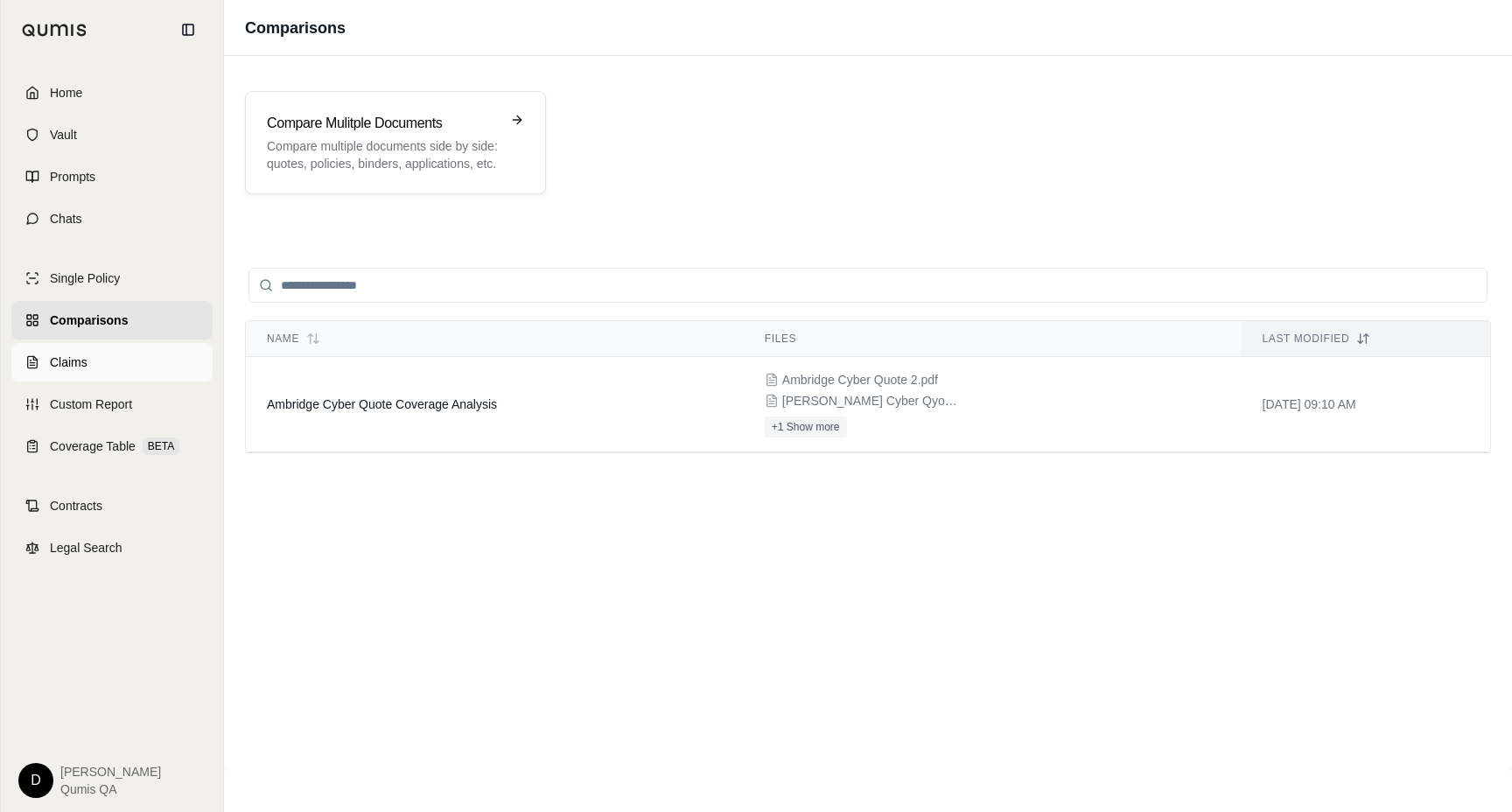
click at [118, 368] on link "Claims" at bounding box center [112, 362] width 201 height 39
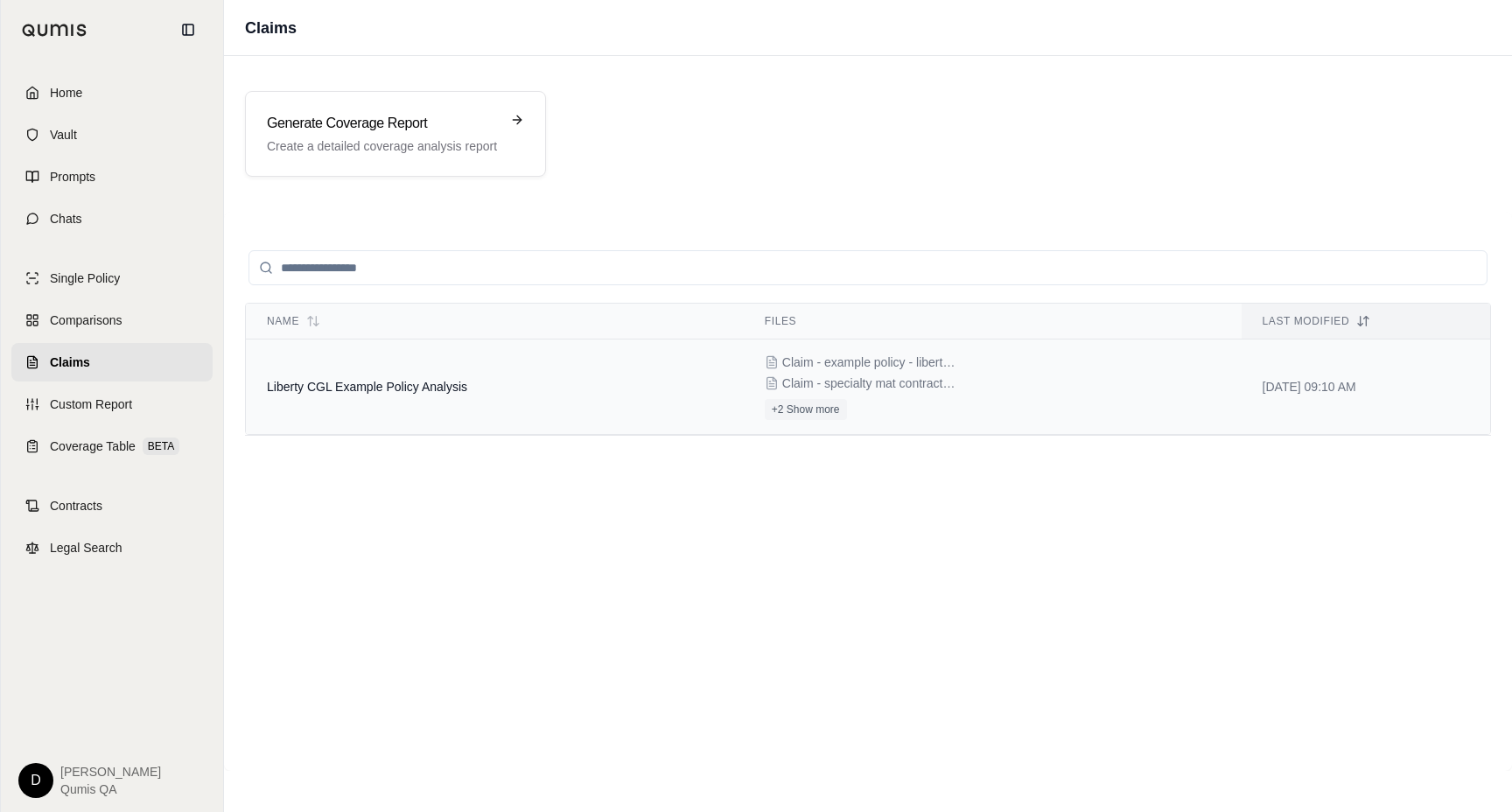
click at [357, 387] on span "Liberty CGL Example Policy Analysis" at bounding box center [366, 387] width 200 height 14
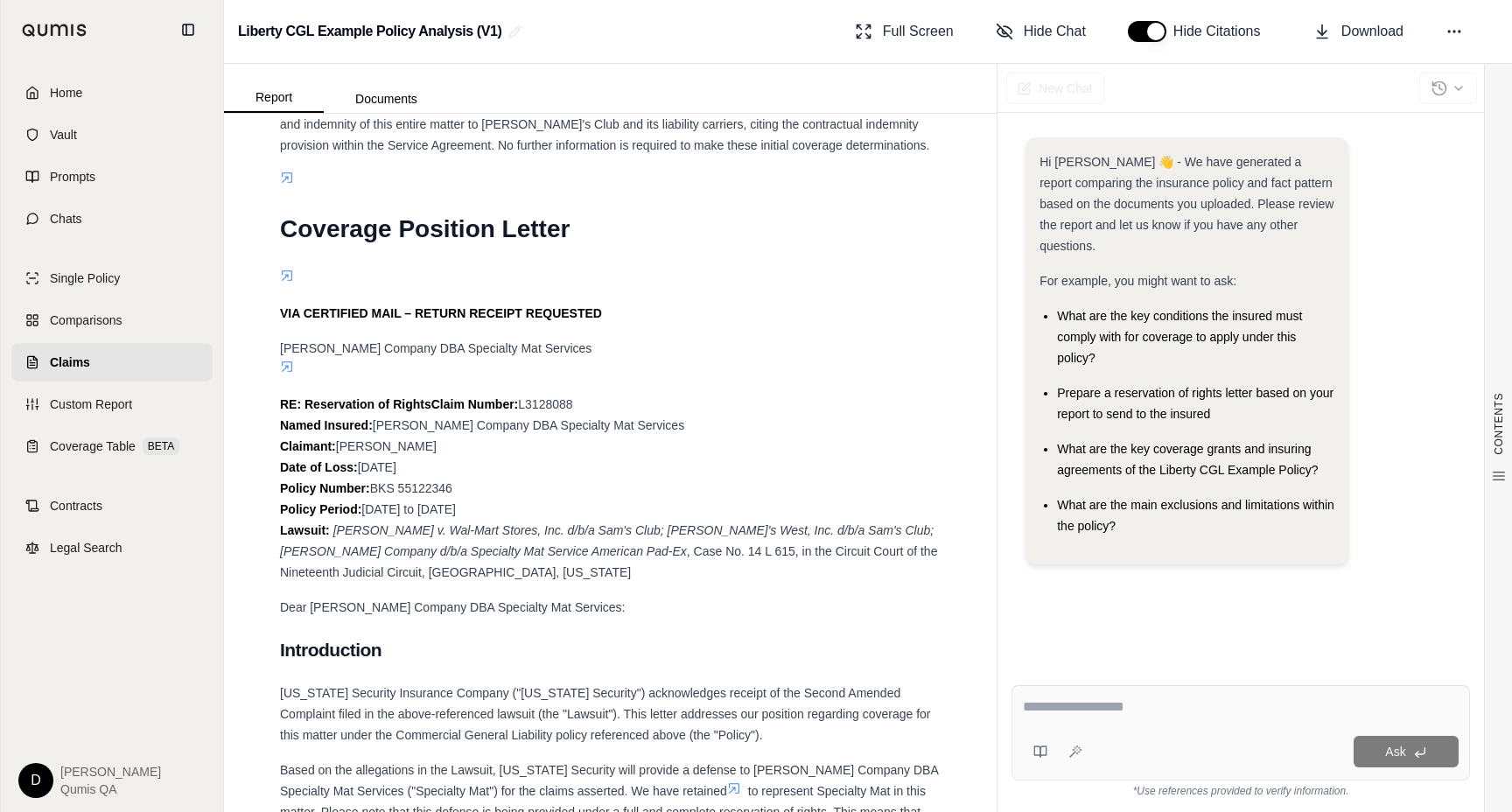
scroll to position [3514, 0]
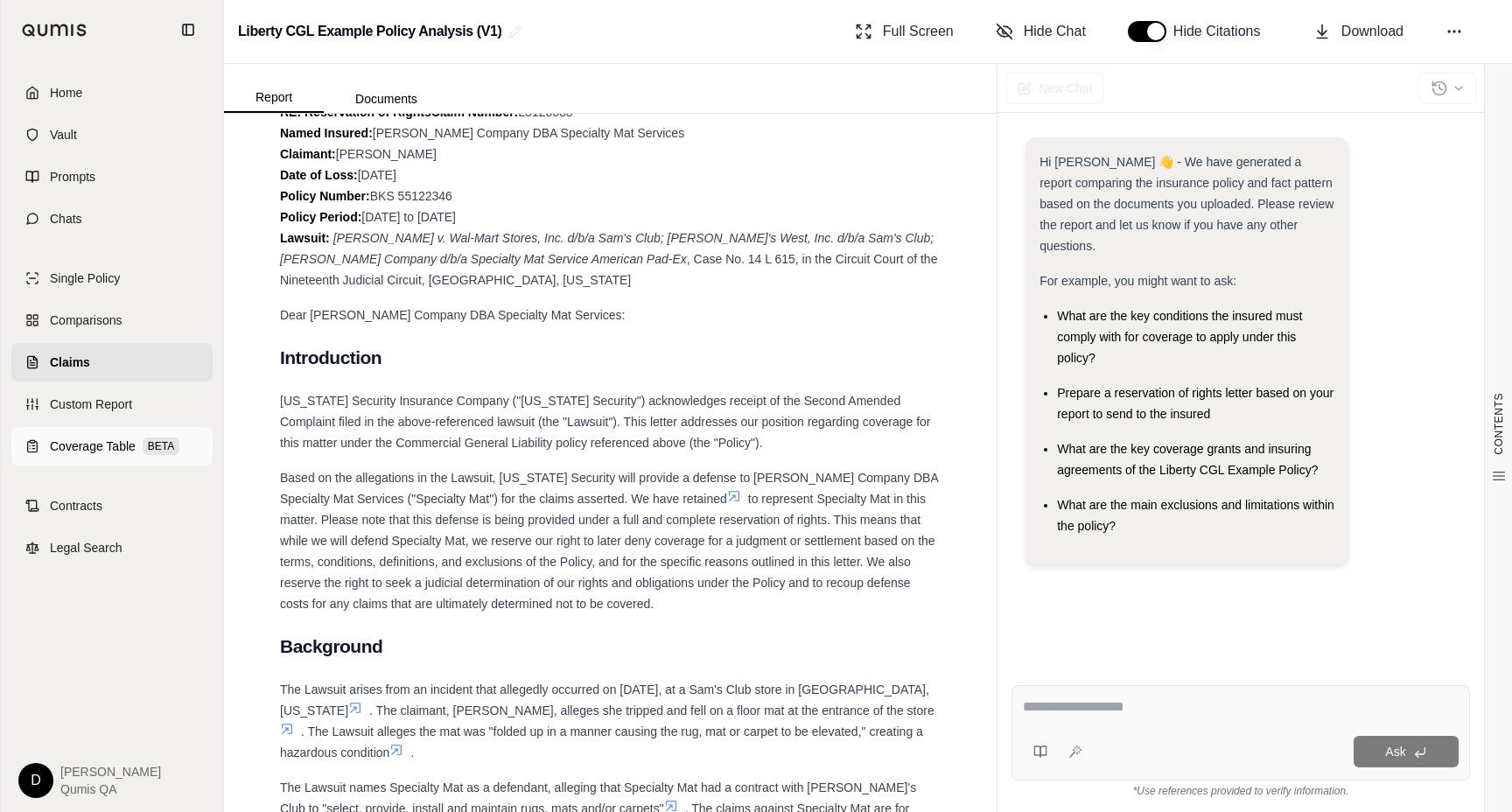
click at [117, 449] on span "Coverage Table" at bounding box center [92, 445] width 86 height 17
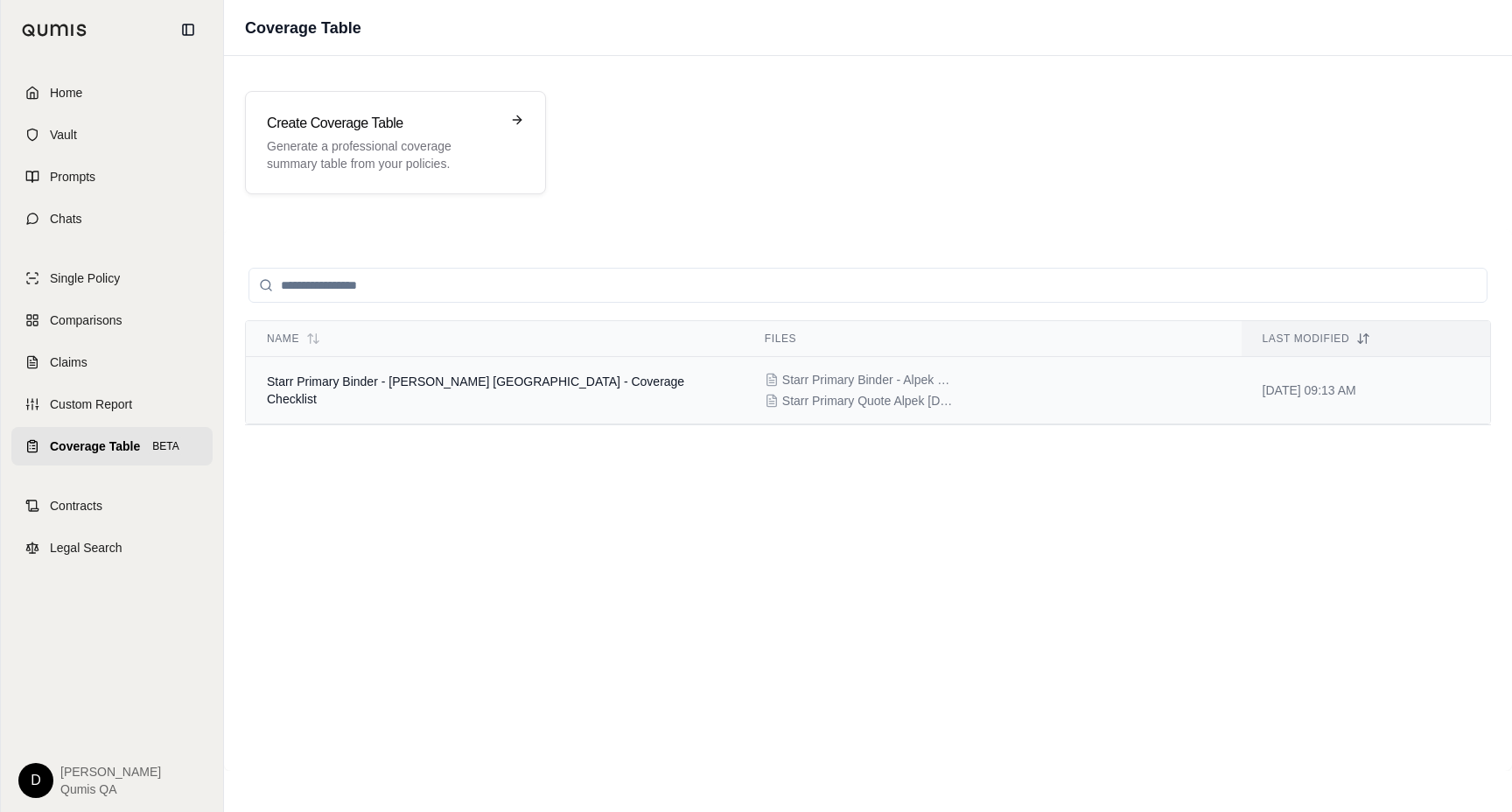
click at [493, 408] on td "Starr Primary Binder - Alpek Polyester USA - Coverage Checklist" at bounding box center [495, 390] width 498 height 67
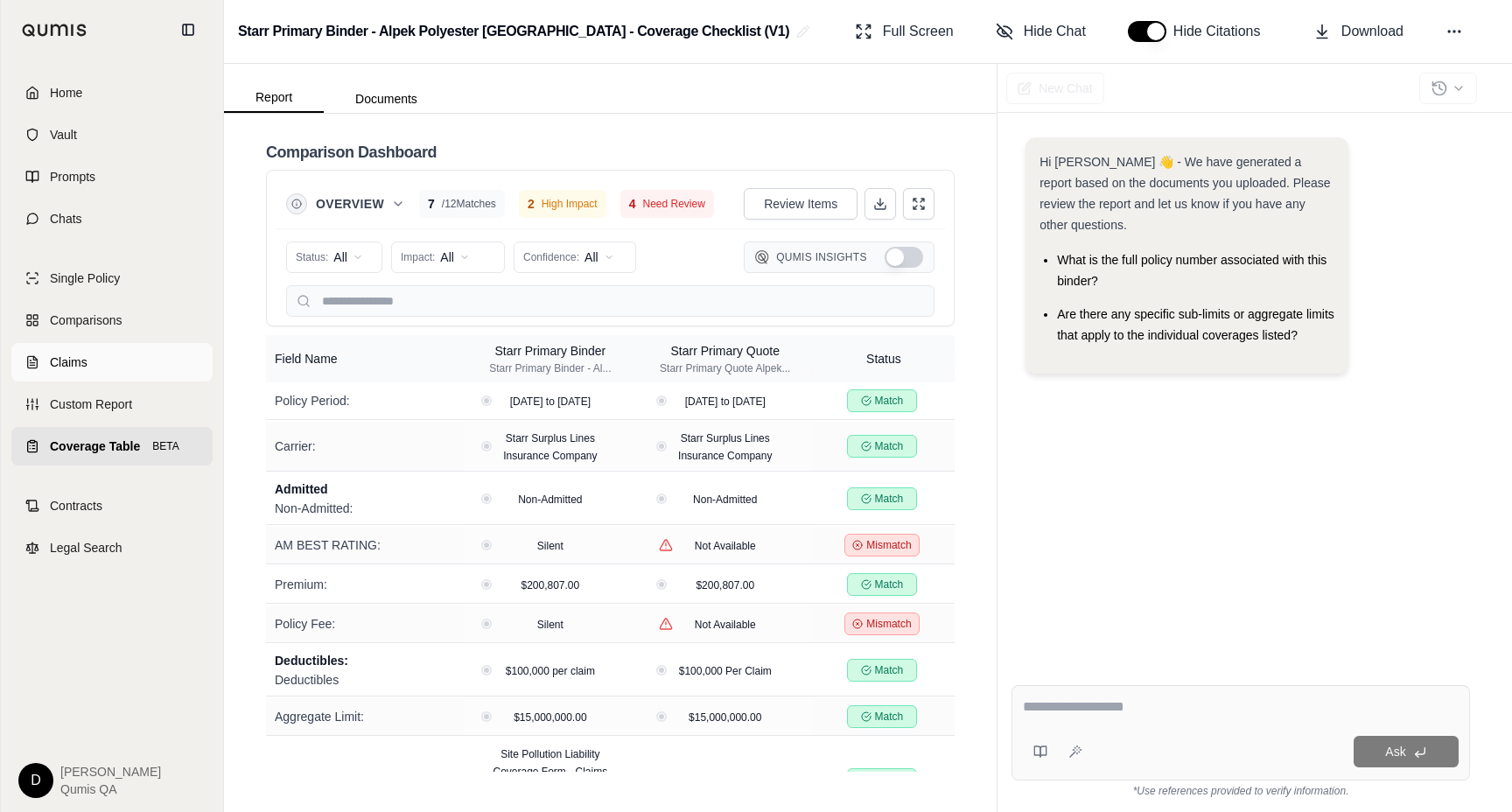
click at [125, 368] on link "Claims" at bounding box center [112, 362] width 201 height 39
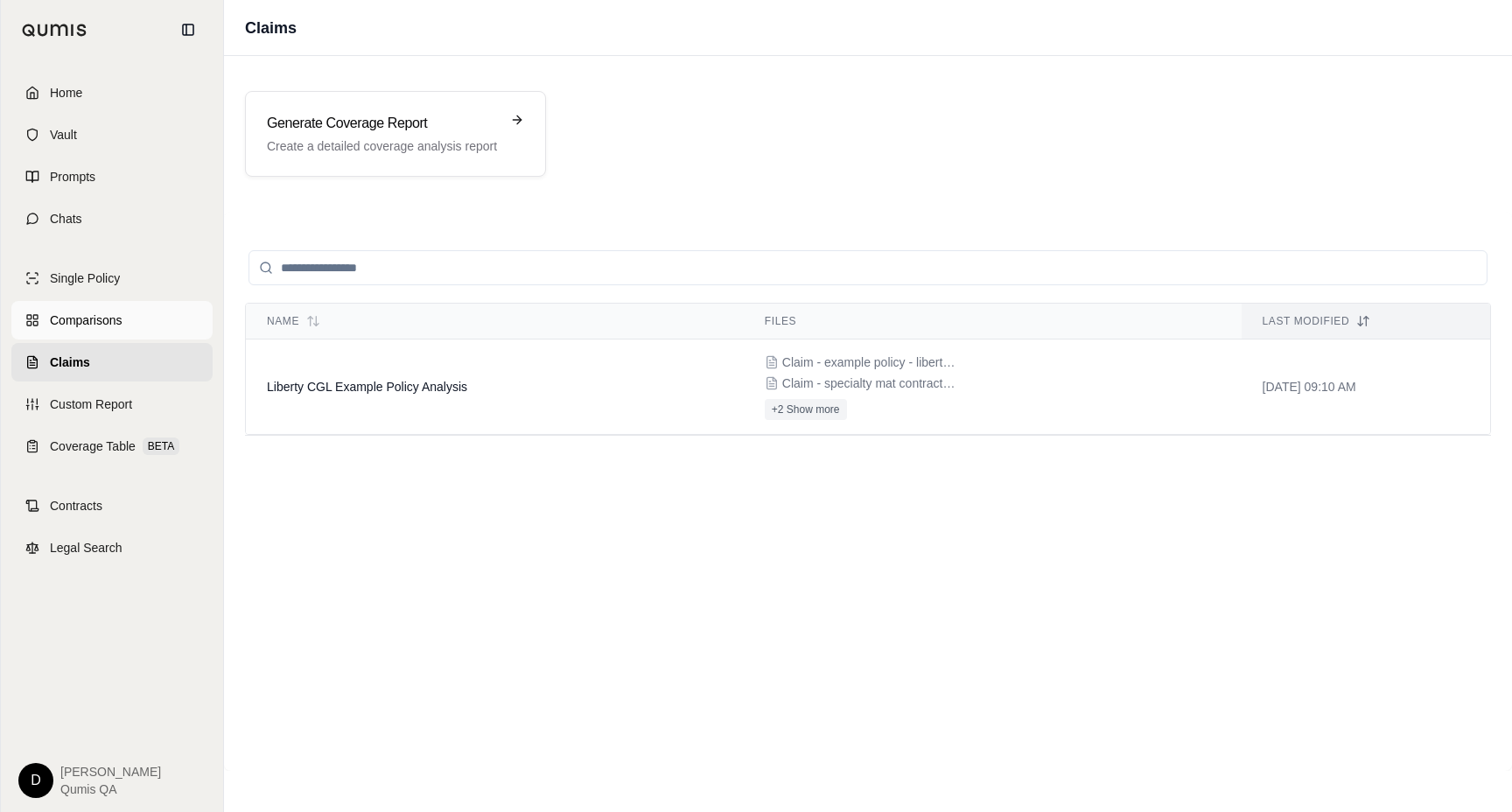
click at [117, 322] on span "Comparisons" at bounding box center [85, 320] width 71 height 17
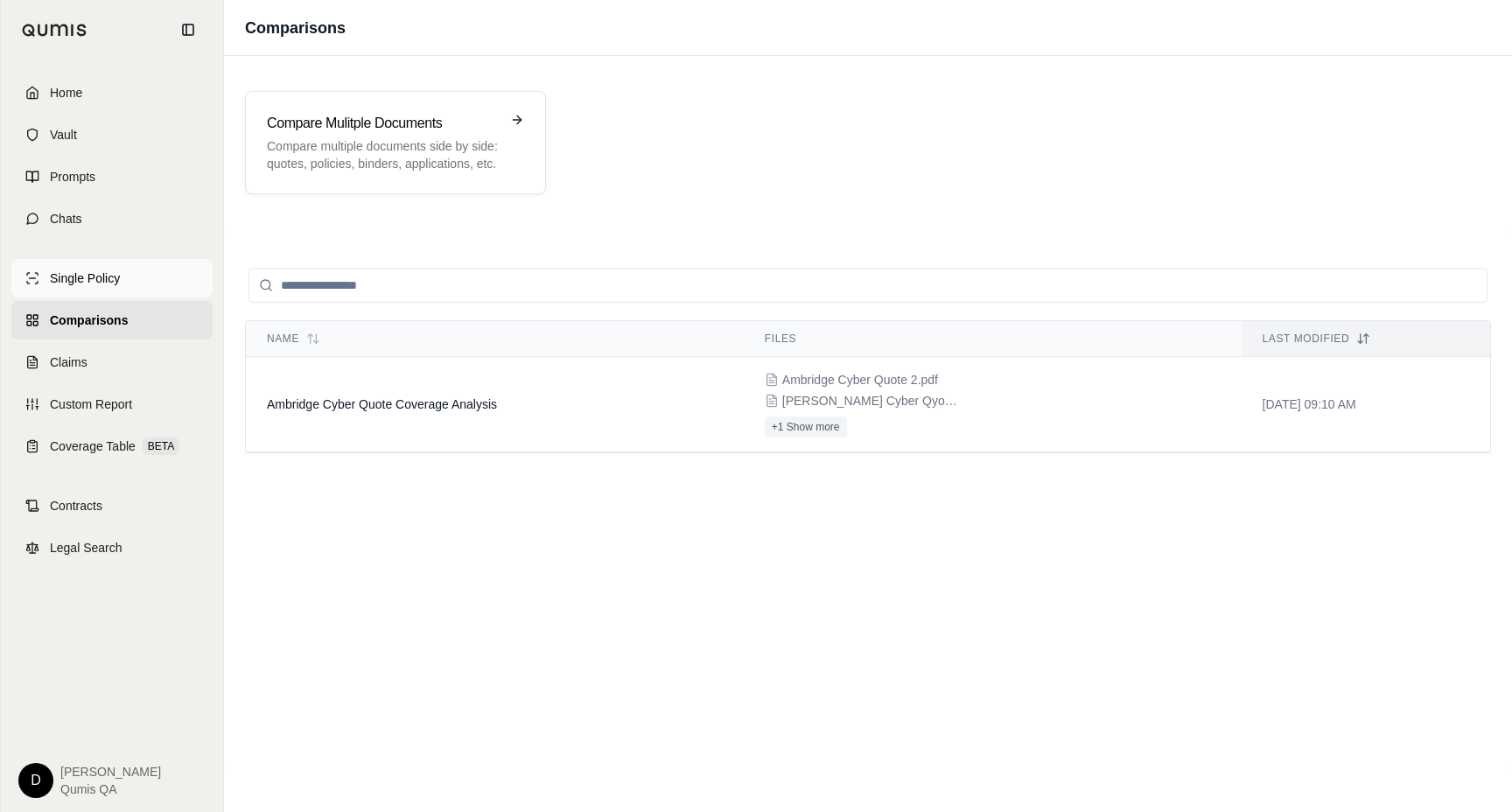
click at [103, 276] on span "Single Policy" at bounding box center [84, 278] width 70 height 17
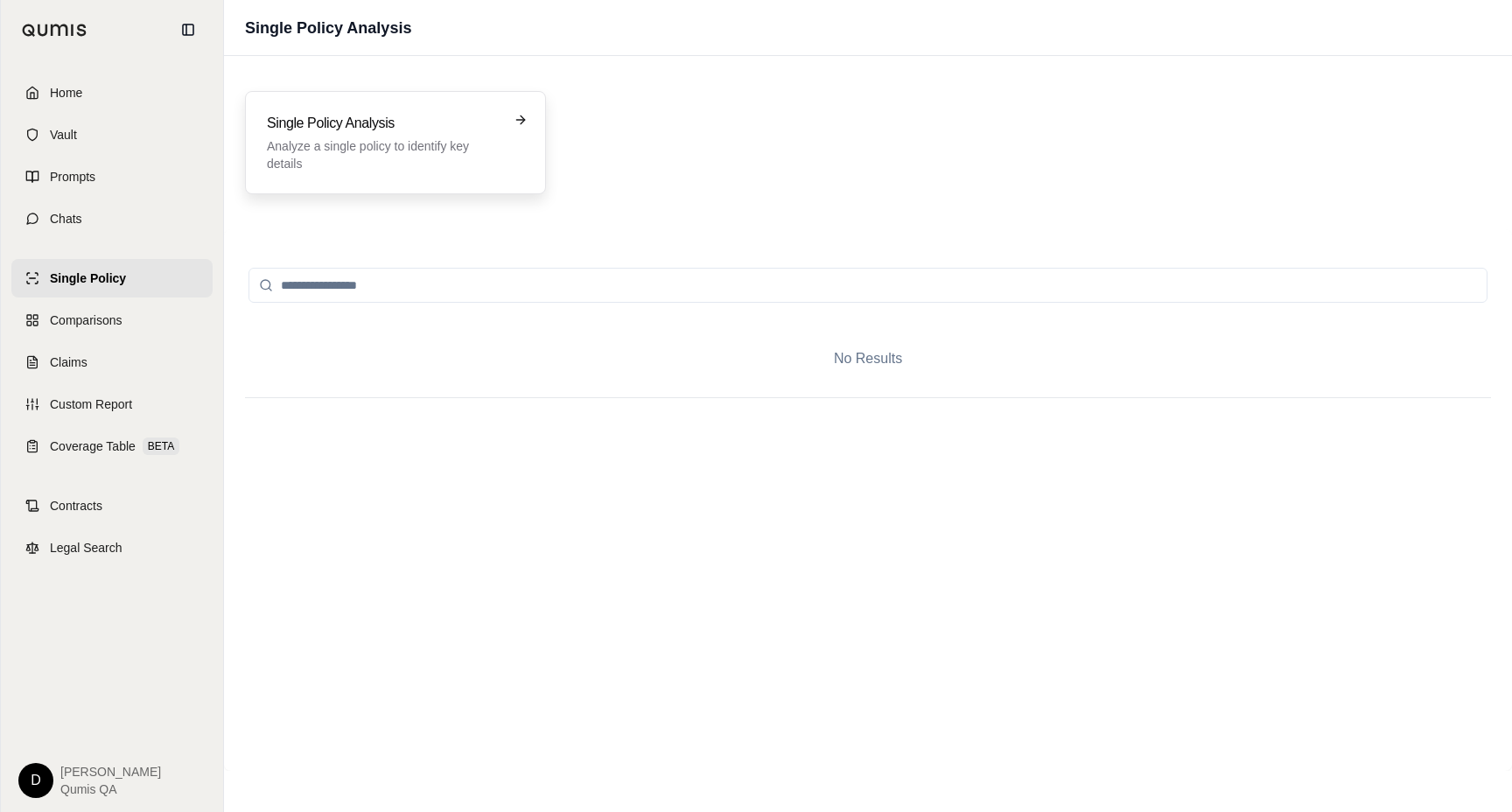
click at [390, 149] on p "Analyze a single policy to identify key details" at bounding box center [383, 155] width 233 height 35
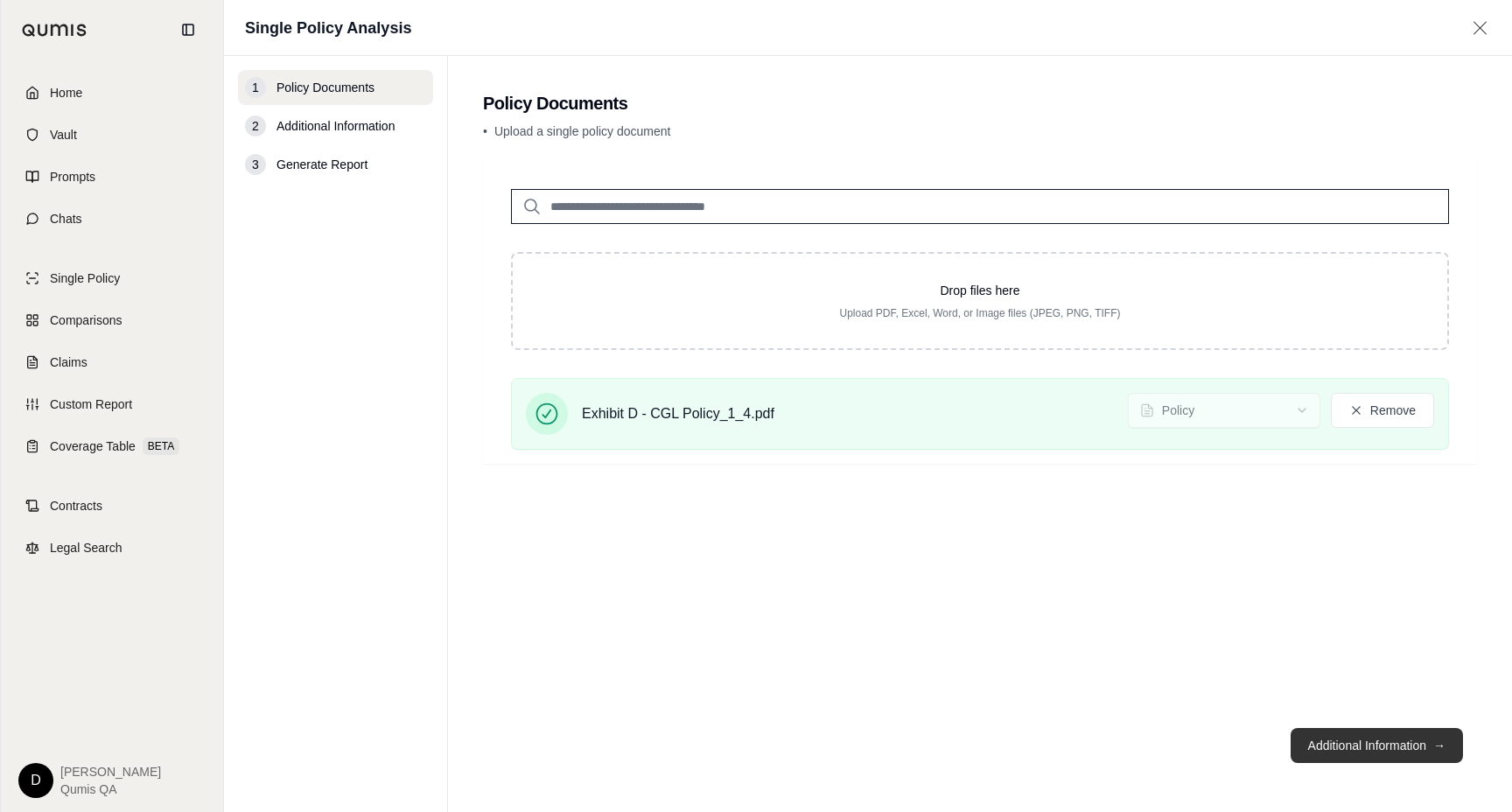
click at [1372, 747] on button "Additional Information →" at bounding box center [1376, 745] width 172 height 35
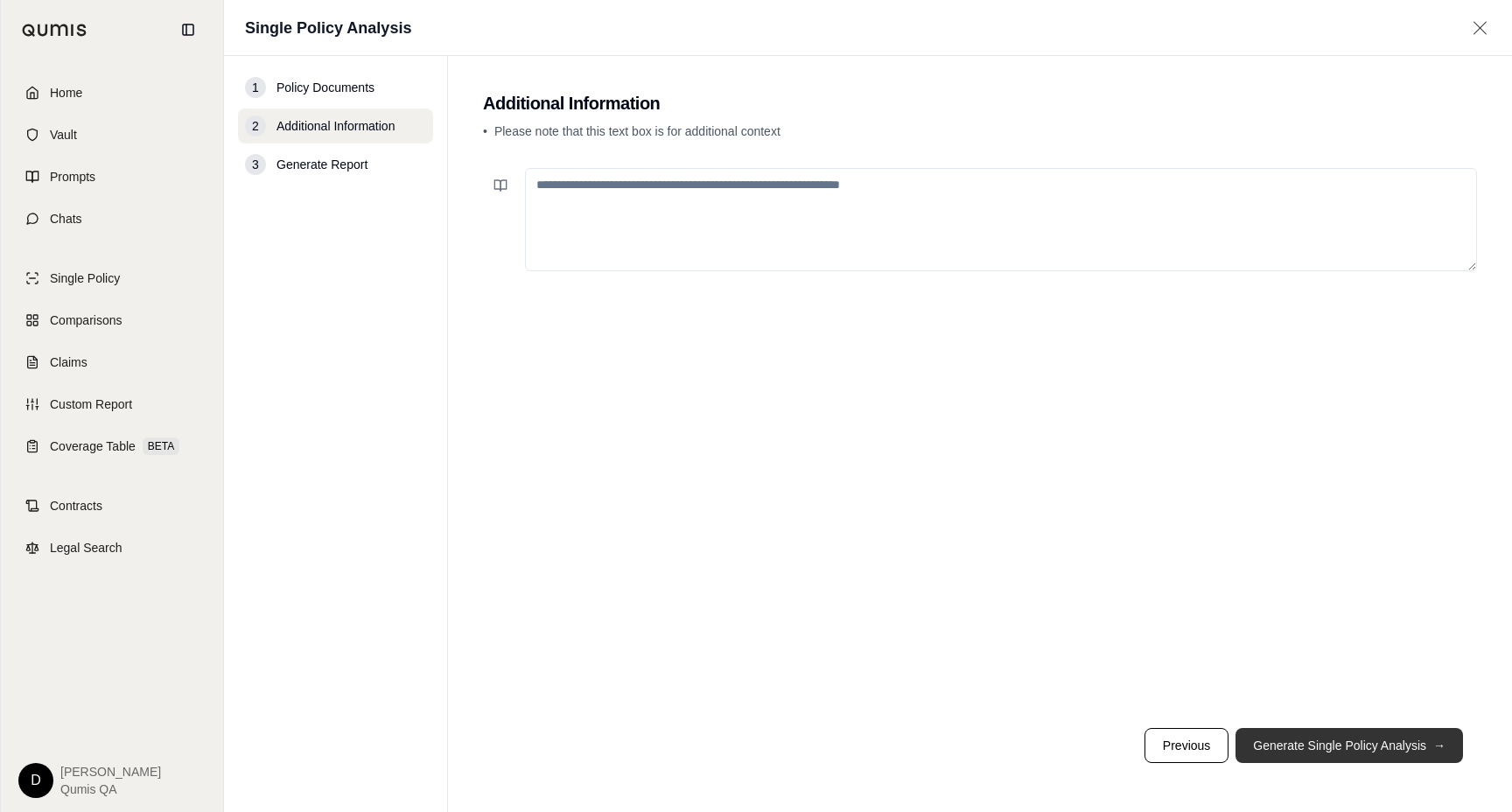
click at [1338, 751] on button "Generate Single Policy Analysis →" at bounding box center [1348, 745] width 227 height 35
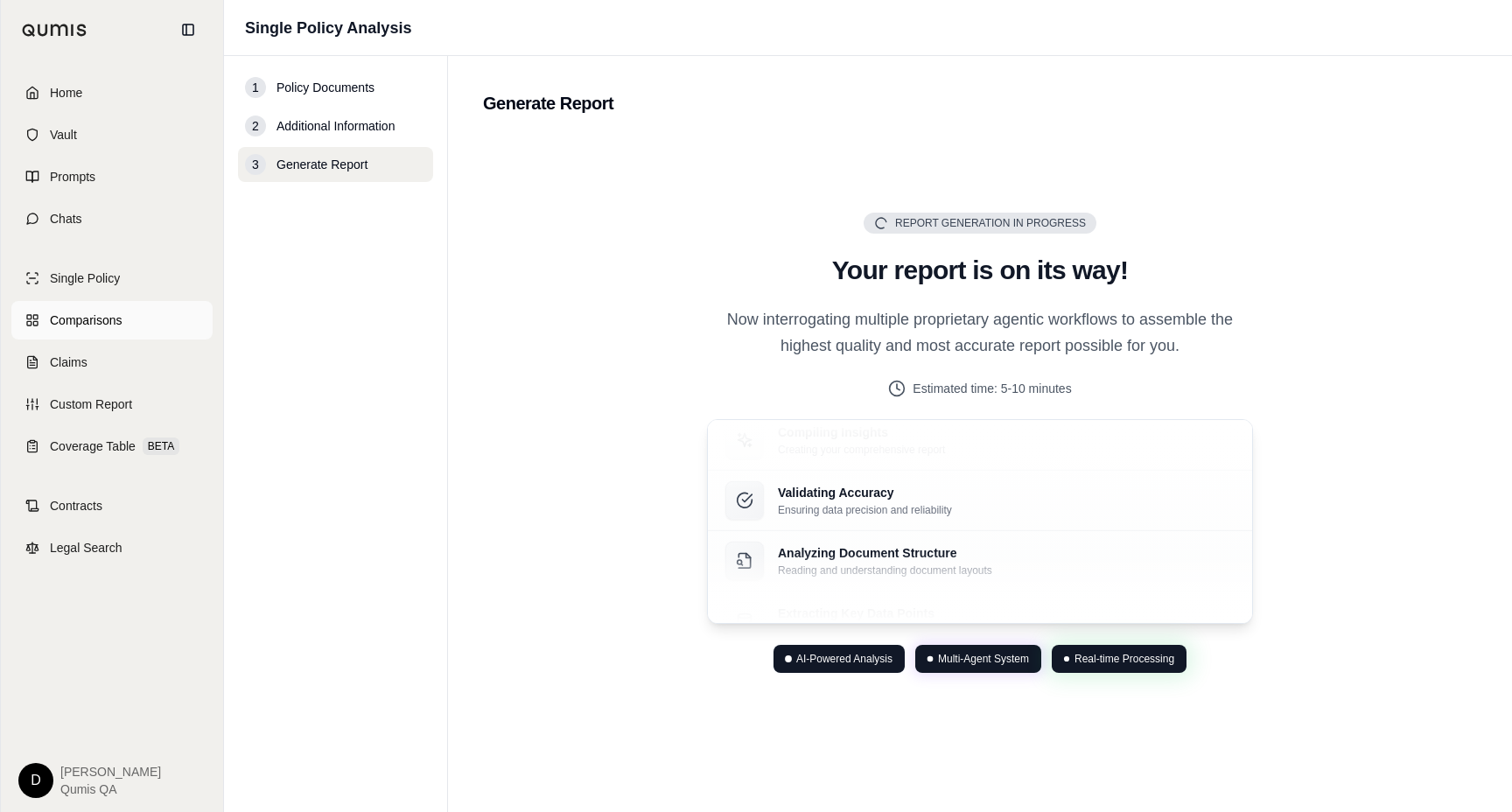
click at [121, 314] on span "Comparisons" at bounding box center [85, 320] width 71 height 17
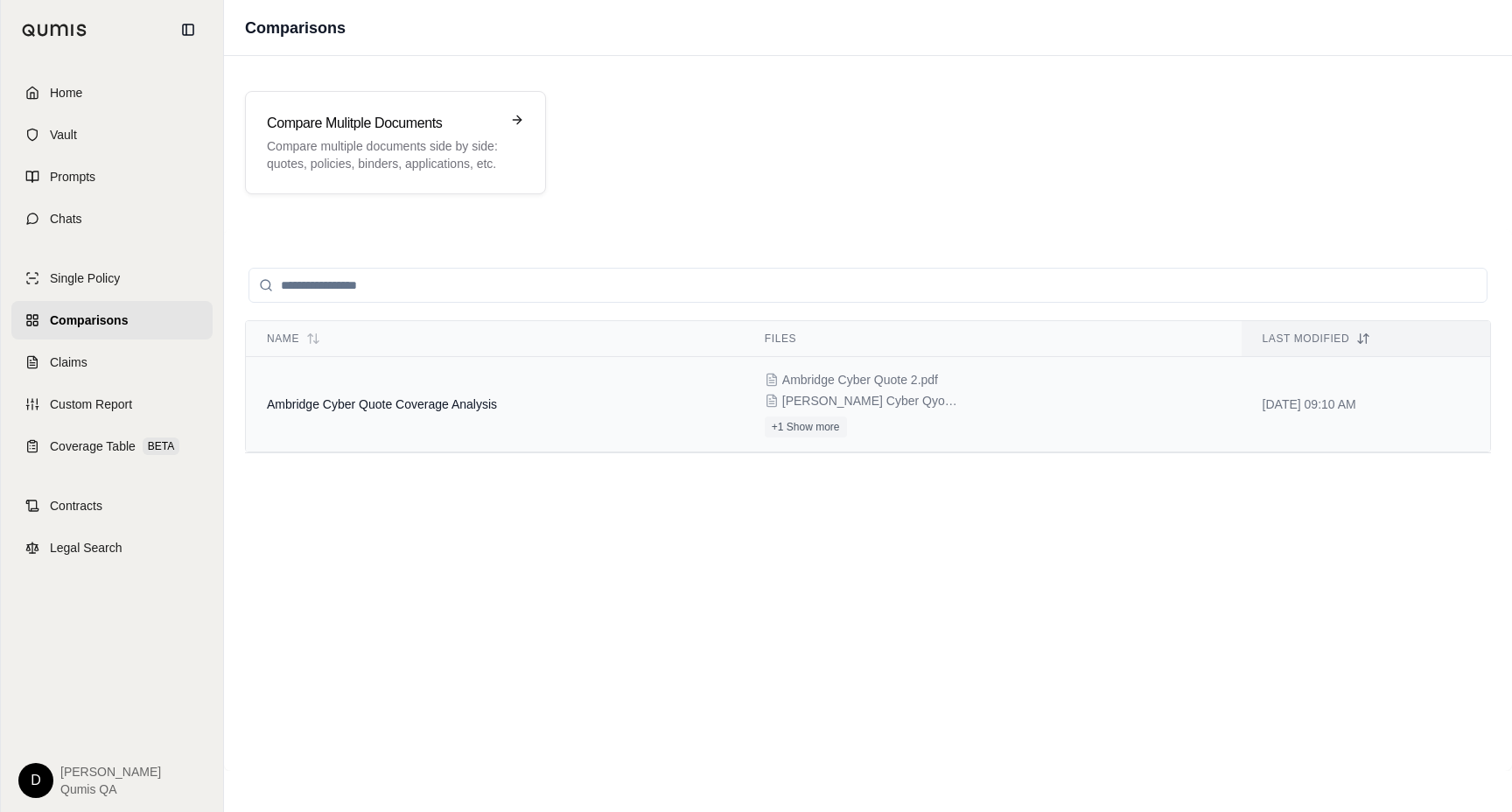
click at [453, 416] on td "Ambridge Cyber Quote Coverage Analysis" at bounding box center [495, 404] width 498 height 95
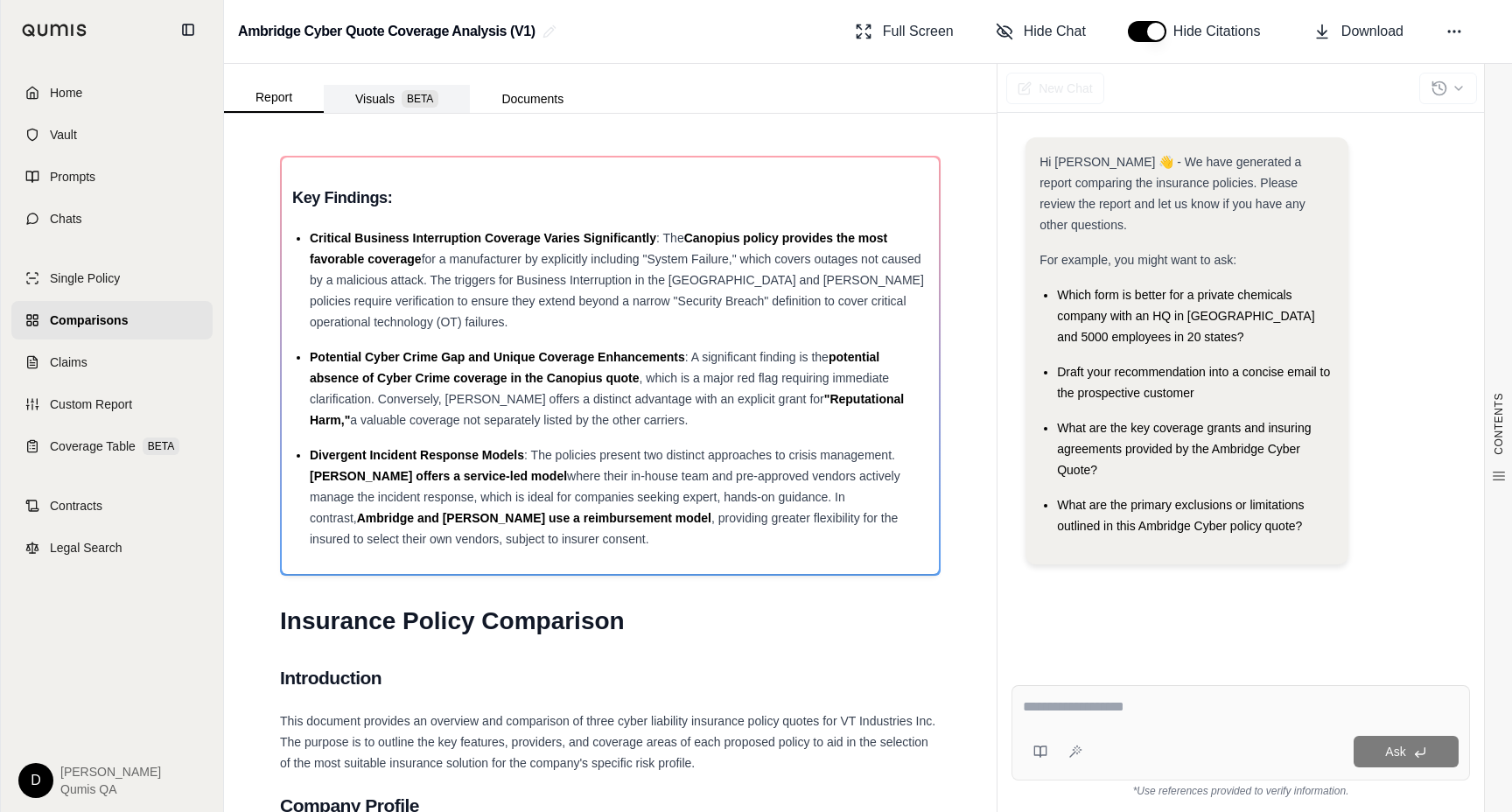
click at [401, 99] on button "Visuals BETA" at bounding box center [396, 99] width 146 height 28
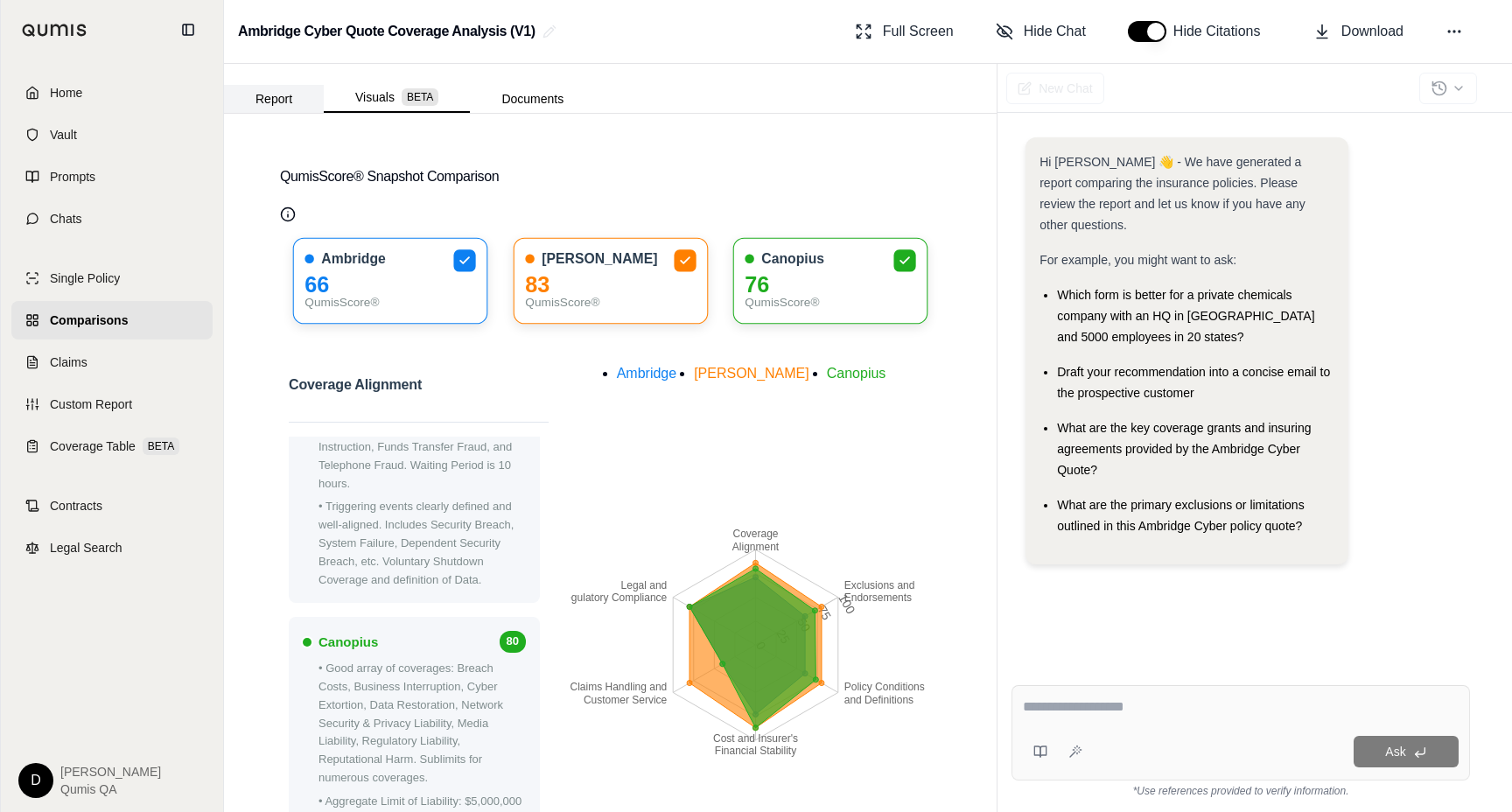
click at [288, 91] on button "Report" at bounding box center [273, 99] width 100 height 28
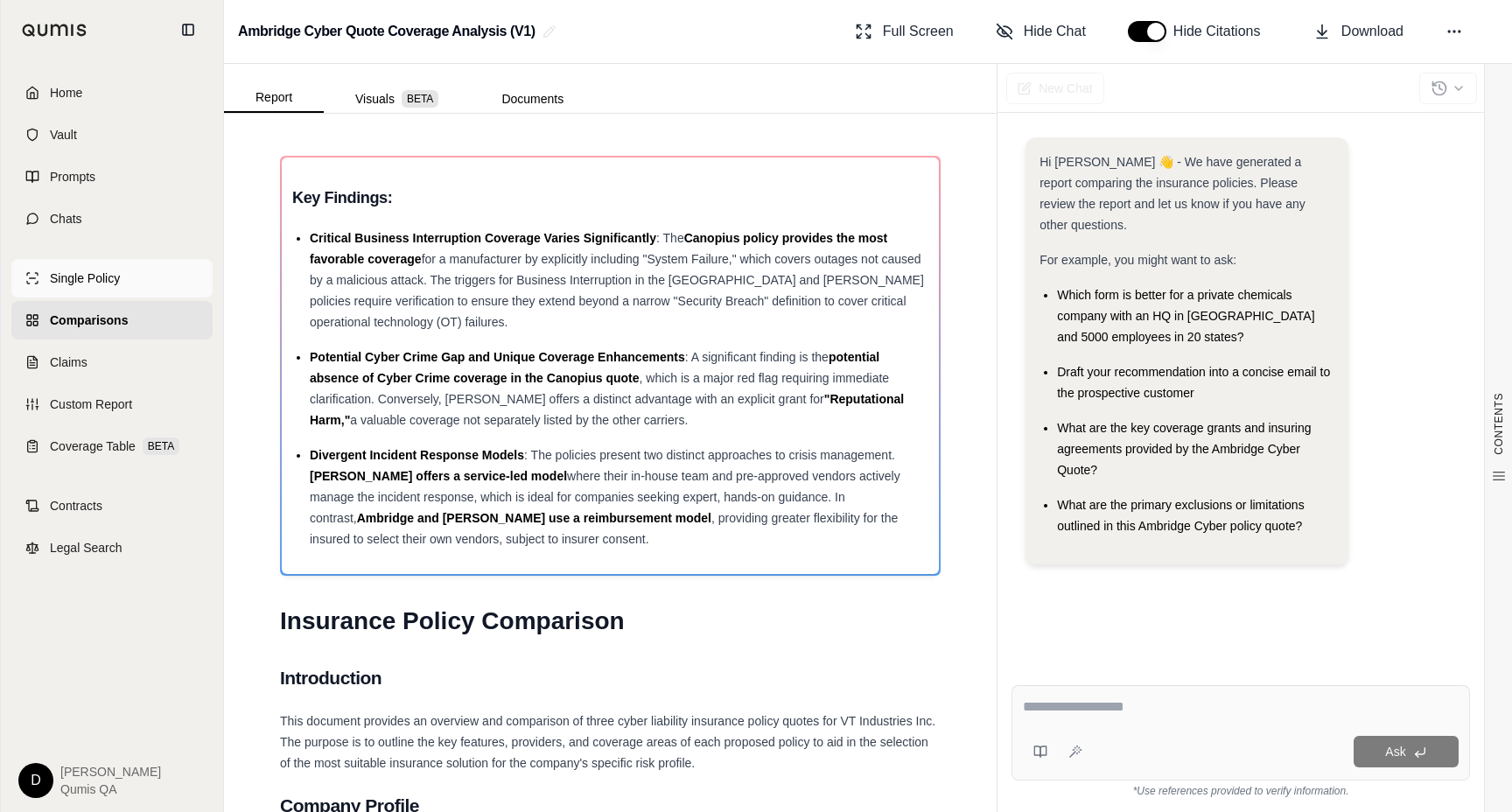
click at [88, 283] on span "Single Policy" at bounding box center [84, 278] width 70 height 17
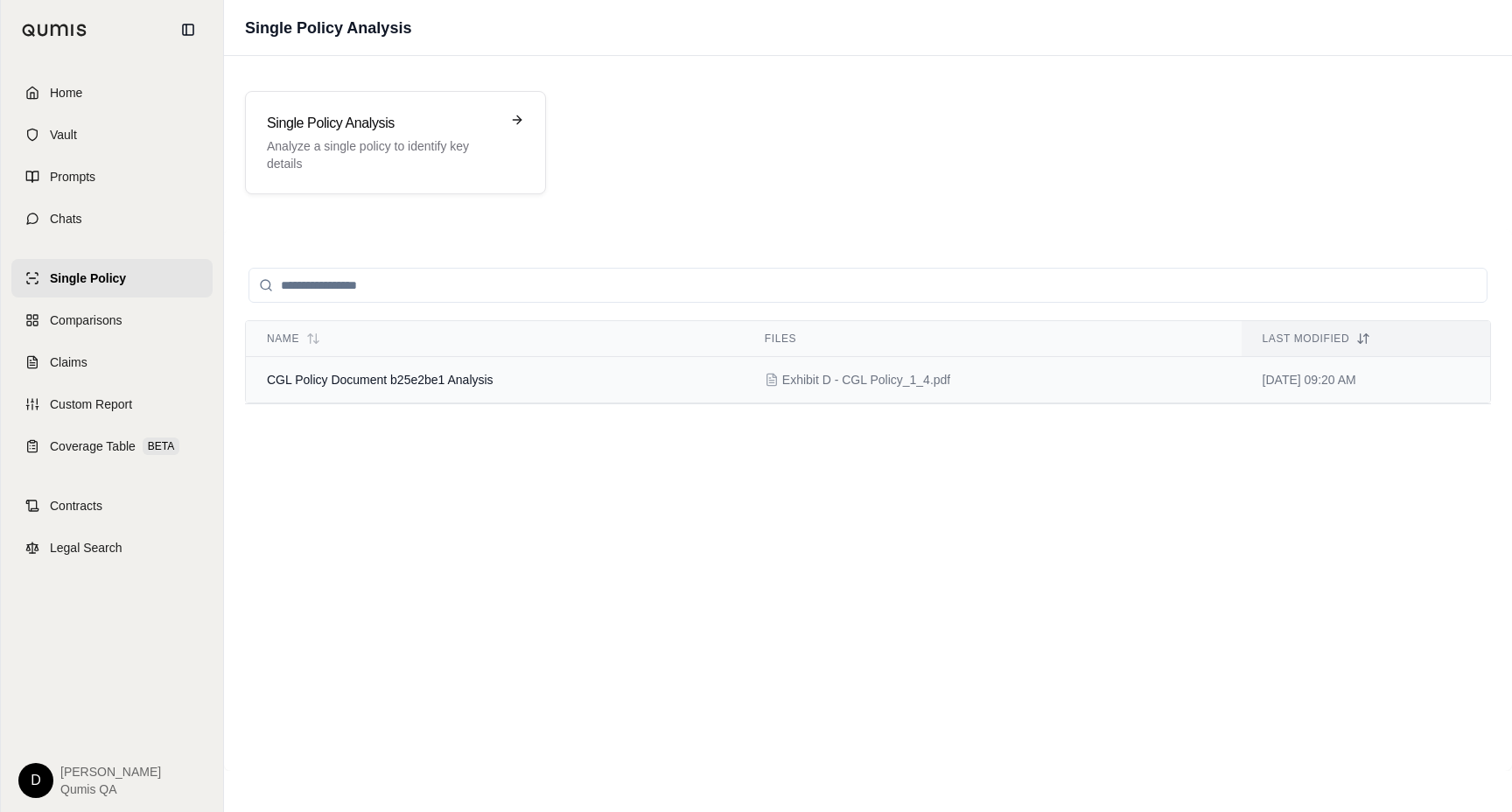
click at [373, 389] on td "CGL Policy Document b25e2be1 Analysis" at bounding box center [495, 379] width 498 height 46
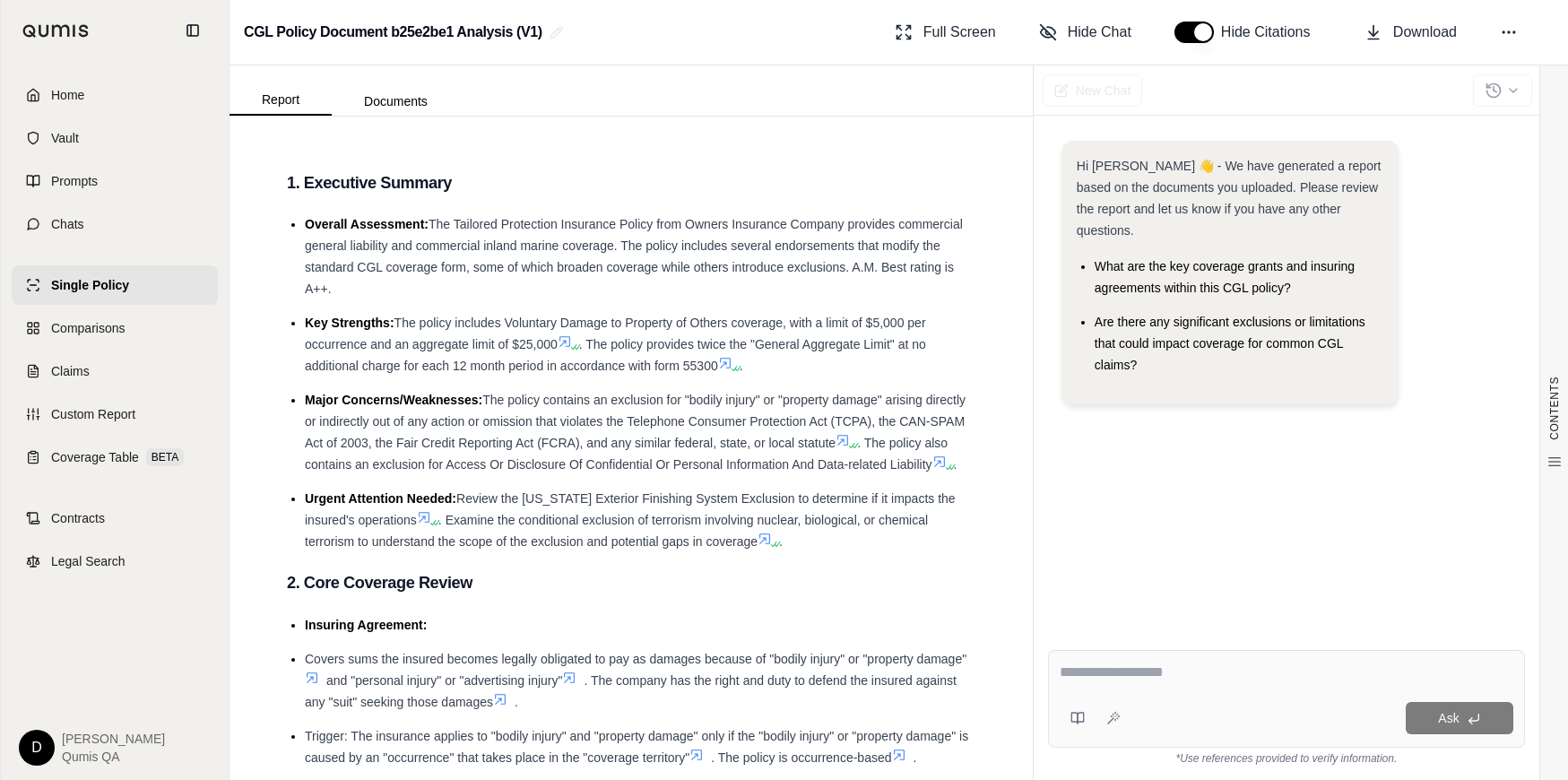
click at [778, 452] on li "Major Concerns/Weaknesses: The policy contains an exclusion for "bodily injury"…" at bounding box center [640, 432] width 670 height 86
click at [156, 321] on link "Comparisons" at bounding box center [115, 328] width 206 height 40
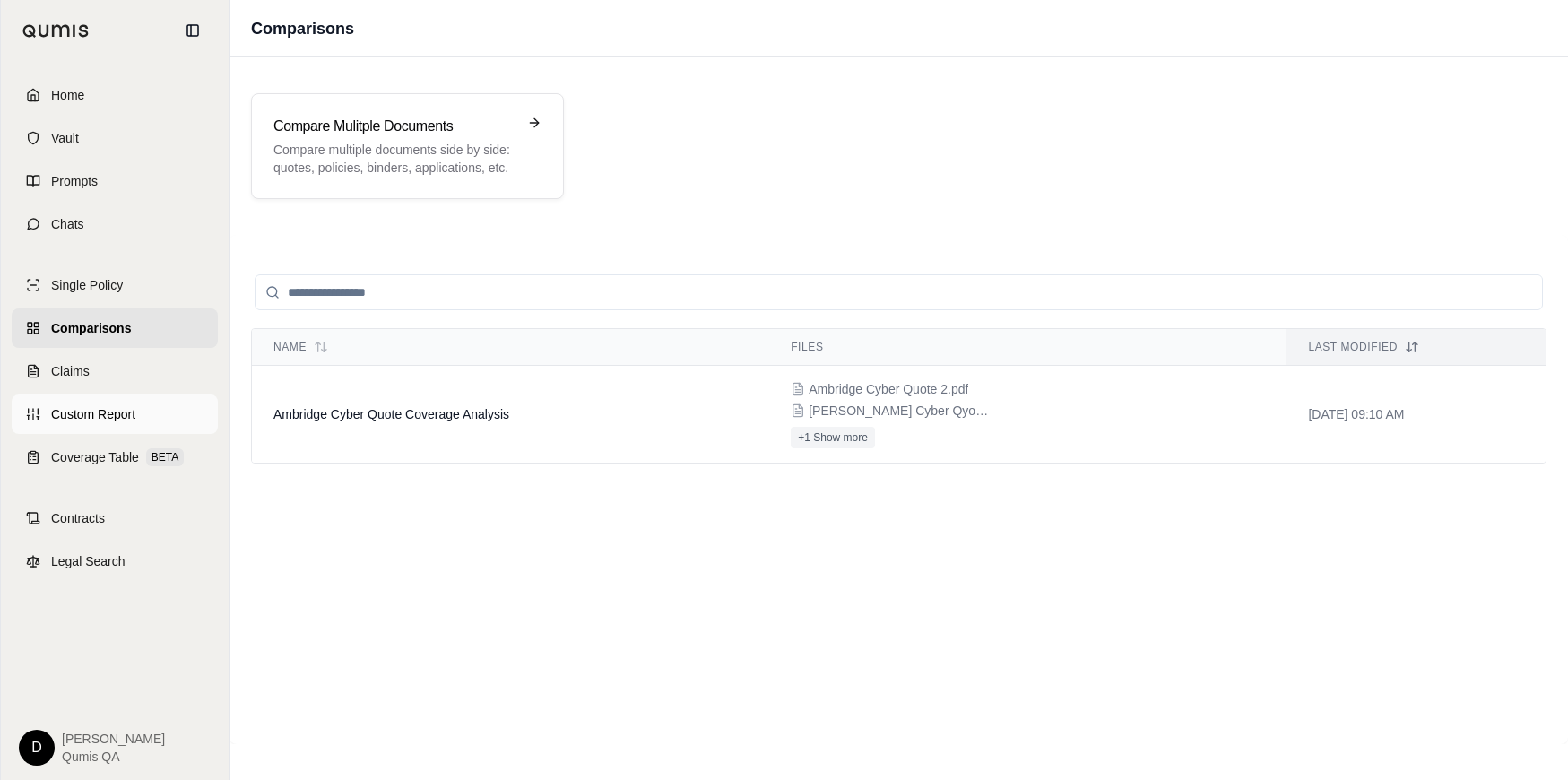
click at [114, 396] on link "Custom Report" at bounding box center [115, 414] width 206 height 40
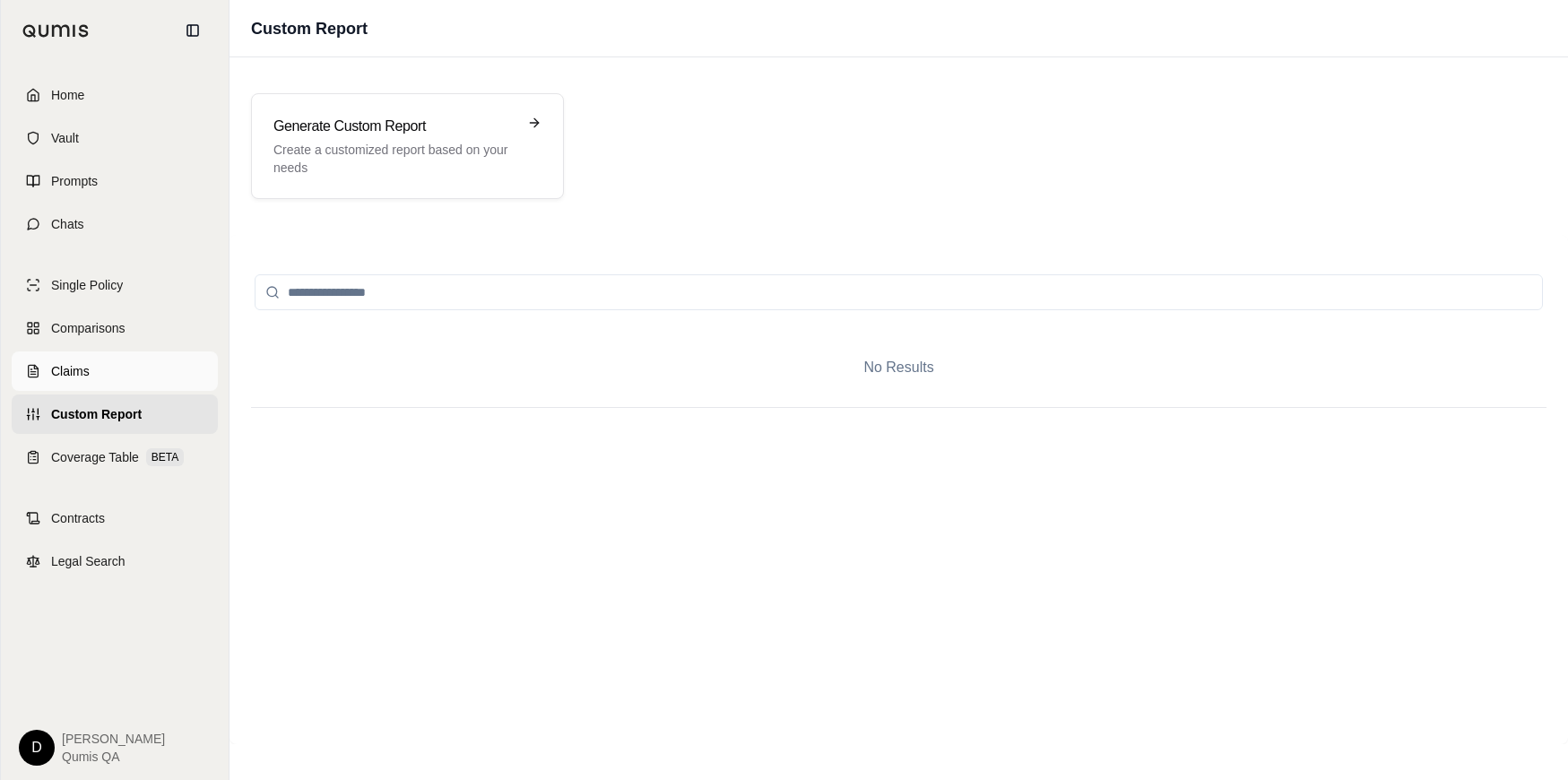
click at [87, 368] on span "Claims" at bounding box center [70, 371] width 39 height 18
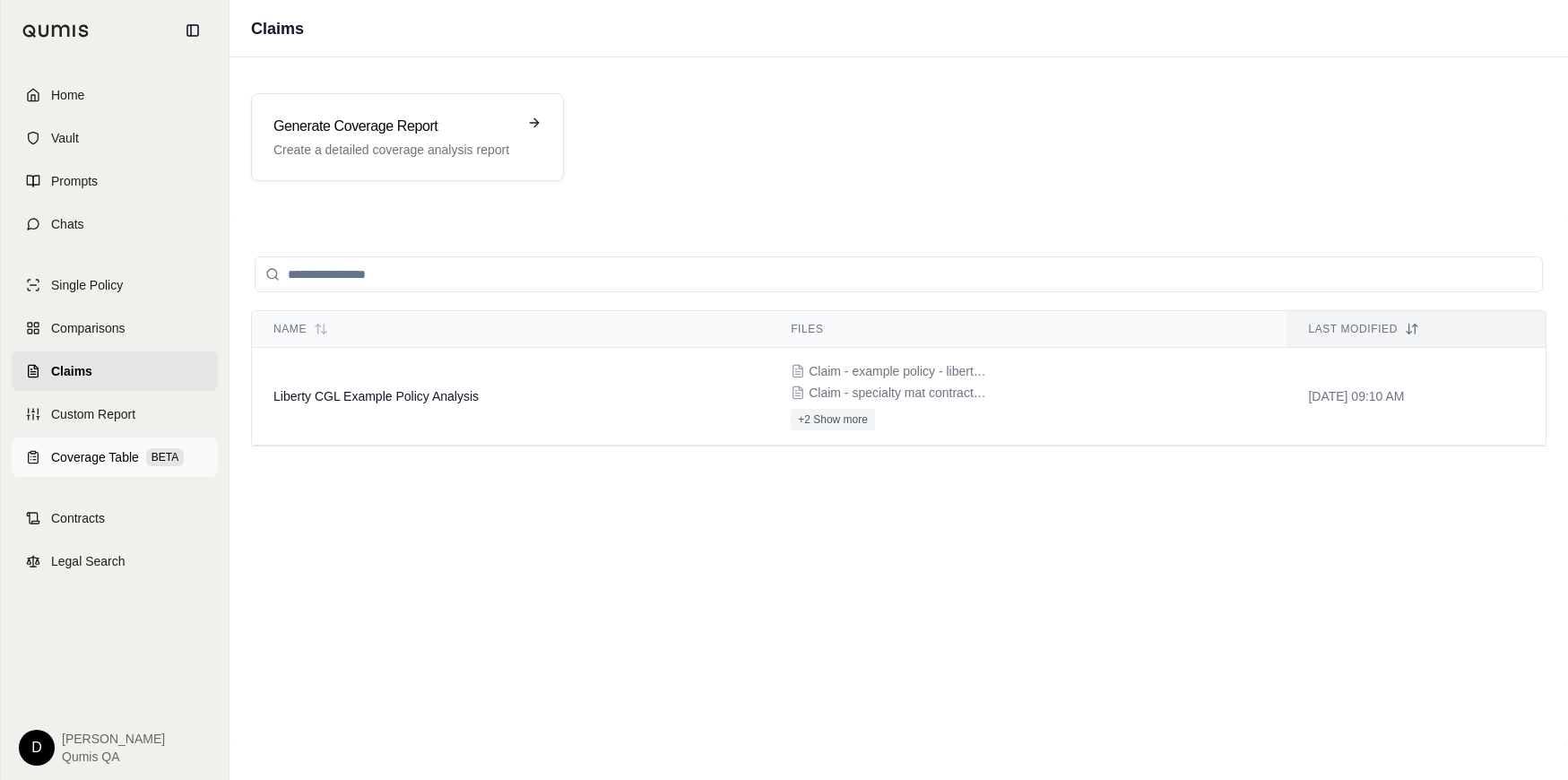
click at [90, 450] on span "Coverage Table" at bounding box center [95, 456] width 88 height 18
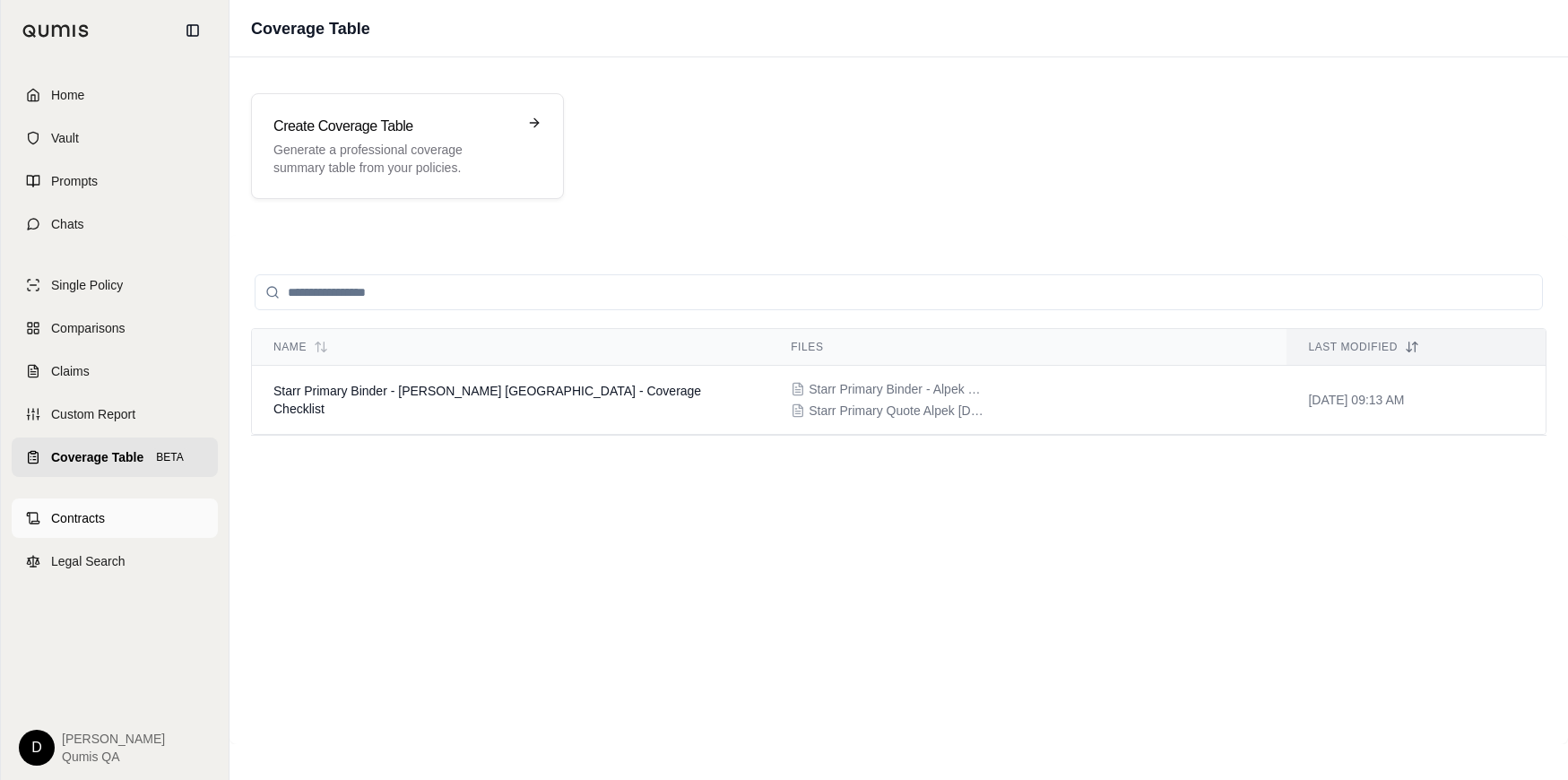
click at [87, 527] on link "Contracts" at bounding box center [115, 518] width 206 height 40
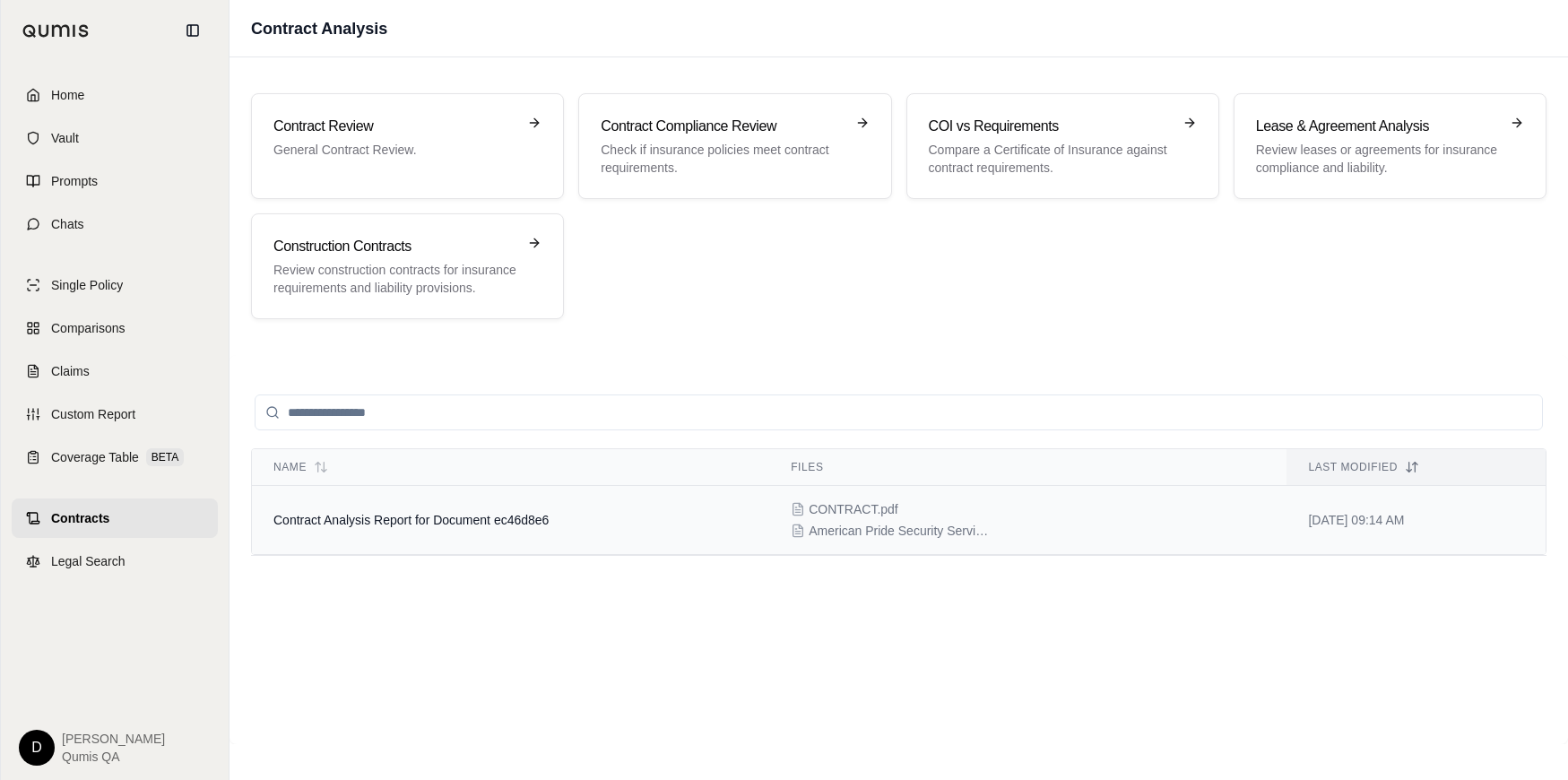
click at [388, 528] on td "Contract Analysis Report for Document ec46d8e6" at bounding box center [511, 520] width 517 height 69
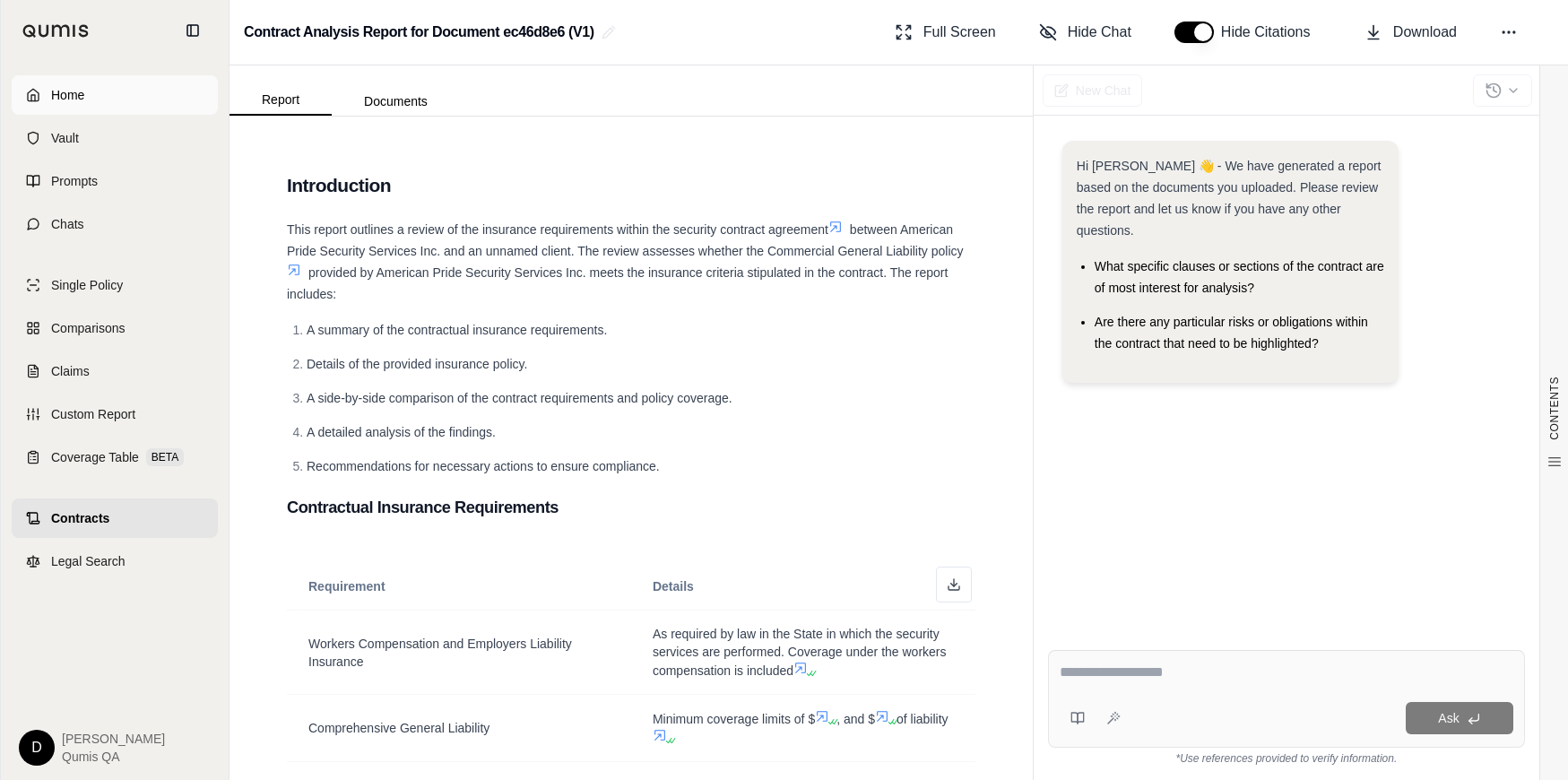
click at [109, 94] on link "Home" at bounding box center [115, 95] width 206 height 40
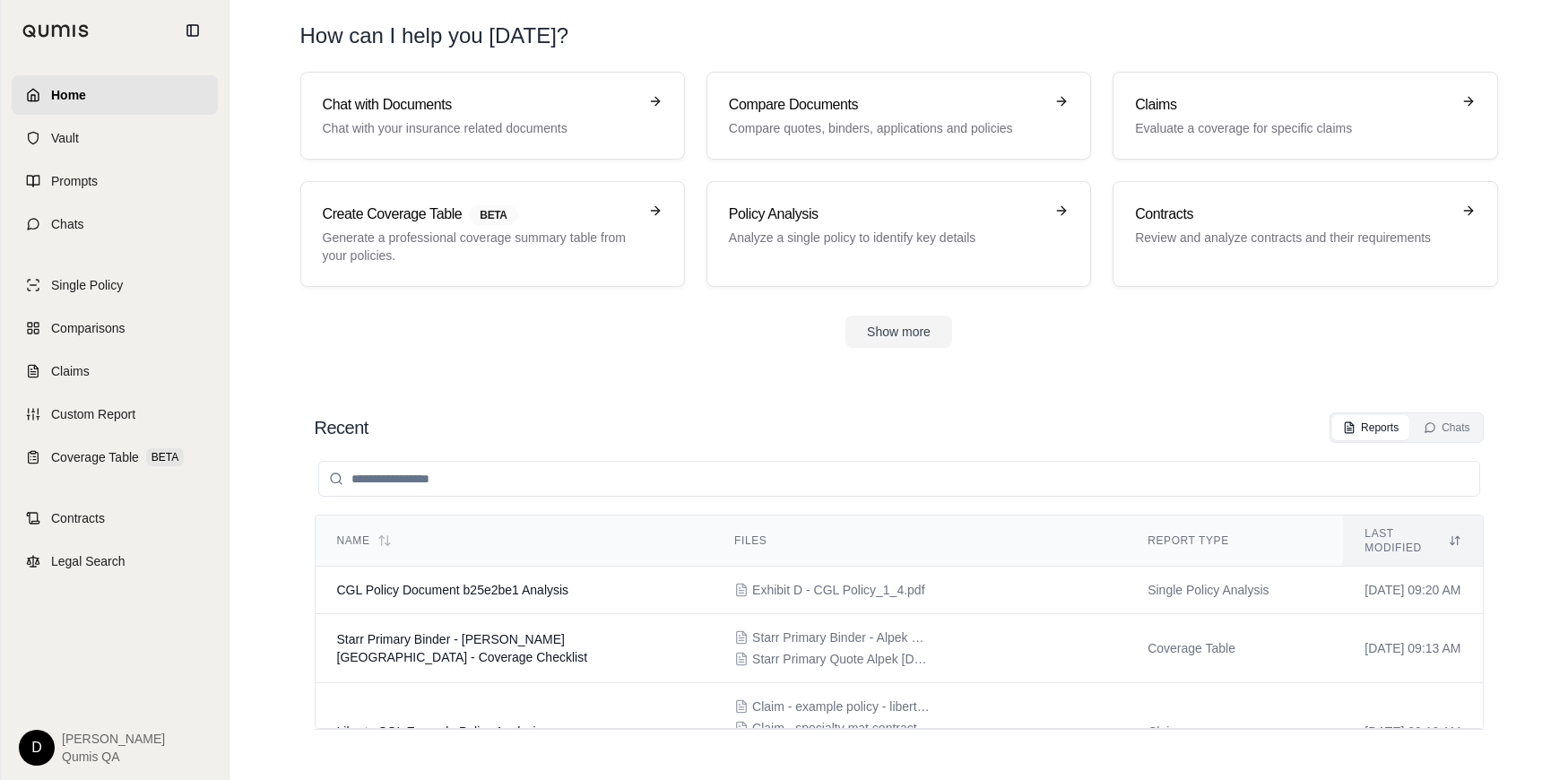
click at [1024, 389] on section "Recent Reports Chats Name Files Report Type Last modified CGL Policy Document b…" at bounding box center [899, 578] width 1324 height 403
click at [664, 405] on div "Recent Reports Chats Name Files Report Type Last modified CGL Policy Document b…" at bounding box center [899, 578] width 1198 height 361
click at [853, 403] on div "Recent Reports Chats Name Files Report Type Last modified CGL Policy Document b…" at bounding box center [899, 578] width 1198 height 361
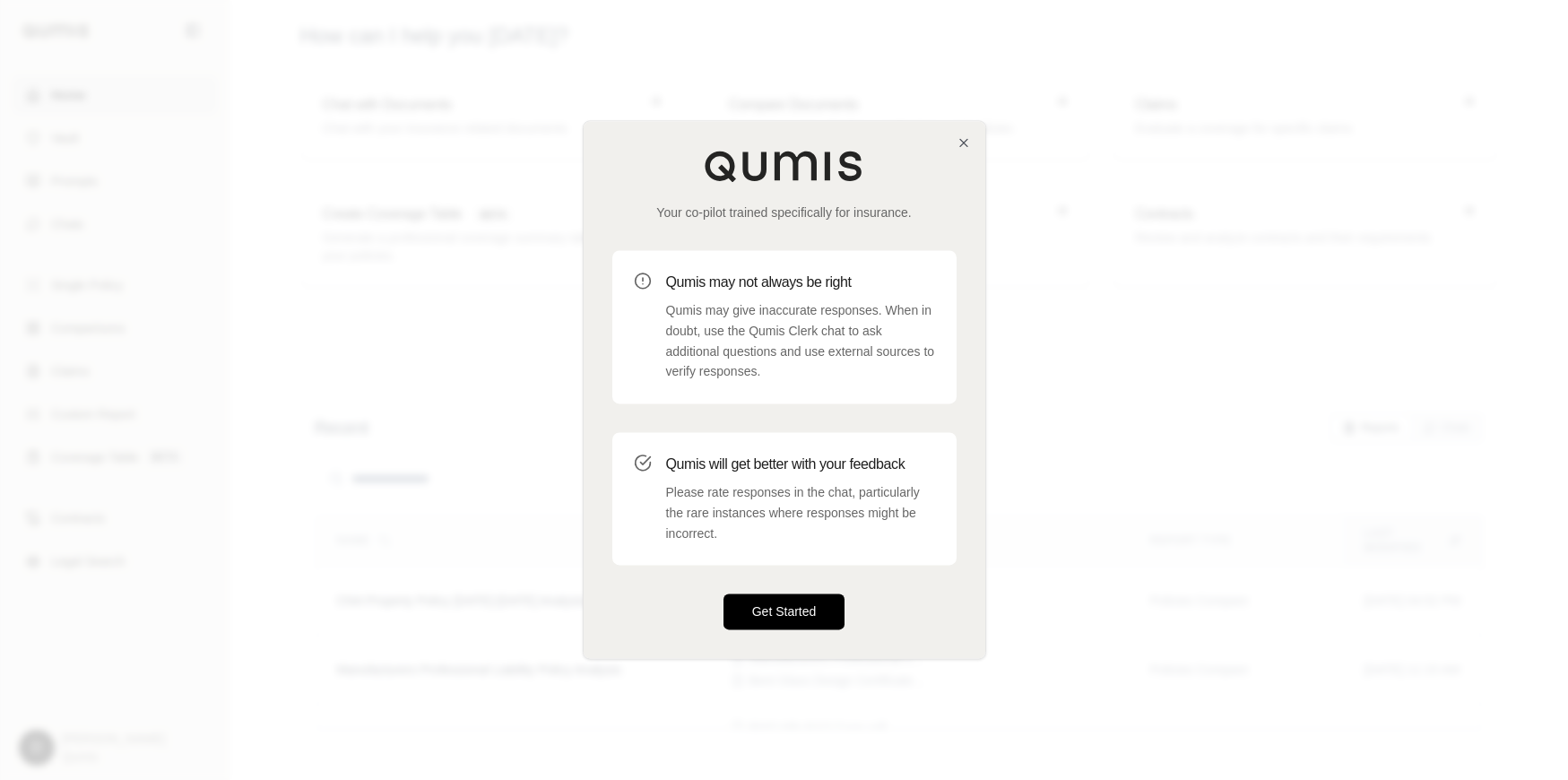
click at [765, 603] on button "Get Started" at bounding box center [784, 612] width 121 height 36
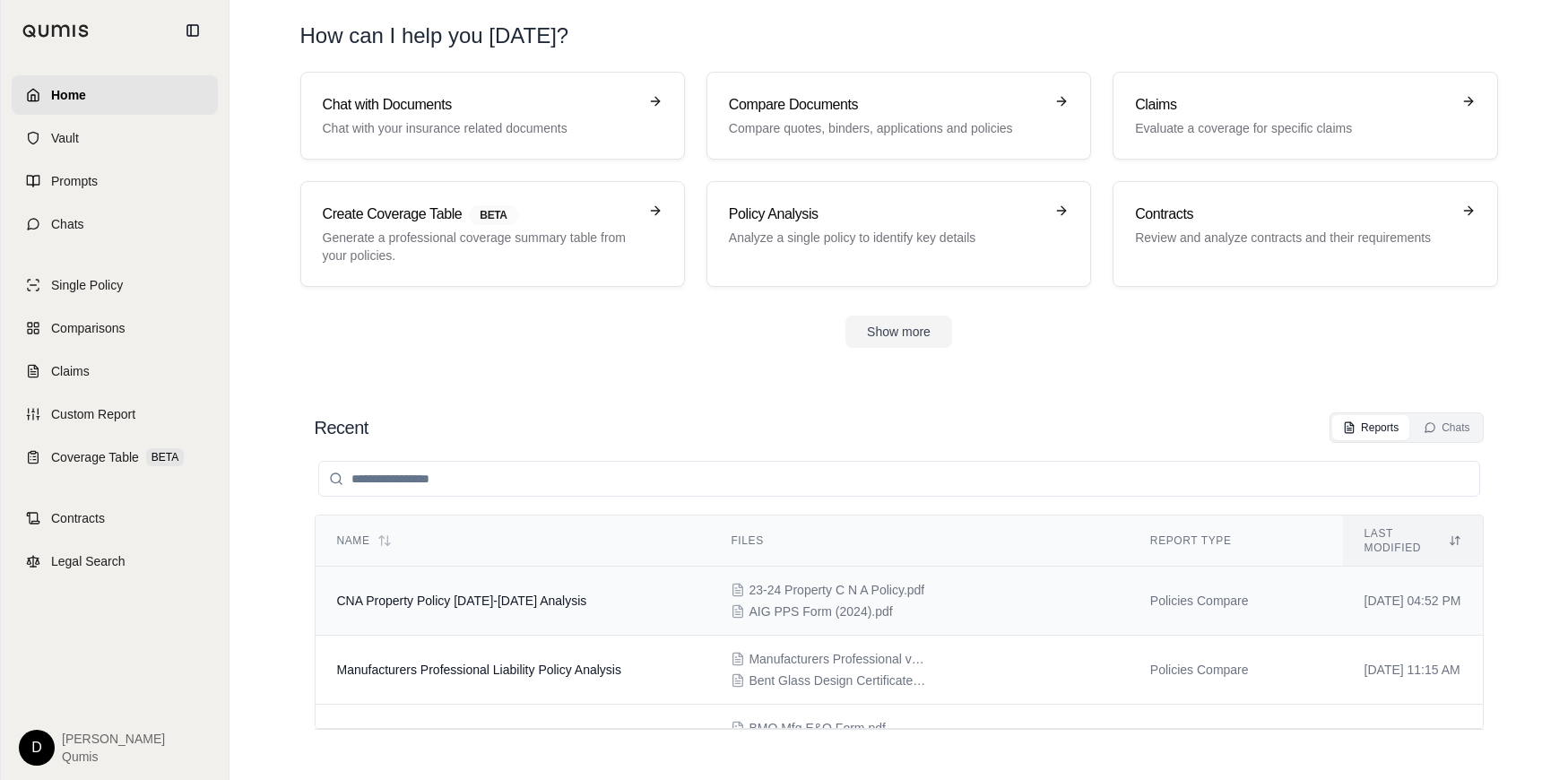
click at [485, 594] on span "CNA Property Policy [DATE]-[DATE] Analysis" at bounding box center [463, 600] width 250 height 14
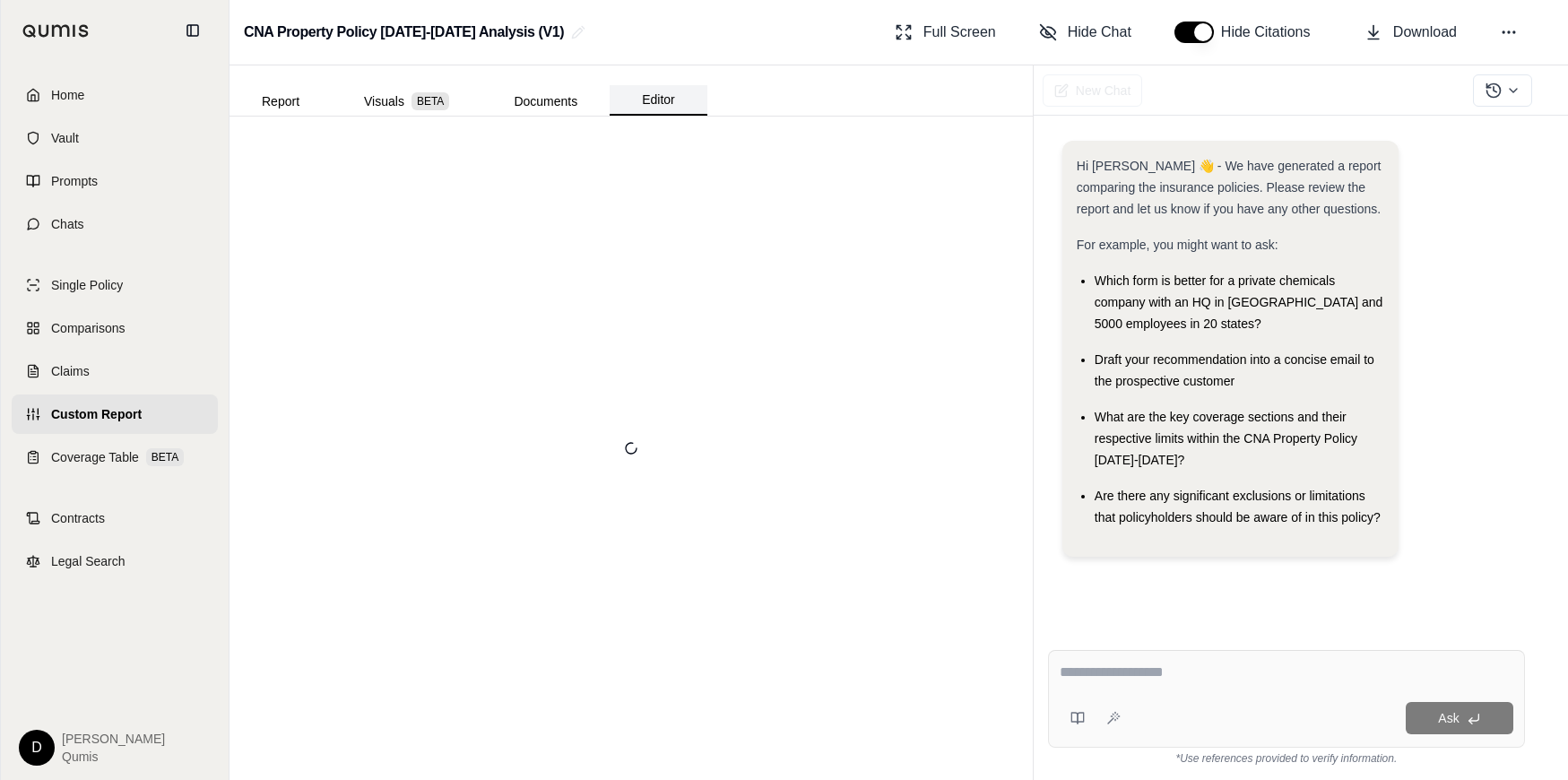
click at [652, 88] on button "Editor" at bounding box center [657, 100] width 97 height 31
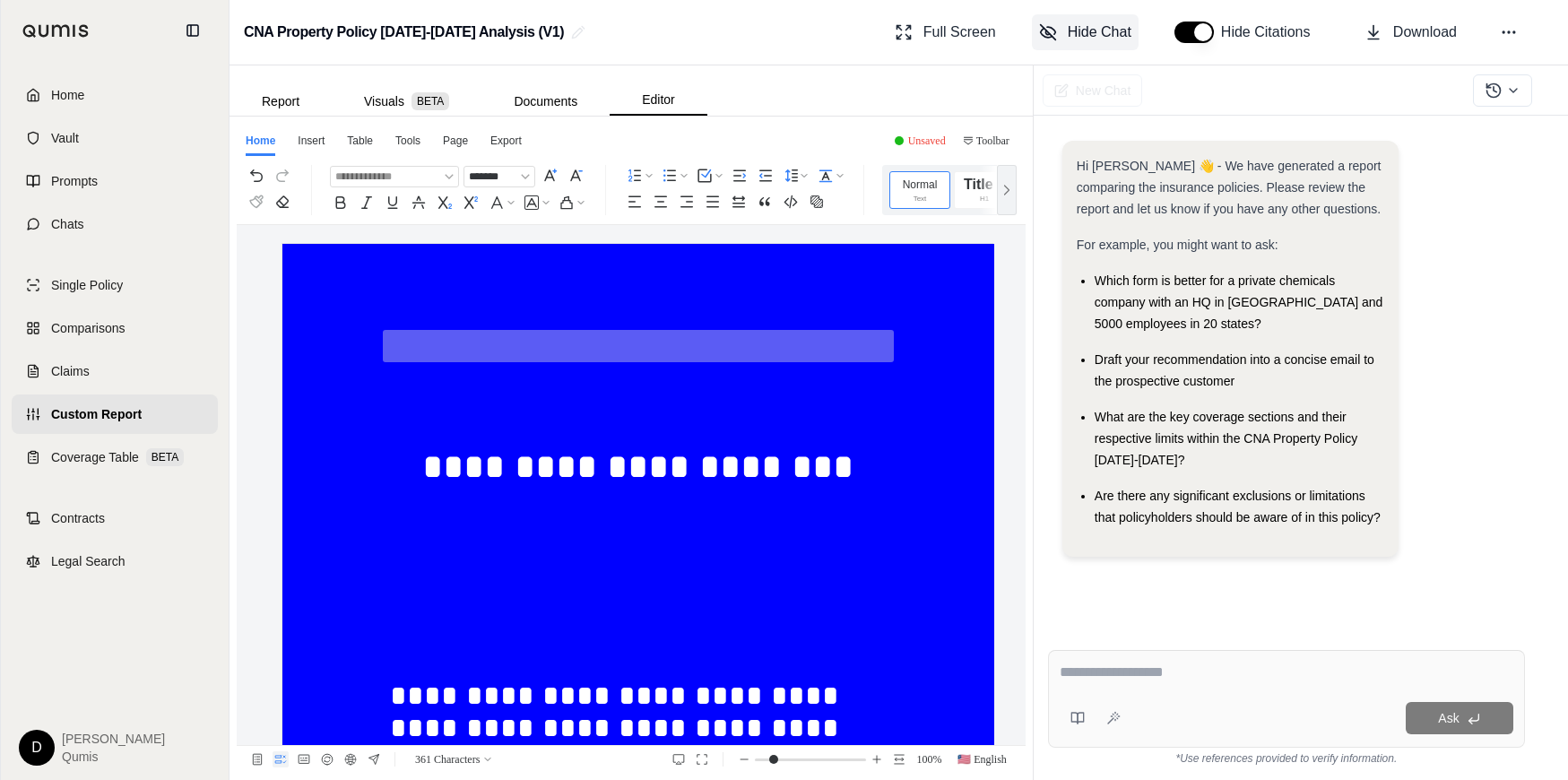
click at [1105, 38] on span "Hide Chat" at bounding box center [1099, 32] width 64 height 21
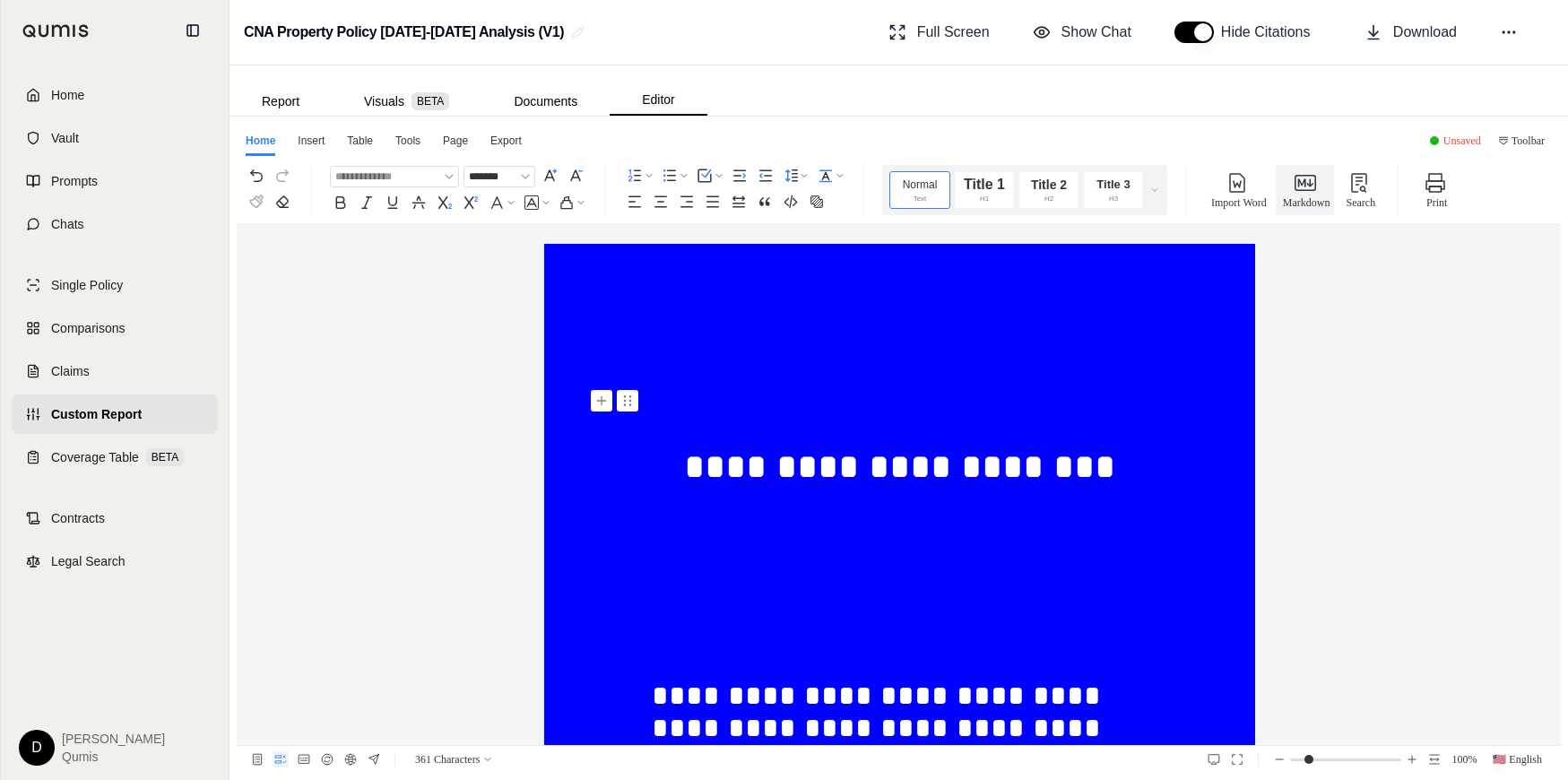
click at [757, 415] on p at bounding box center [899, 410] width 496 height 32
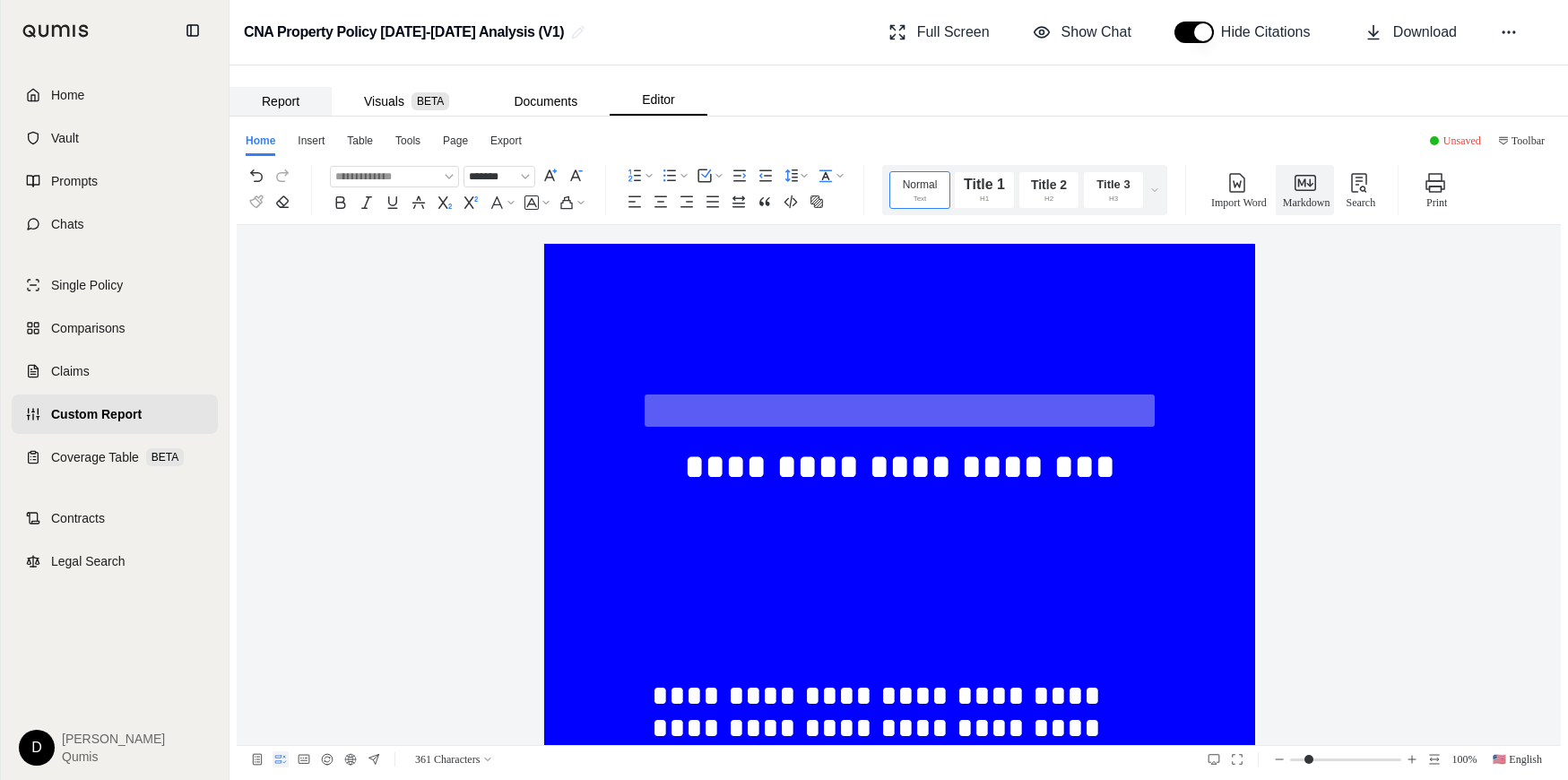
click at [284, 104] on button "Report" at bounding box center [280, 101] width 102 height 29
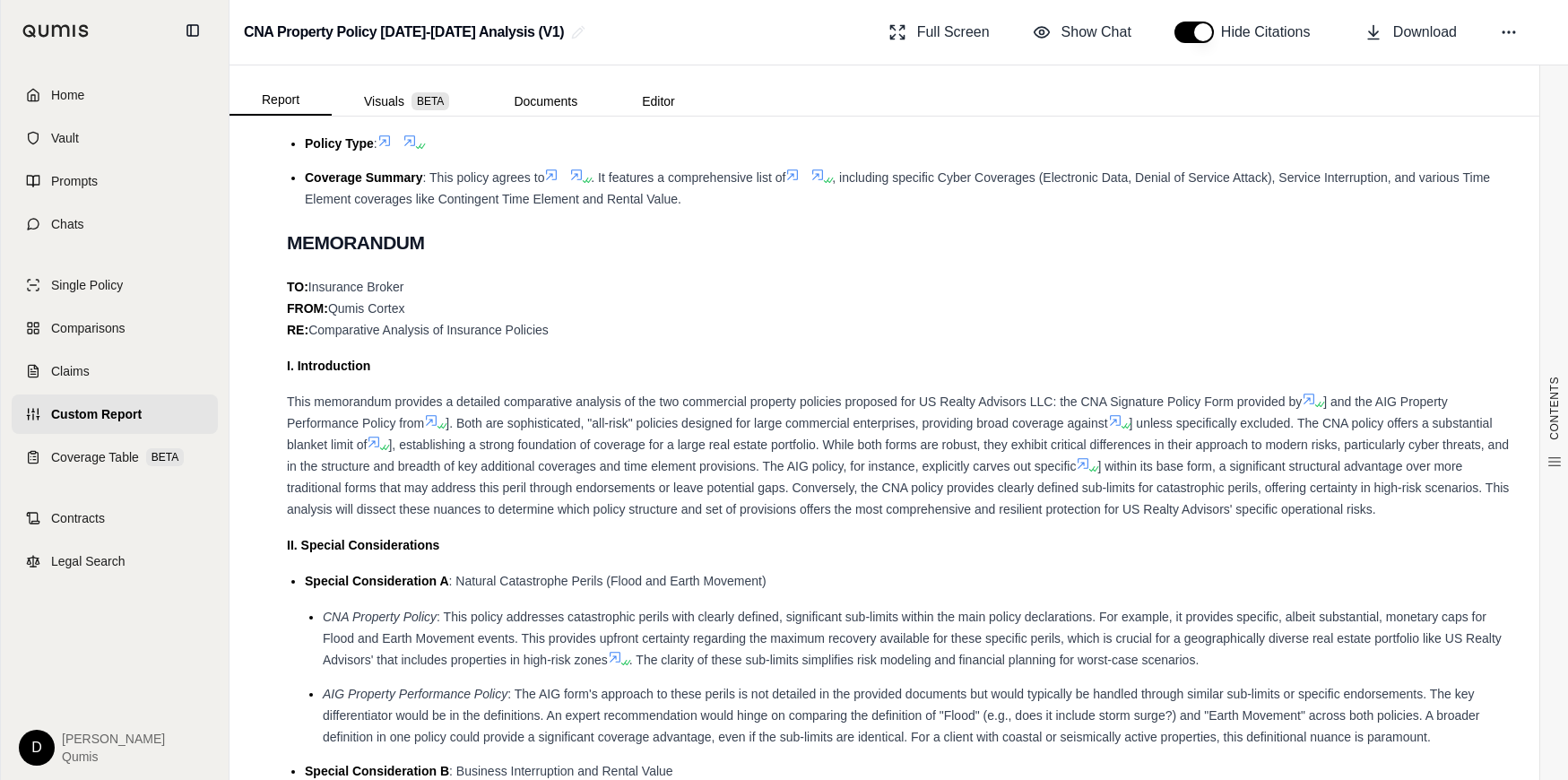
scroll to position [1063, 0]
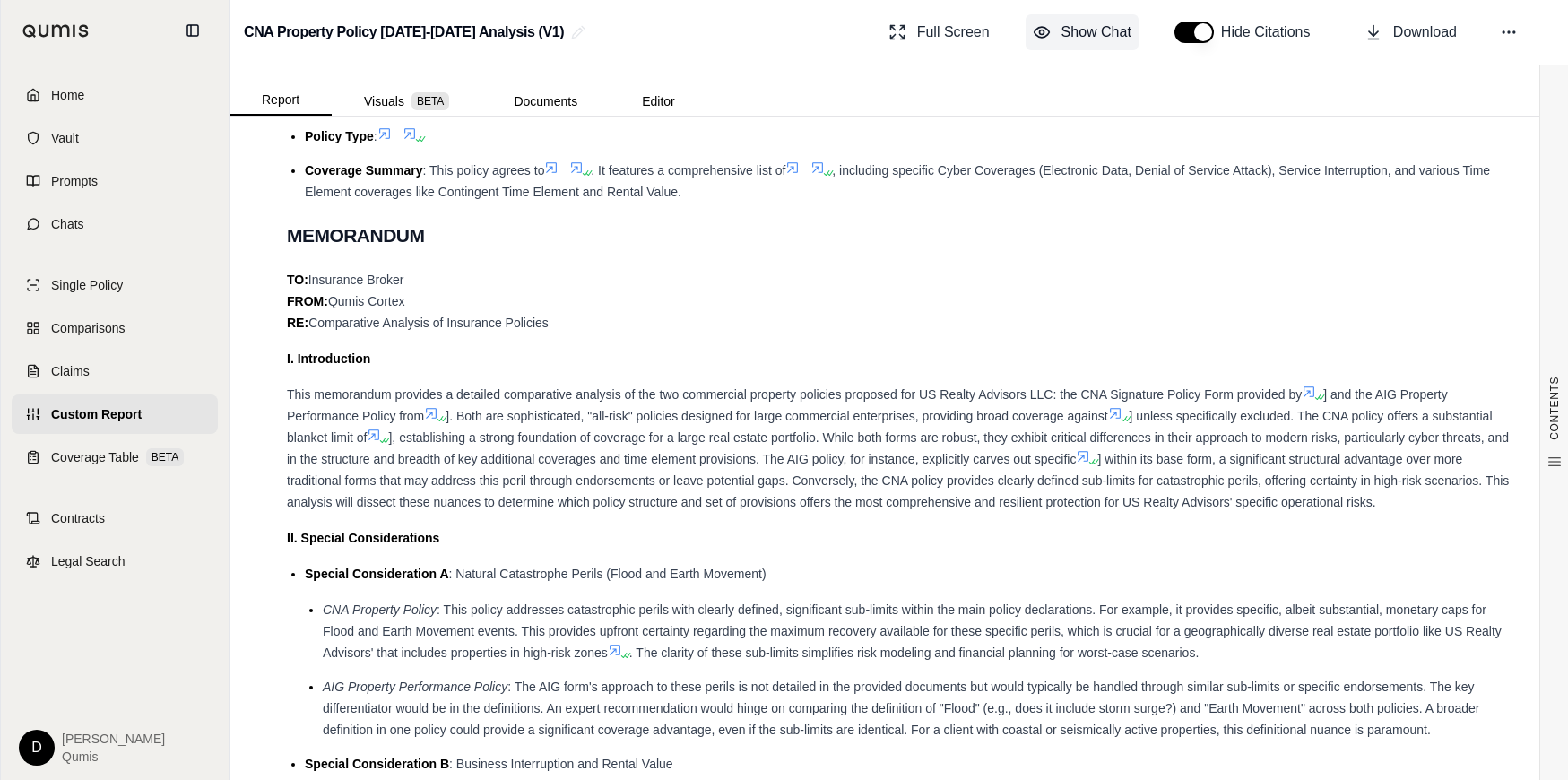
click at [1087, 49] on button "Show Chat" at bounding box center [1082, 32] width 113 height 36
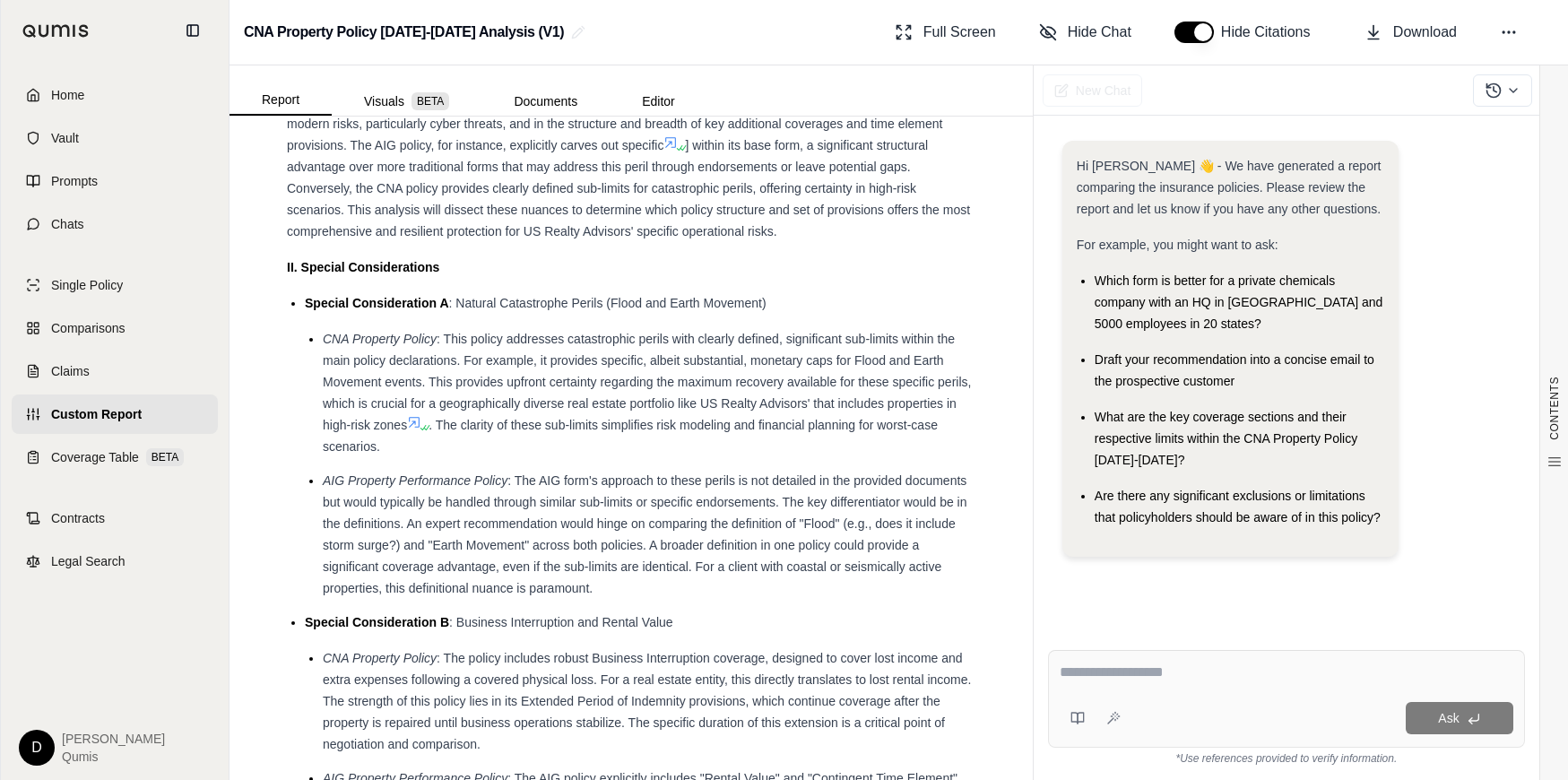
scroll to position [1742, 0]
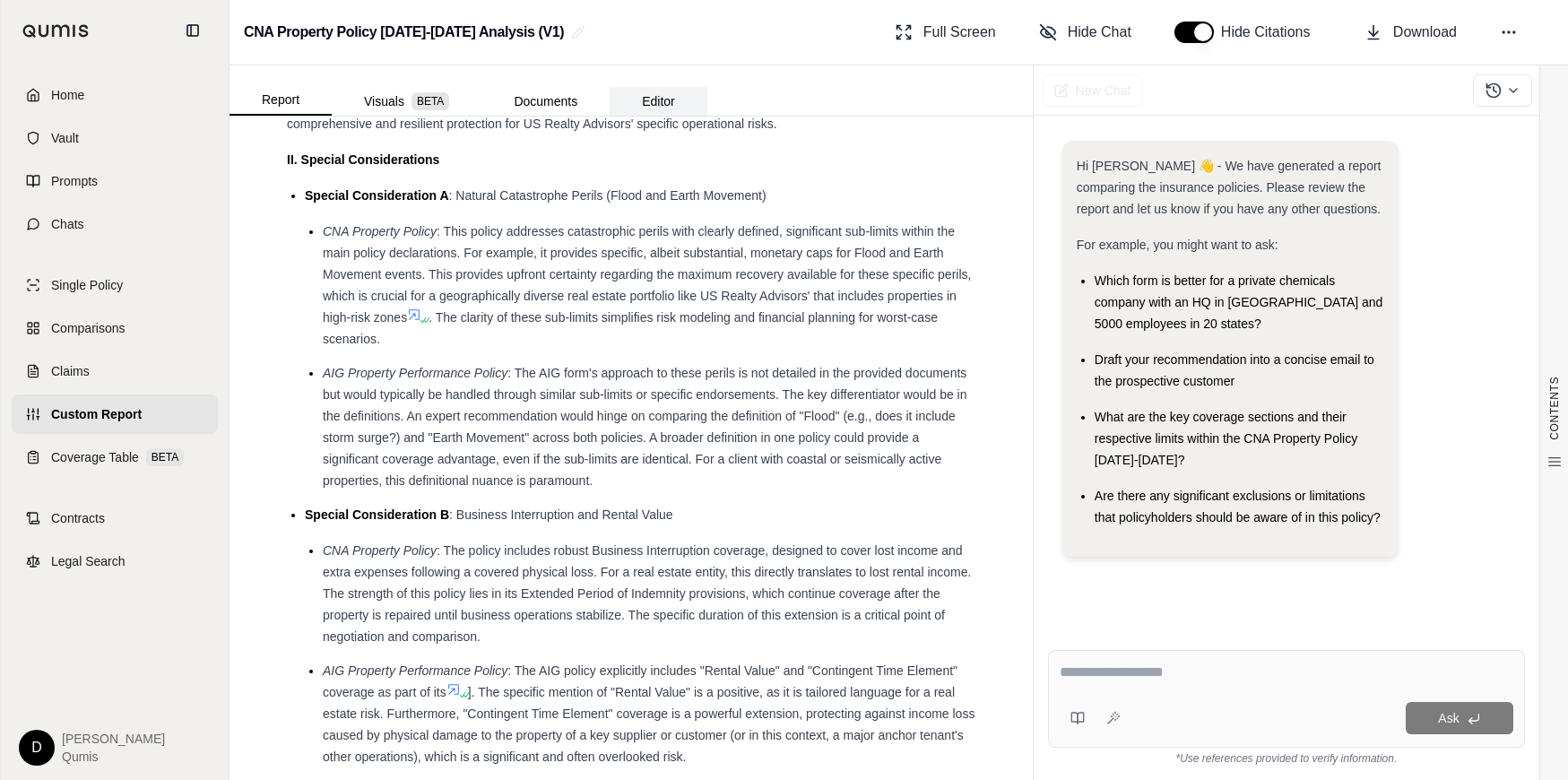
click at [663, 100] on button "Editor" at bounding box center [657, 101] width 97 height 29
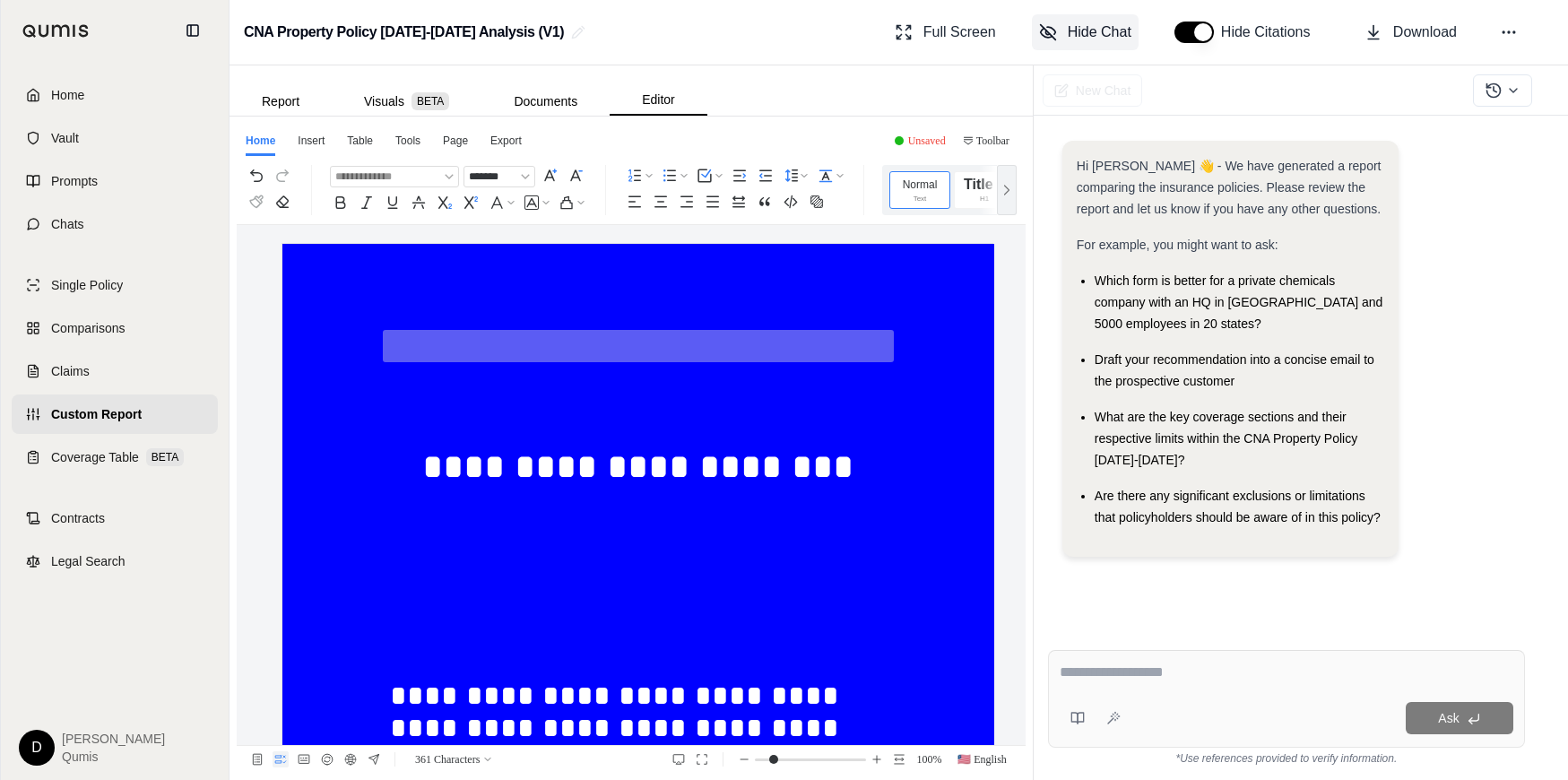
click at [1093, 26] on span "Hide Chat" at bounding box center [1099, 32] width 64 height 21
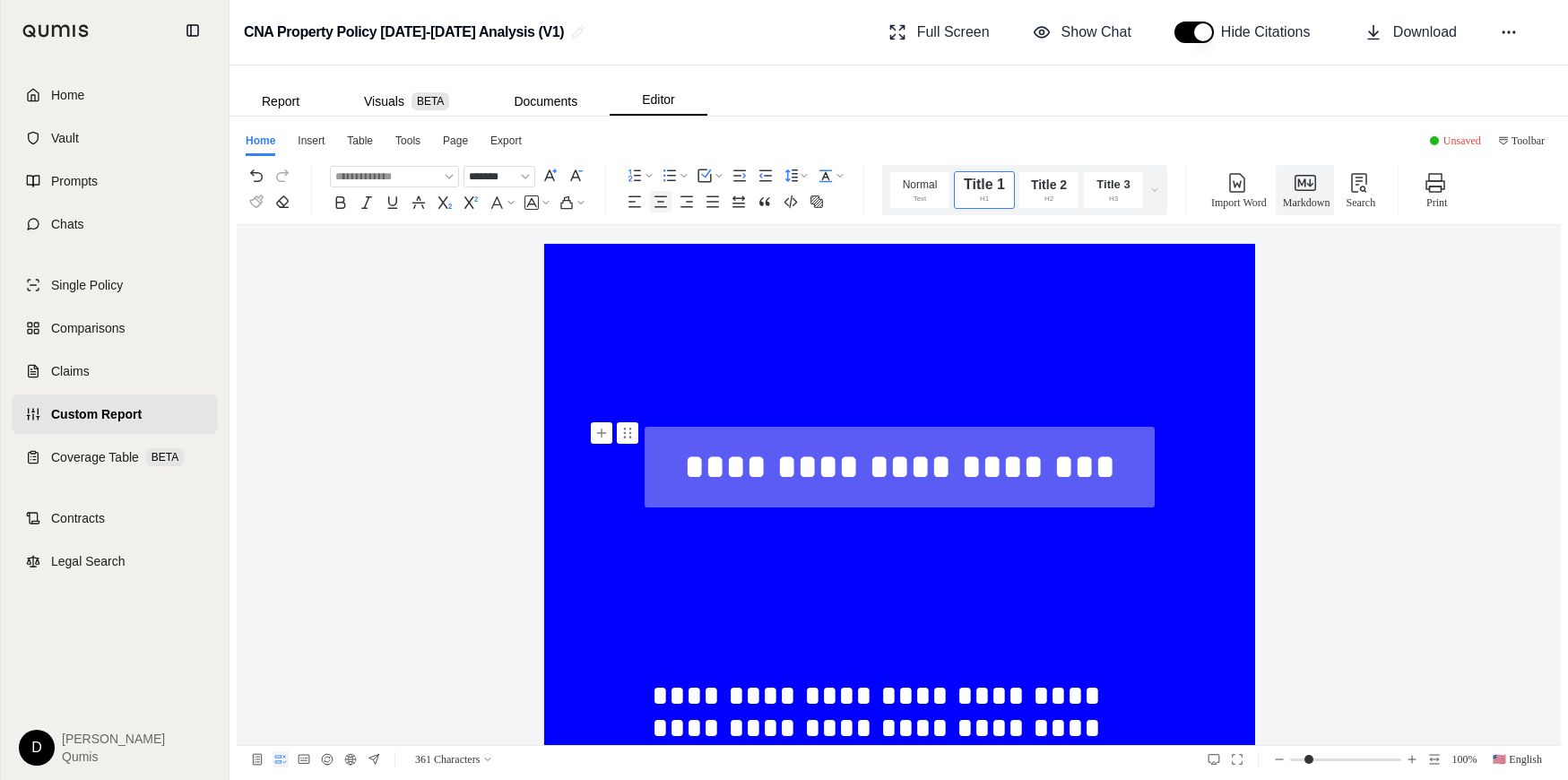
click at [708, 479] on h1 "**********" at bounding box center [899, 467] width 496 height 81
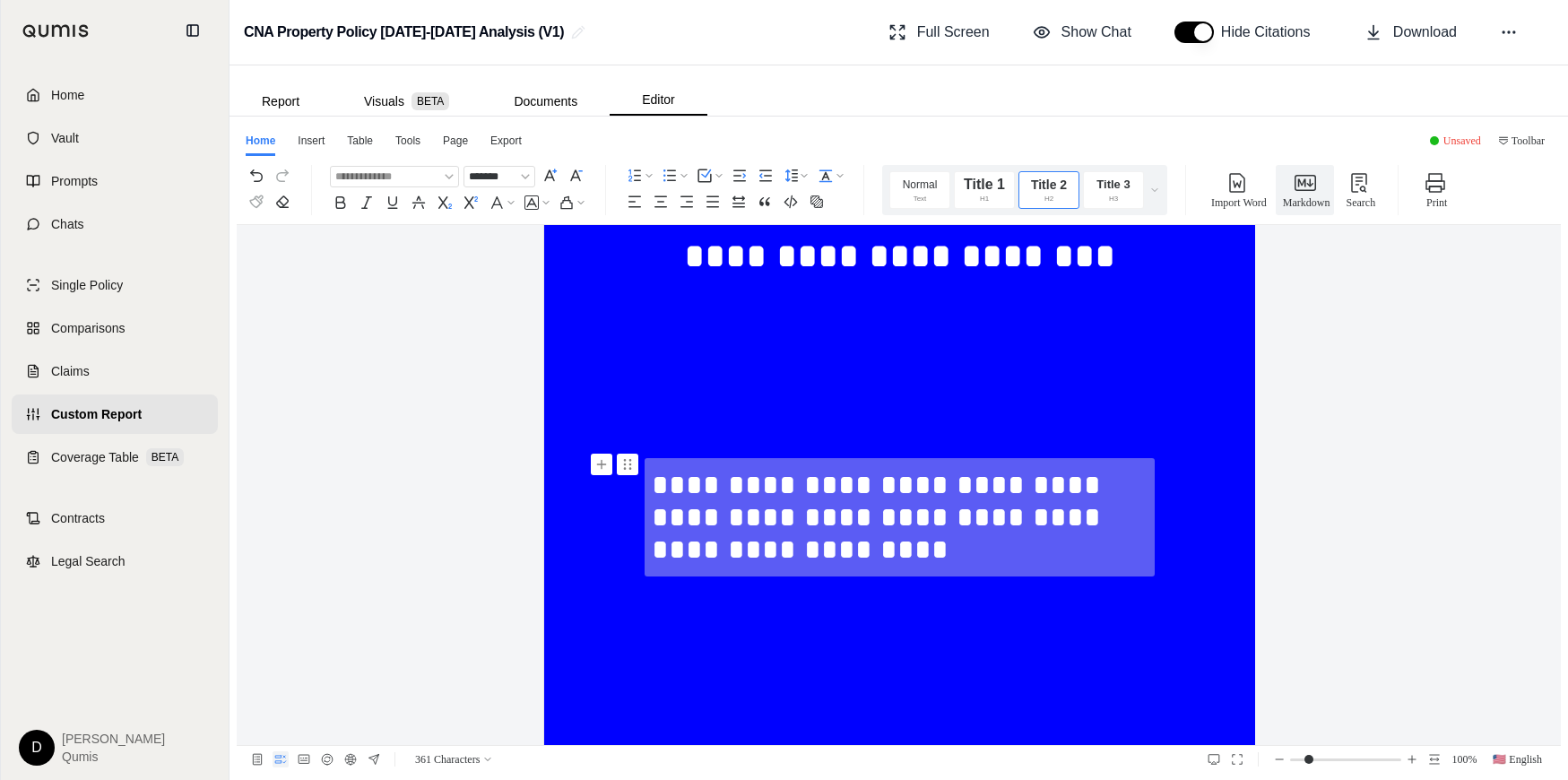
click at [810, 489] on h2 "**********" at bounding box center [899, 518] width 496 height 119
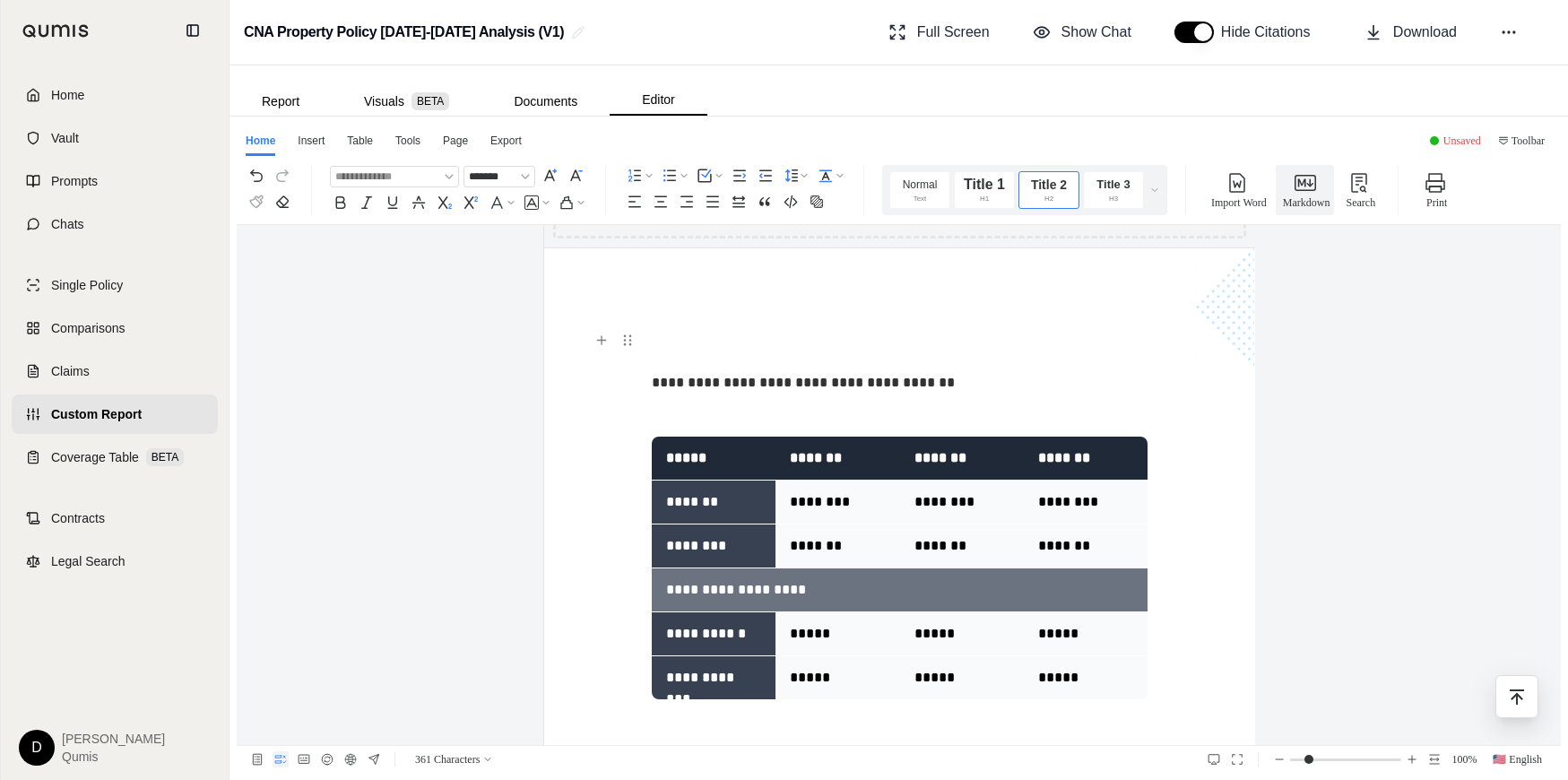
scroll to position [1113, 0]
click at [782, 391] on p "**********" at bounding box center [899, 381] width 496 height 32
drag, startPoint x: 651, startPoint y: 385, endPoint x: 940, endPoint y: 391, distance: 289.1
click at [940, 391] on p "**********" at bounding box center [899, 381] width 496 height 32
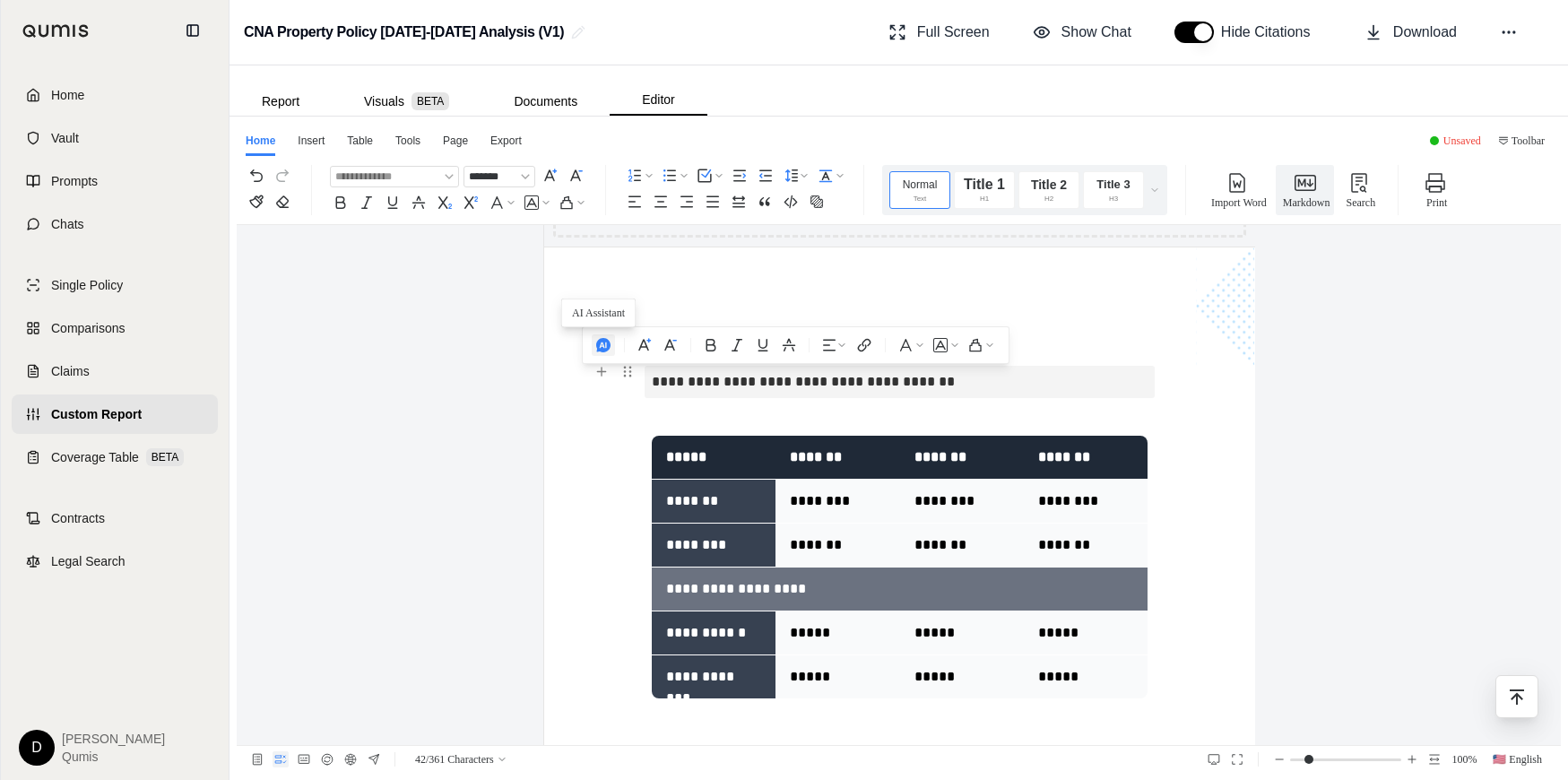
click at [596, 352] on icon "button" at bounding box center [603, 344] width 14 height 14
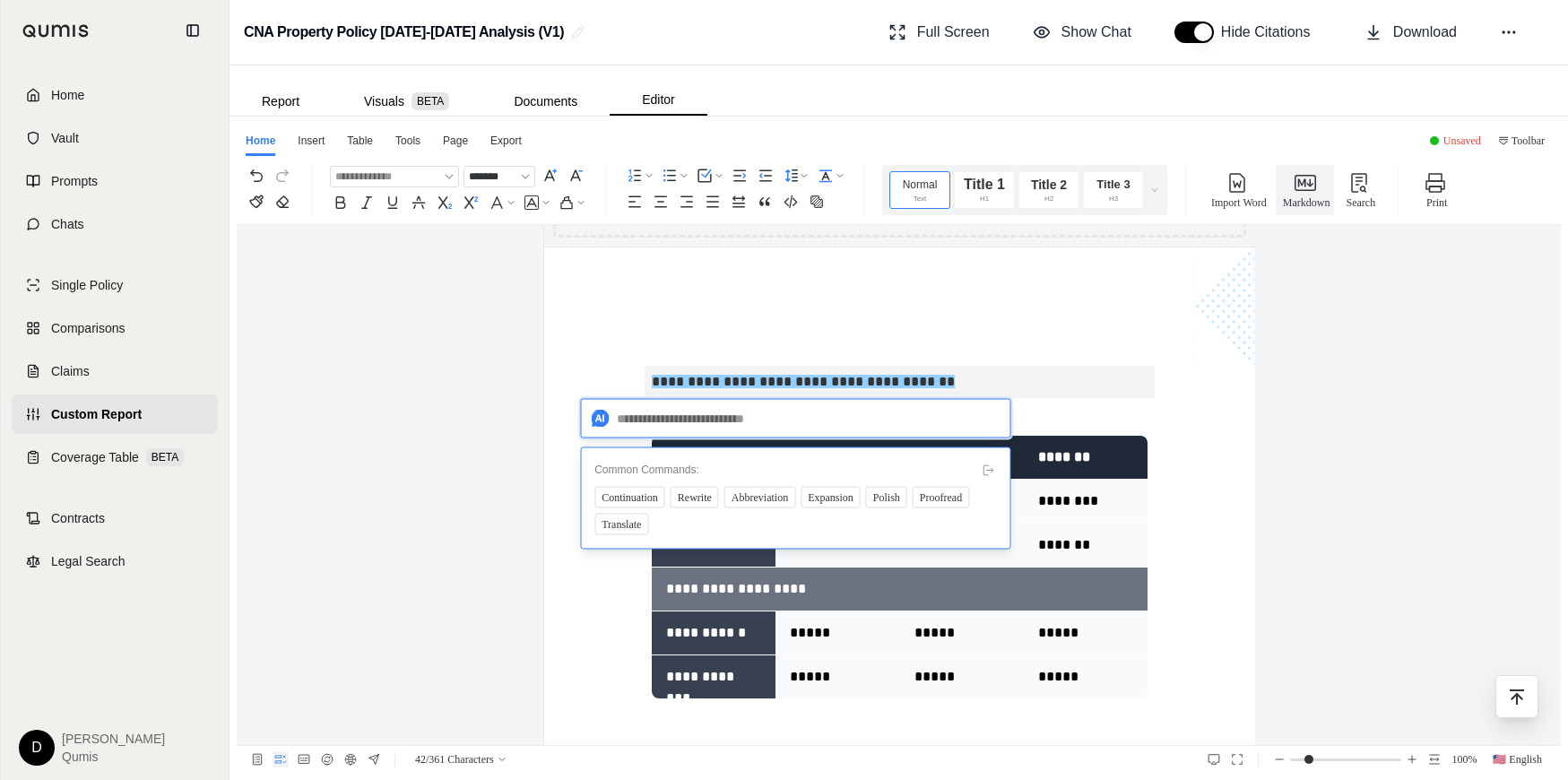
click at [637, 418] on textarea at bounding box center [795, 418] width 430 height 40
click at [788, 381] on span "**********" at bounding box center [803, 381] width 303 height 14
click at [827, 380] on span "**********" at bounding box center [803, 381] width 303 height 14
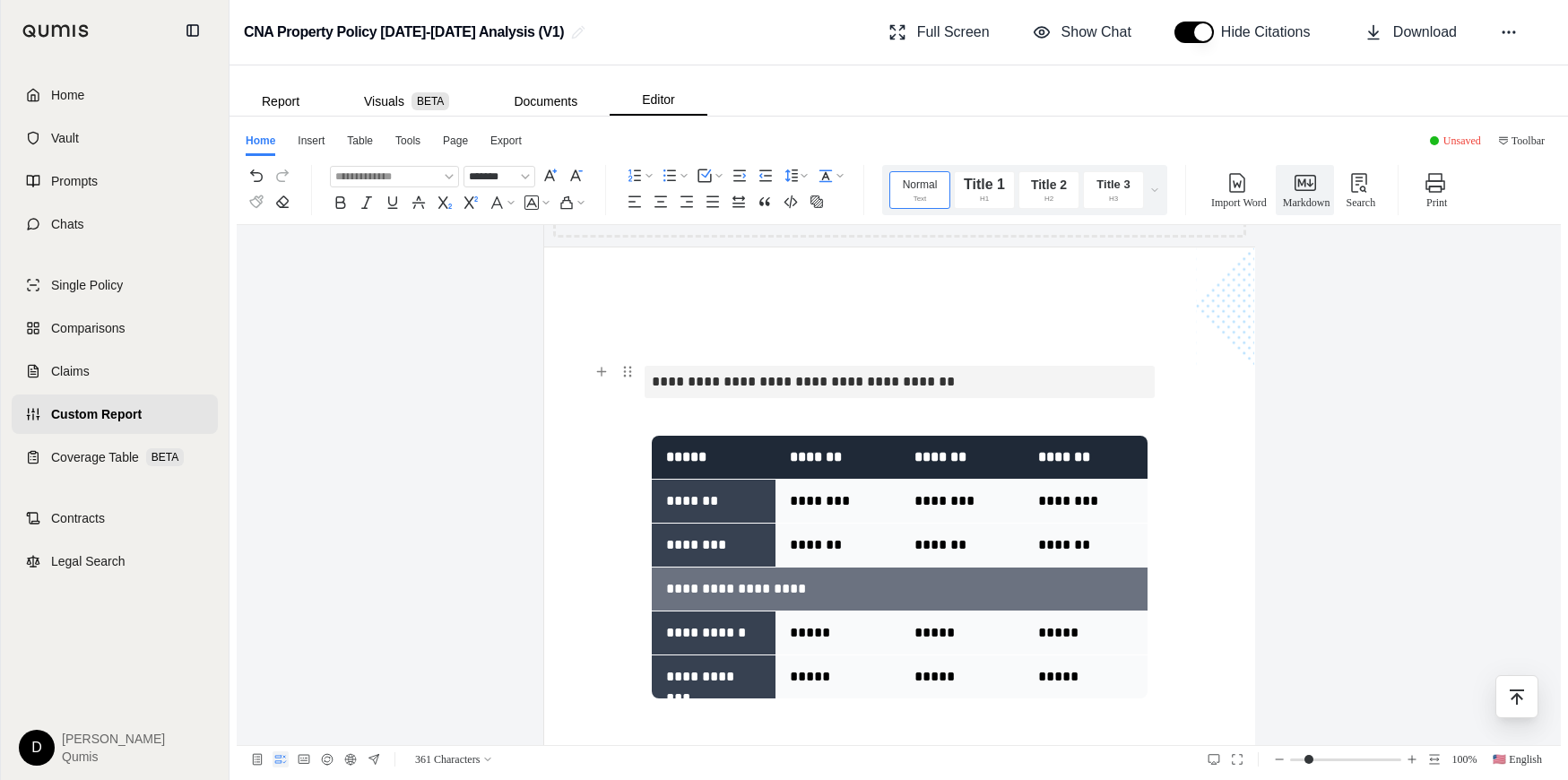
click at [951, 376] on p "**********" at bounding box center [899, 381] width 496 height 32
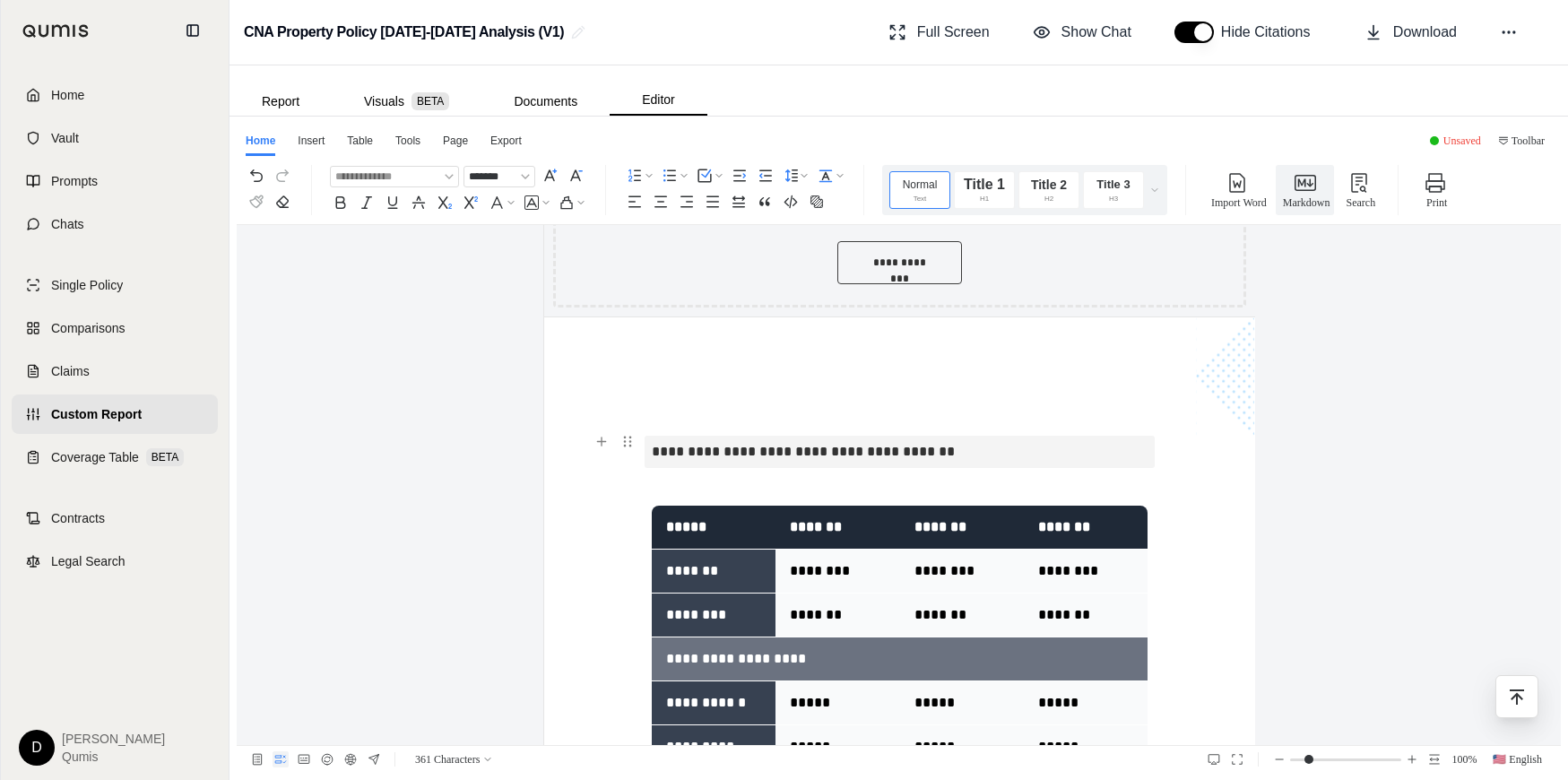
scroll to position [1045, 0]
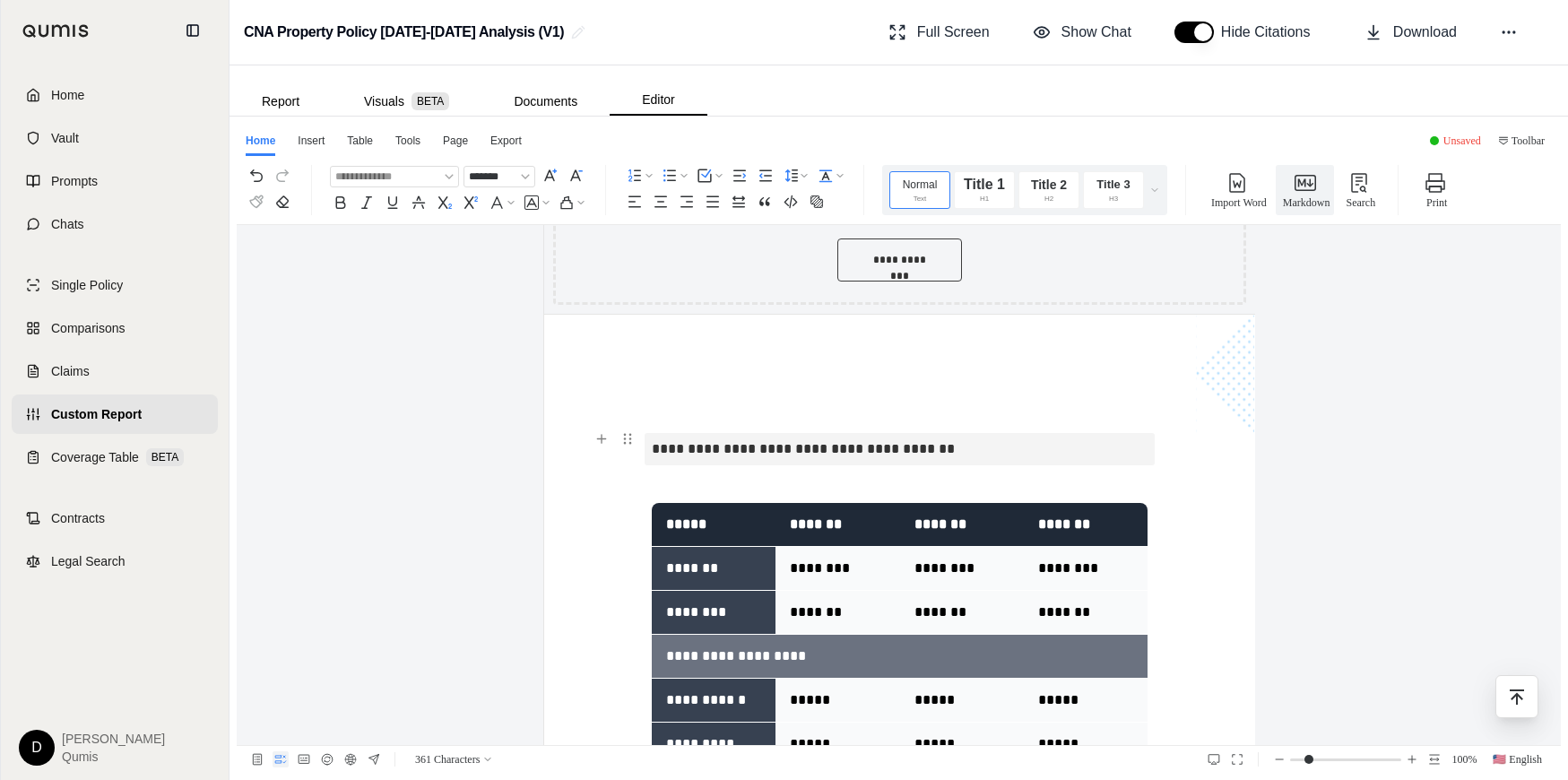
click at [971, 454] on p "**********" at bounding box center [899, 449] width 496 height 32
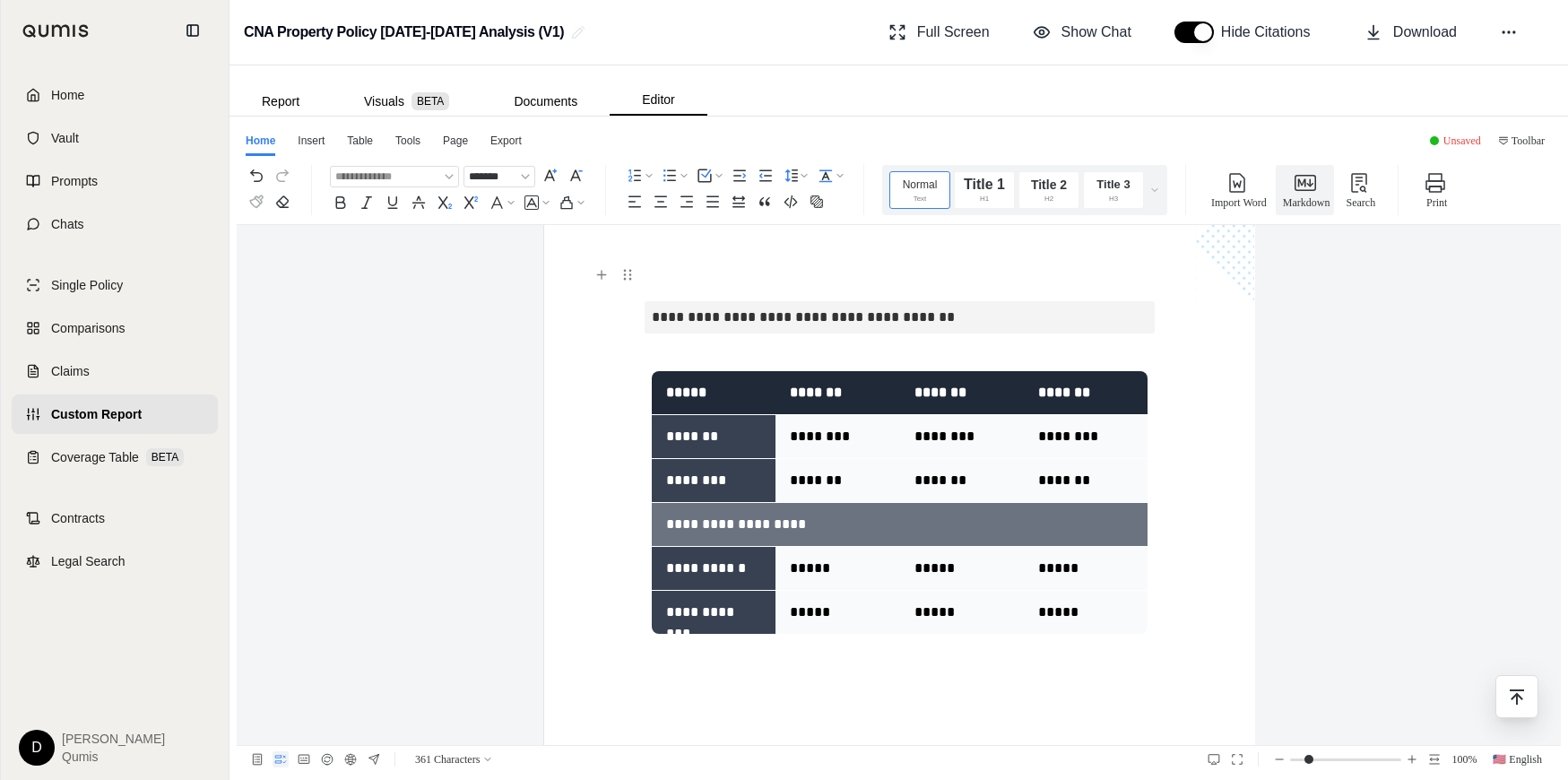
scroll to position [1181, 0]
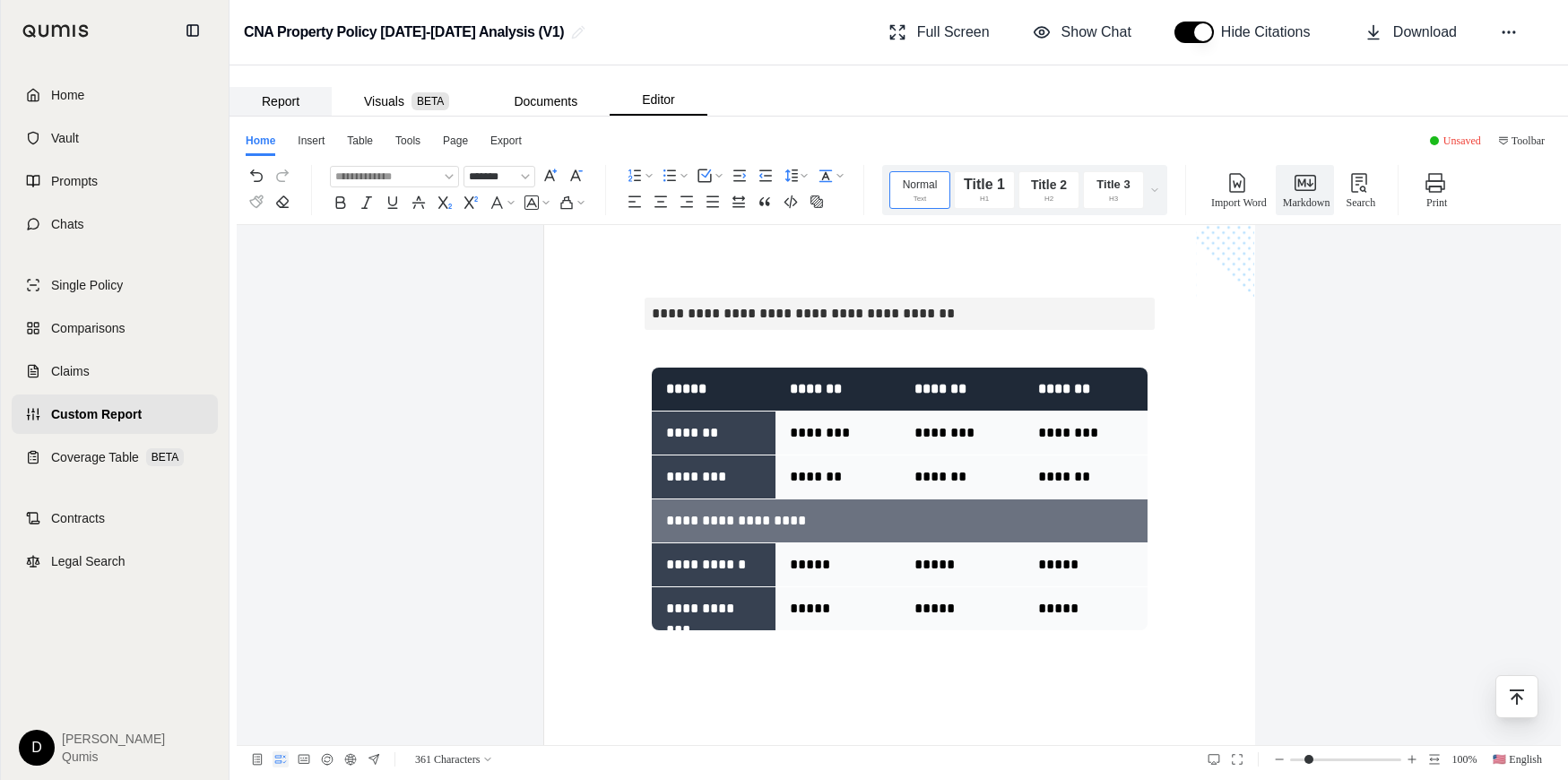
click at [293, 93] on button "Report" at bounding box center [280, 101] width 102 height 29
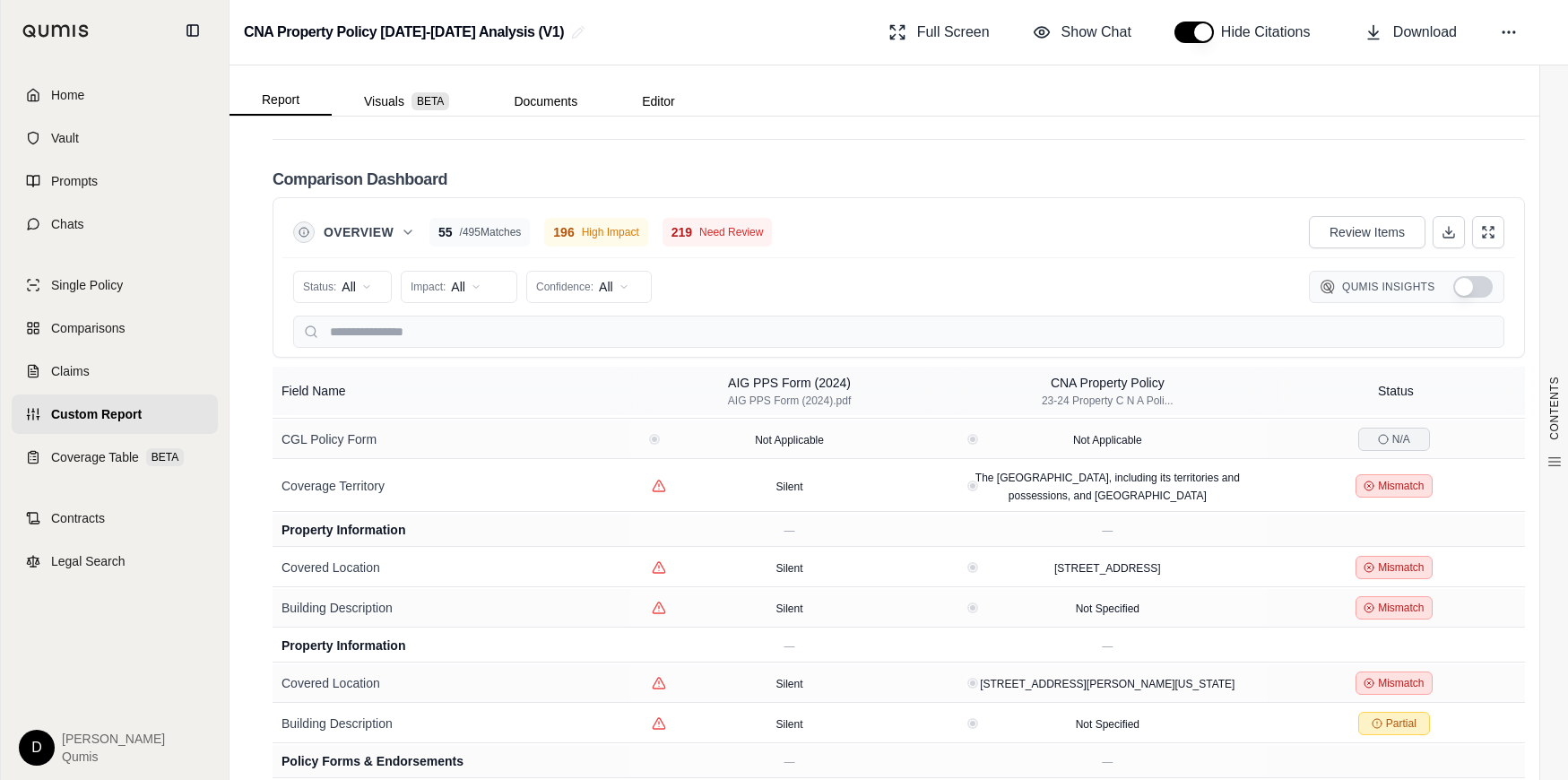
scroll to position [1324, 0]
